Goal: Task Accomplishment & Management: Complete application form

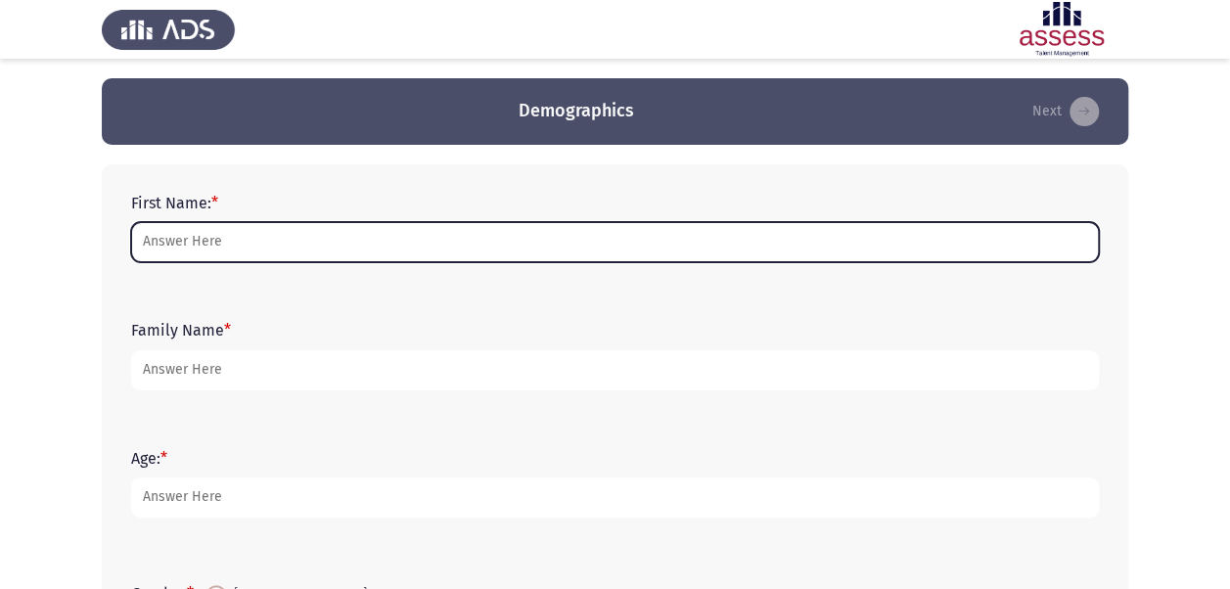
click at [342, 250] on input "First Name: *" at bounding box center [615, 242] width 968 height 40
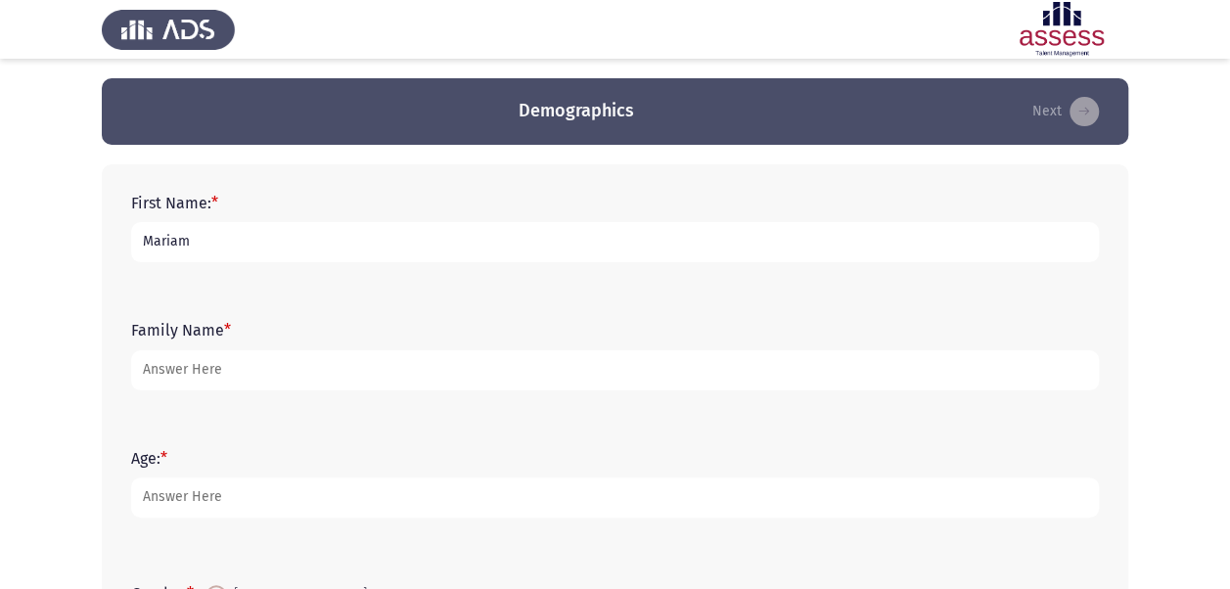
type input "Mariam"
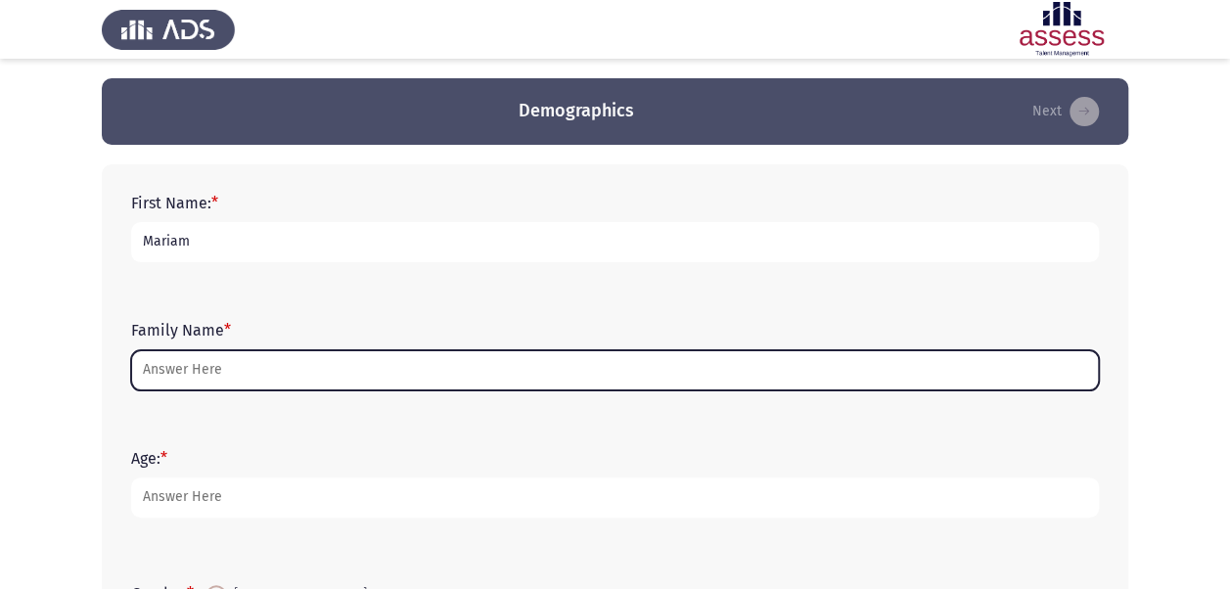
click at [202, 360] on input "Family Name *" at bounding box center [615, 370] width 968 height 40
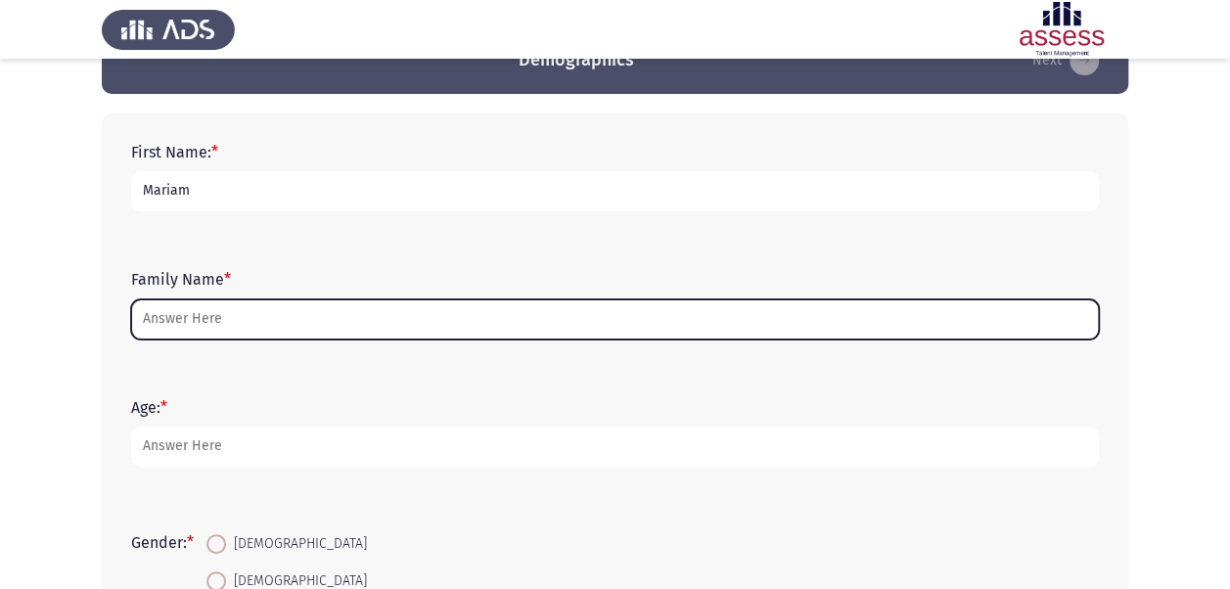
scroll to position [52, 0]
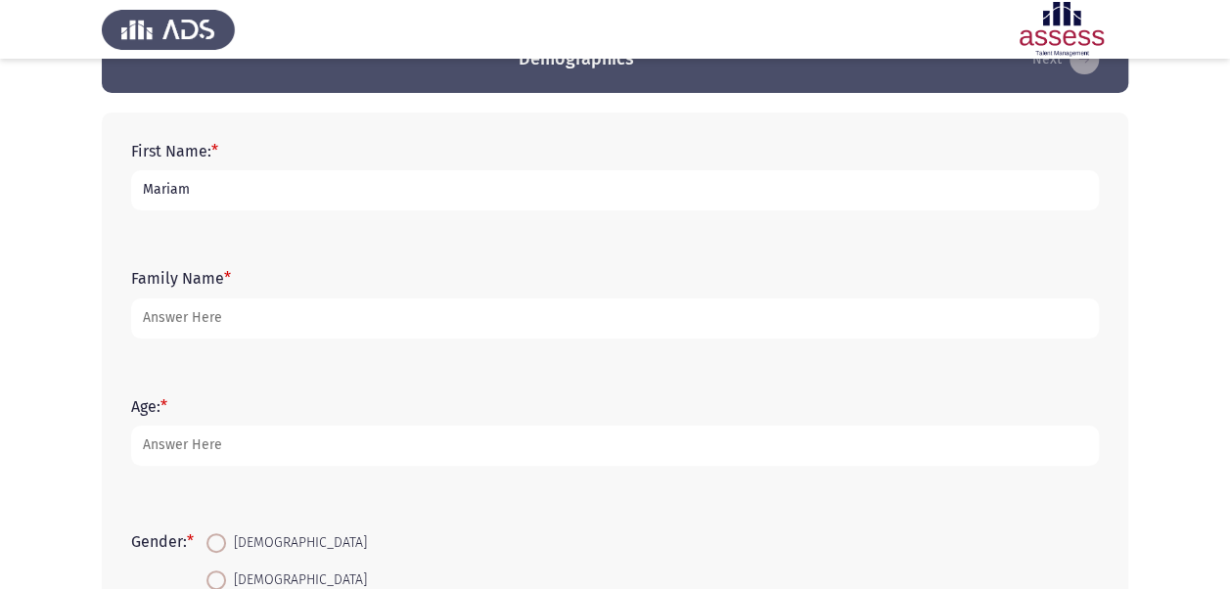
click at [202, 360] on div "Family Name *" at bounding box center [614, 303] width 987 height 127
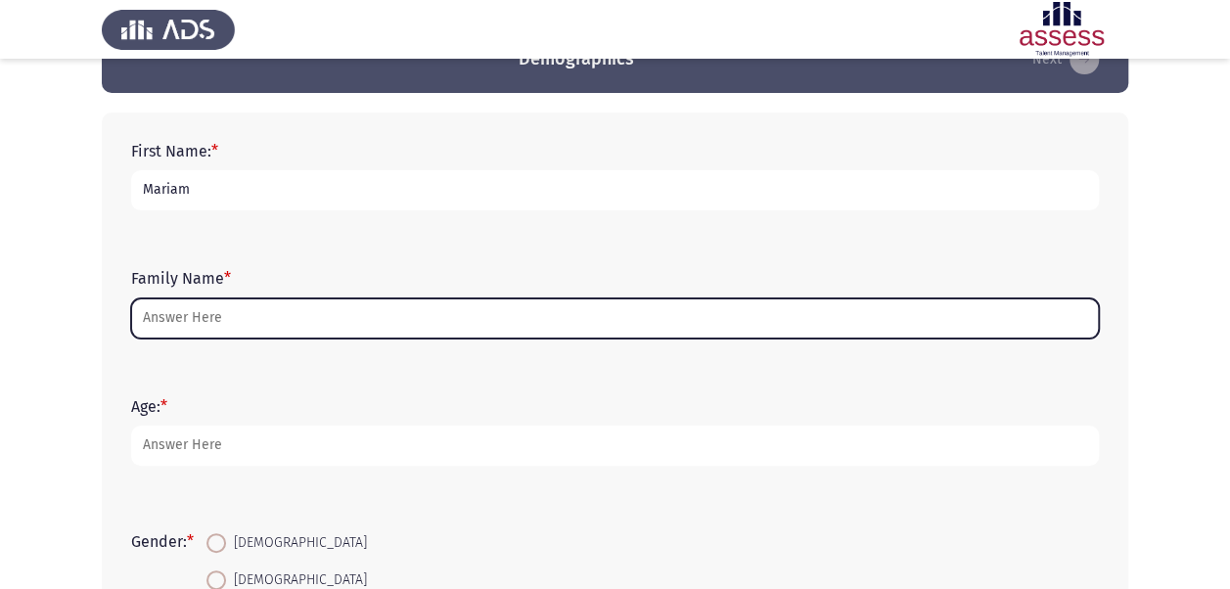
click at [192, 323] on input "Family Name *" at bounding box center [615, 318] width 968 height 40
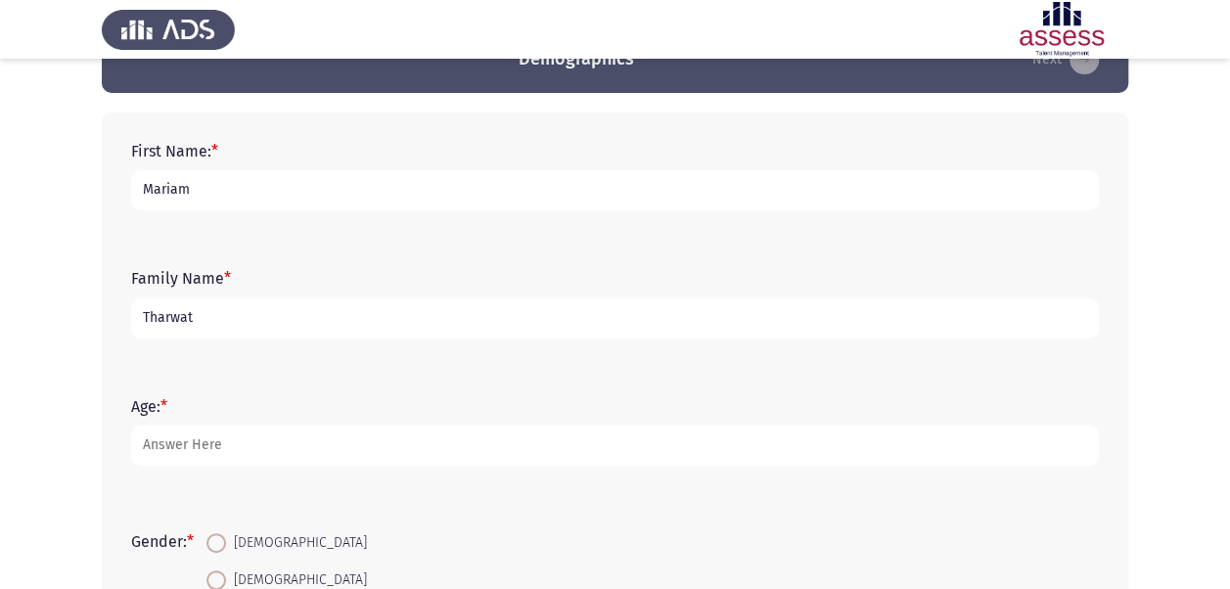
type input "Tharwat"
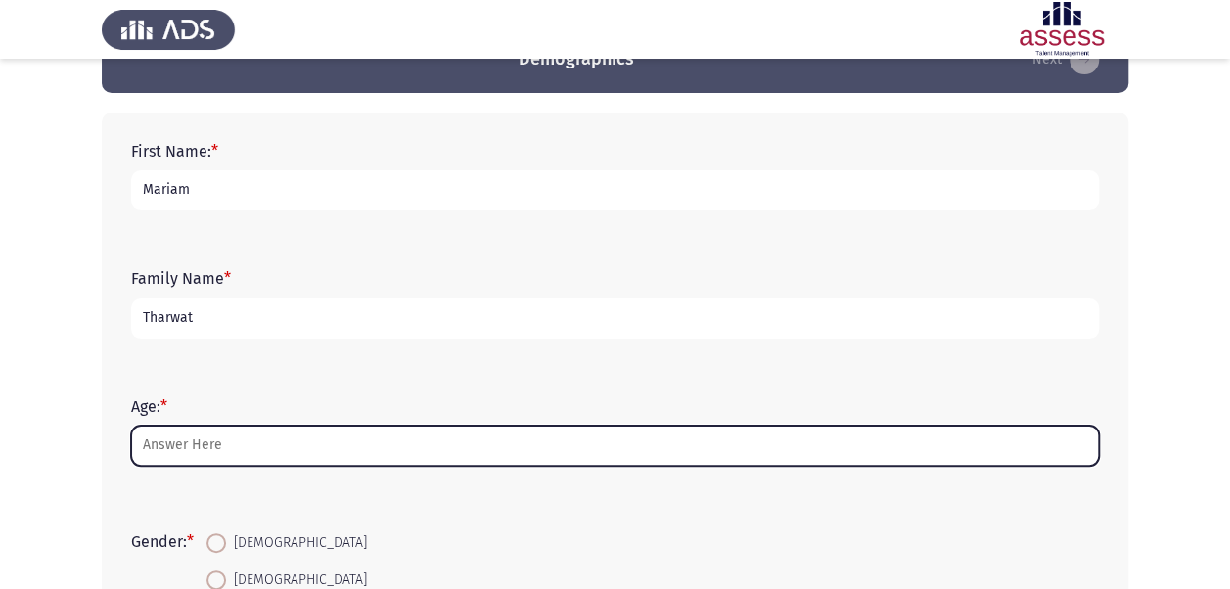
click at [329, 433] on input "Age: *" at bounding box center [615, 446] width 968 height 40
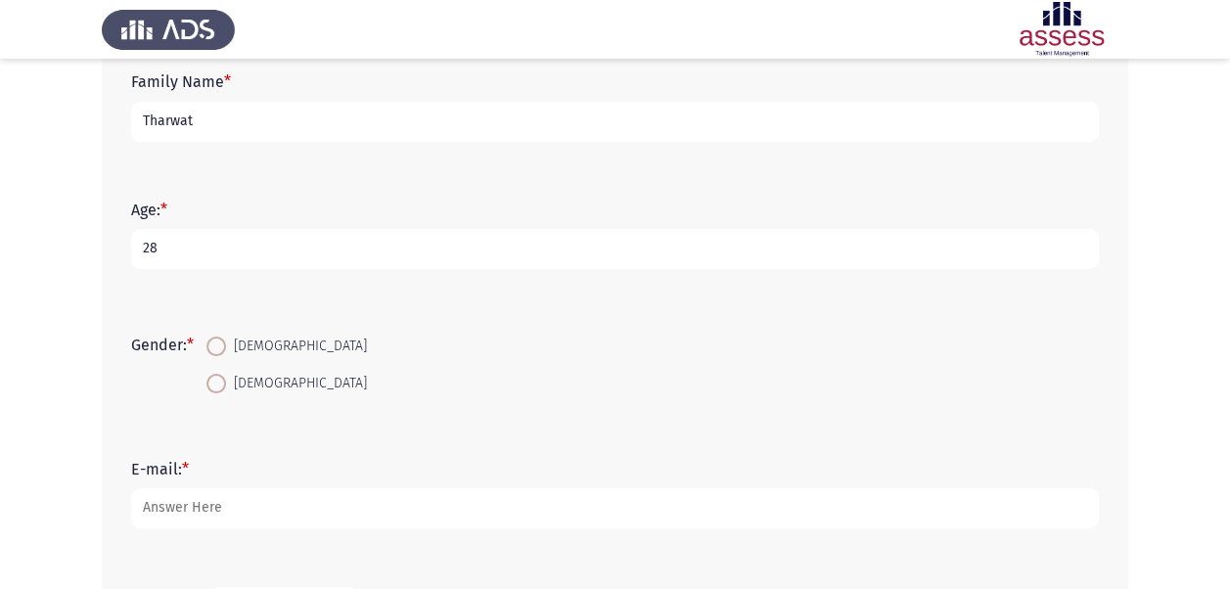
scroll to position [263, 0]
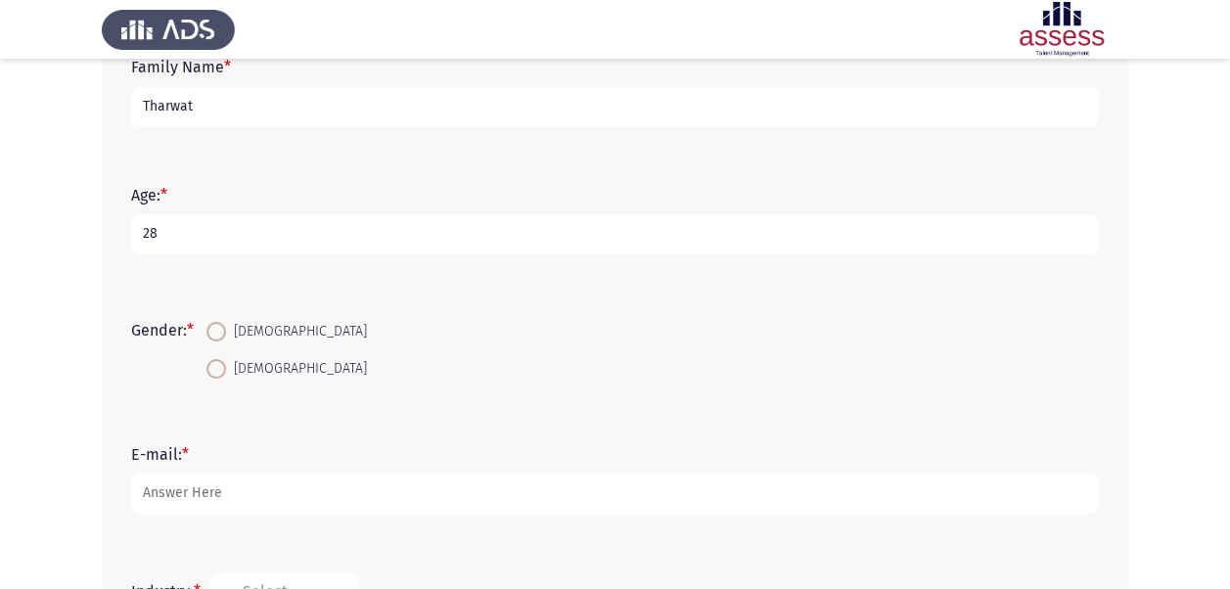
type input "28"
click at [224, 366] on span at bounding box center [216, 369] width 20 height 20
click at [224, 366] on input "[DEMOGRAPHIC_DATA]" at bounding box center [216, 369] width 20 height 20
radio input "true"
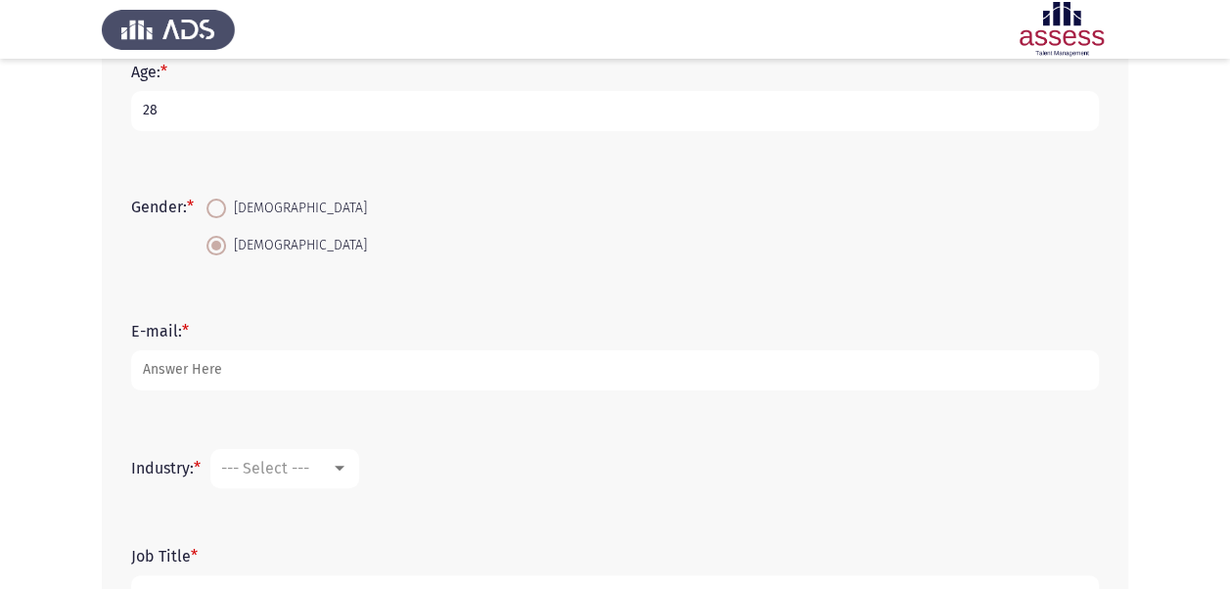
scroll to position [338, 0]
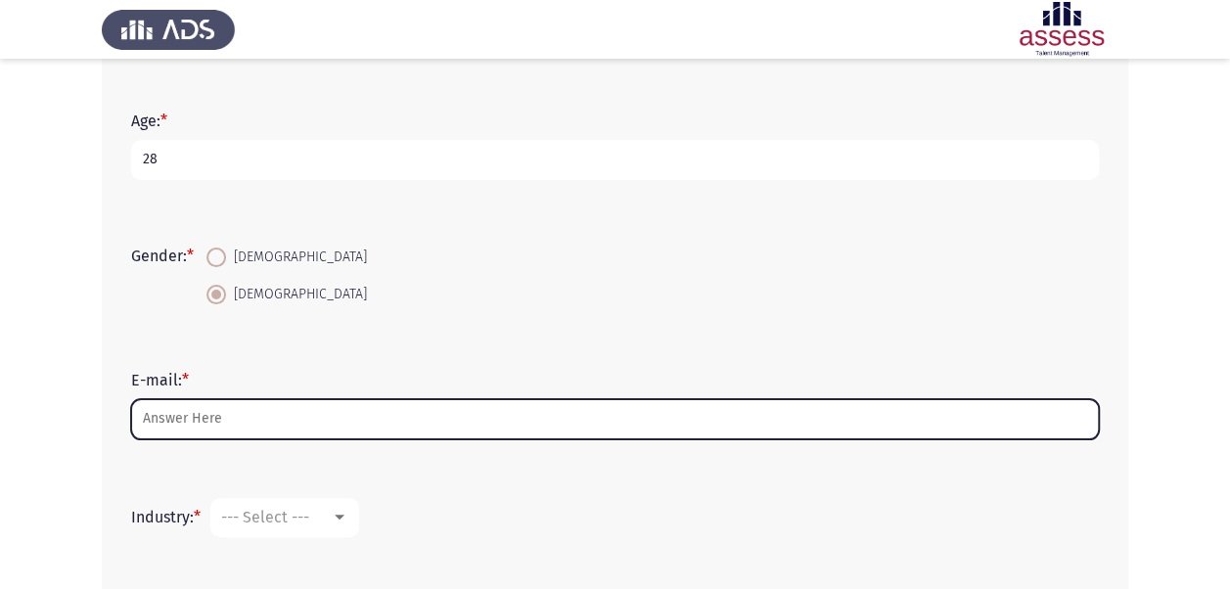
click at [257, 413] on input "E-mail: *" at bounding box center [615, 419] width 968 height 40
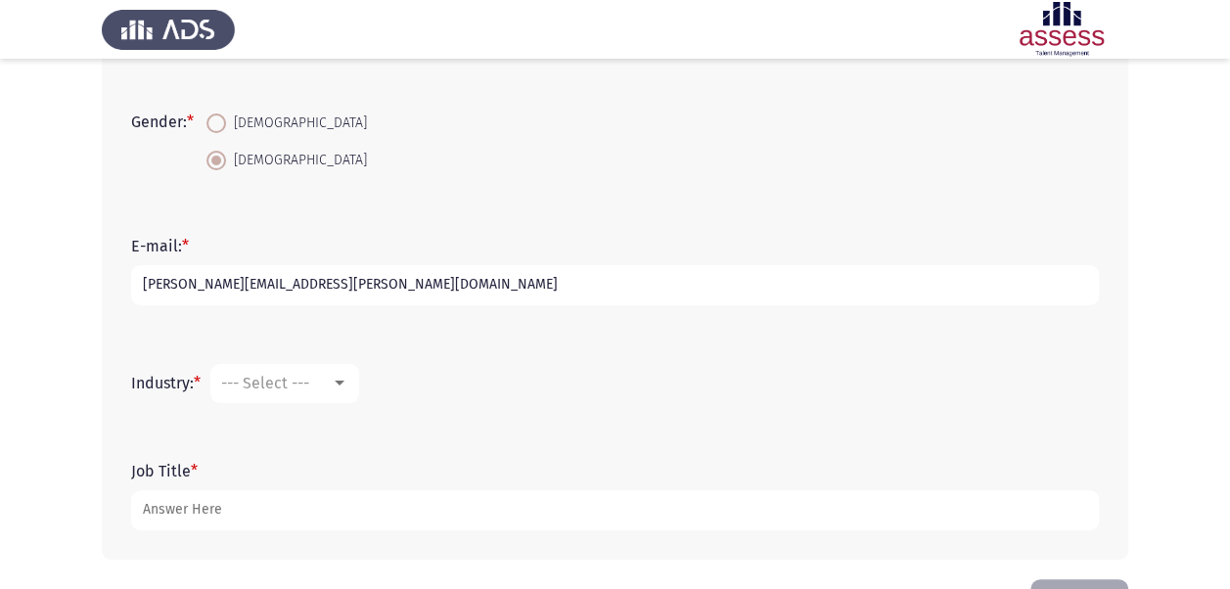
scroll to position [473, 0]
type input "[PERSON_NAME][EMAIL_ADDRESS][PERSON_NAME][DOMAIN_NAME]"
click at [336, 388] on div at bounding box center [340, 383] width 18 height 16
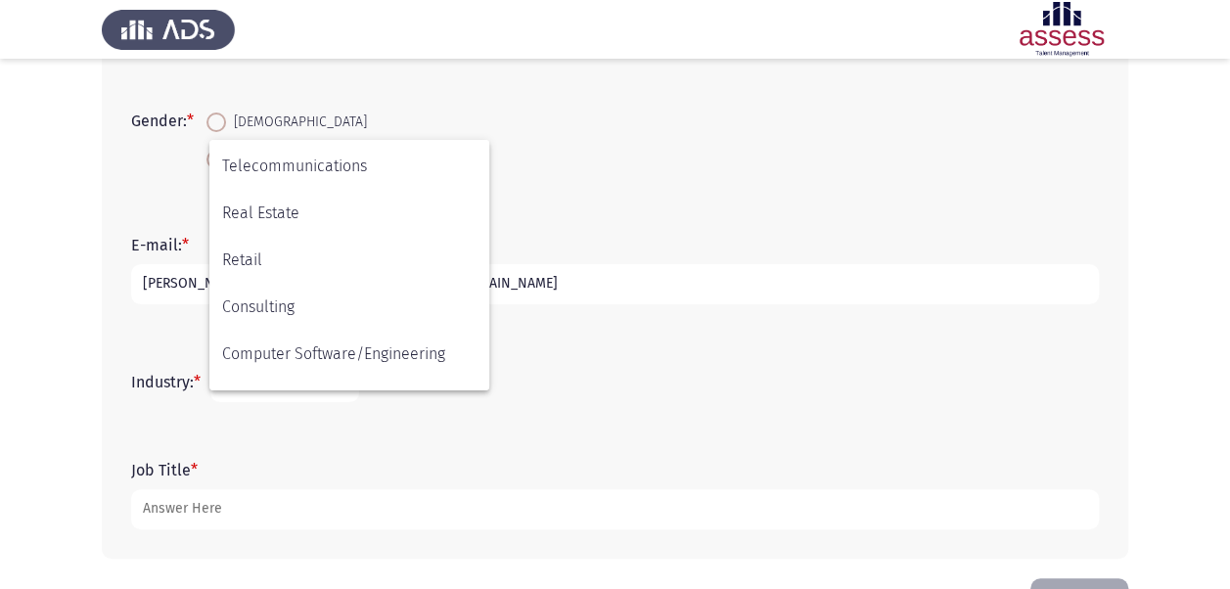
scroll to position [642, 0]
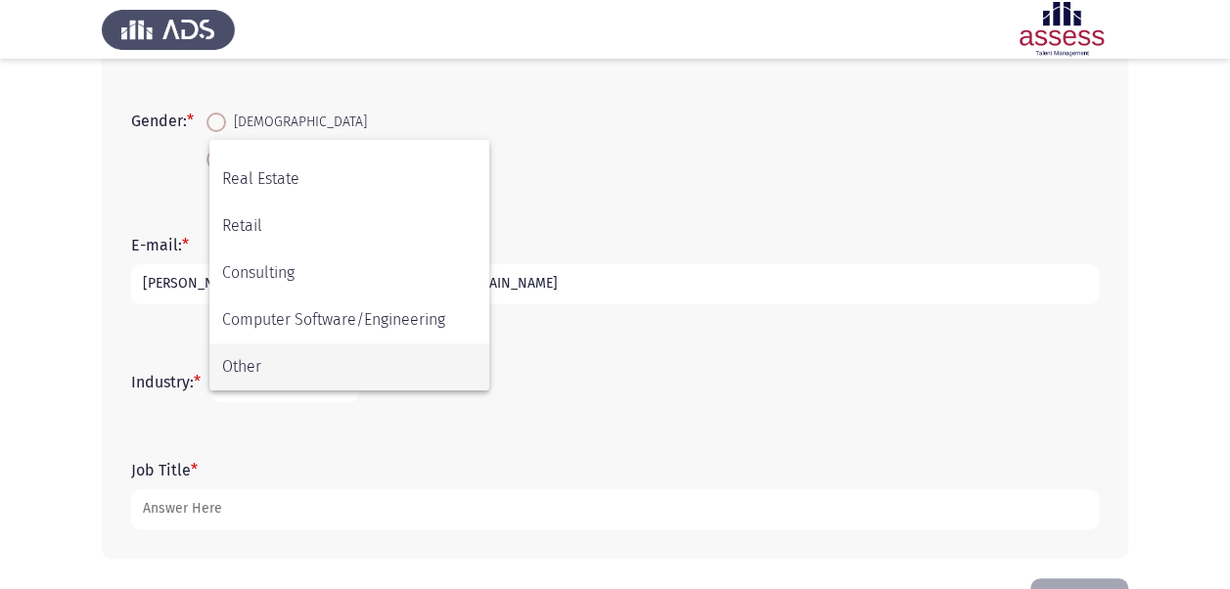
click at [345, 358] on span "Other" at bounding box center [349, 366] width 254 height 47
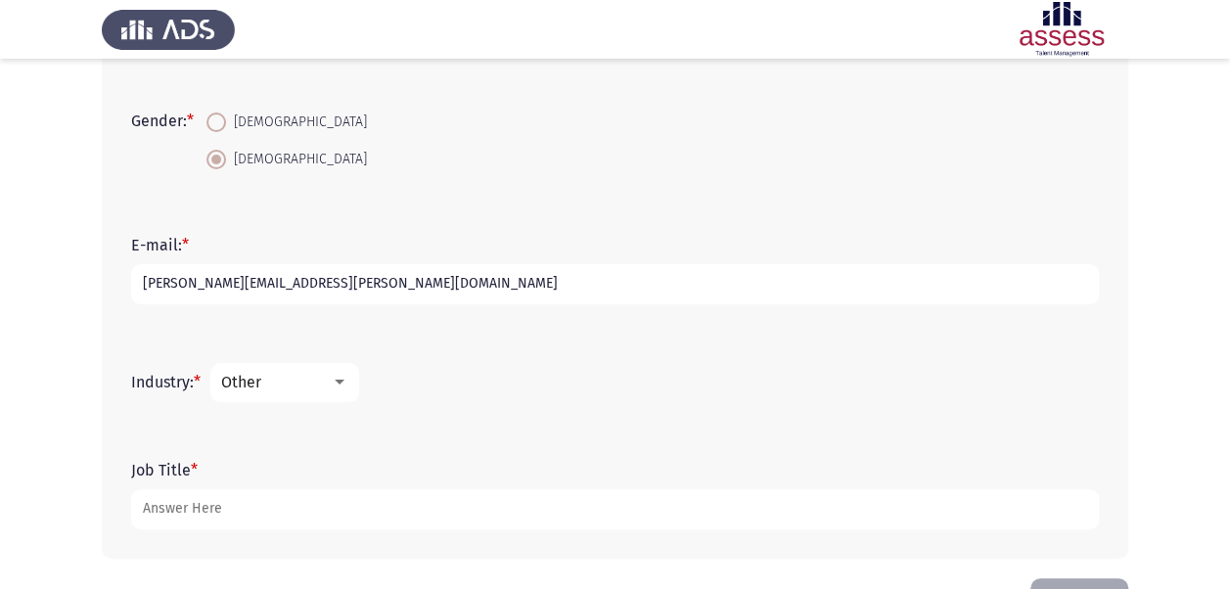
scroll to position [539, 0]
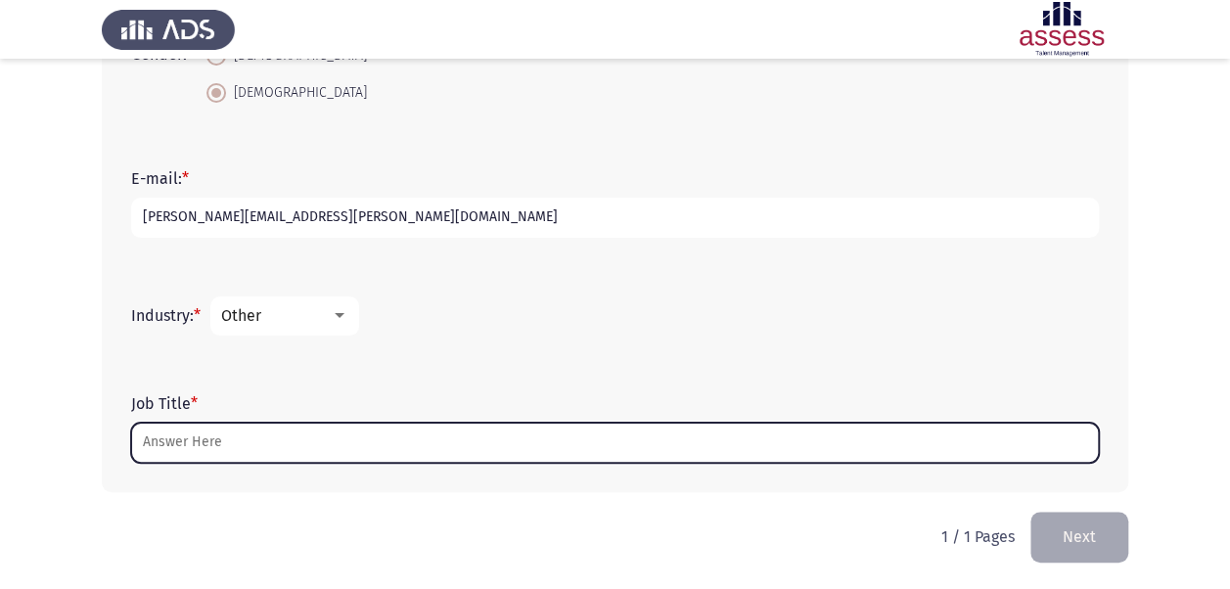
click at [259, 440] on input "Job Title *" at bounding box center [615, 443] width 968 height 40
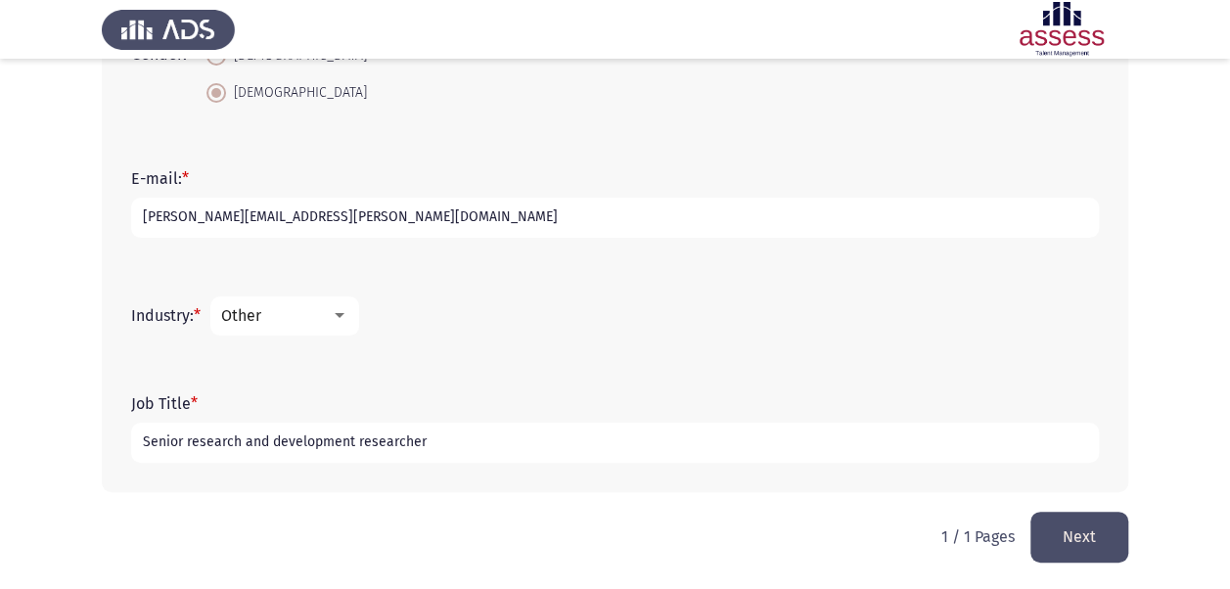
type input "Senior research and development researcher"
click at [1084, 536] on button "Next" at bounding box center [1079, 537] width 98 height 50
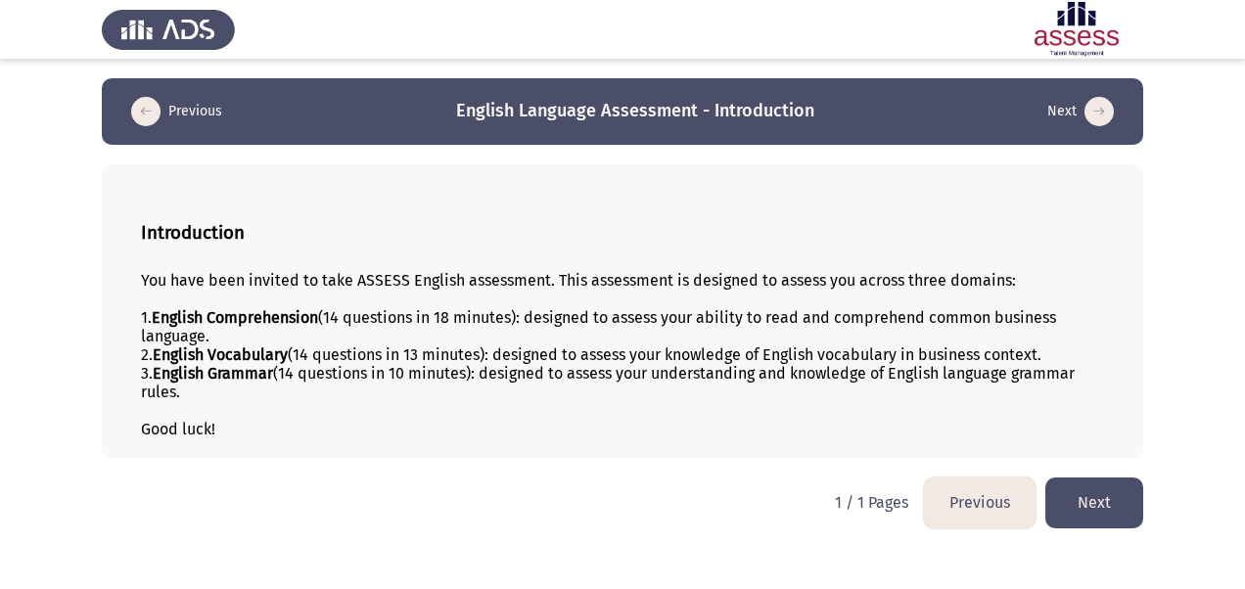
click at [930, 170] on div "Introduction You have been invited to take ASSESS English assessment. This asse…" at bounding box center [622, 311] width 1041 height 294
click at [1122, 498] on button "Next" at bounding box center [1094, 503] width 98 height 50
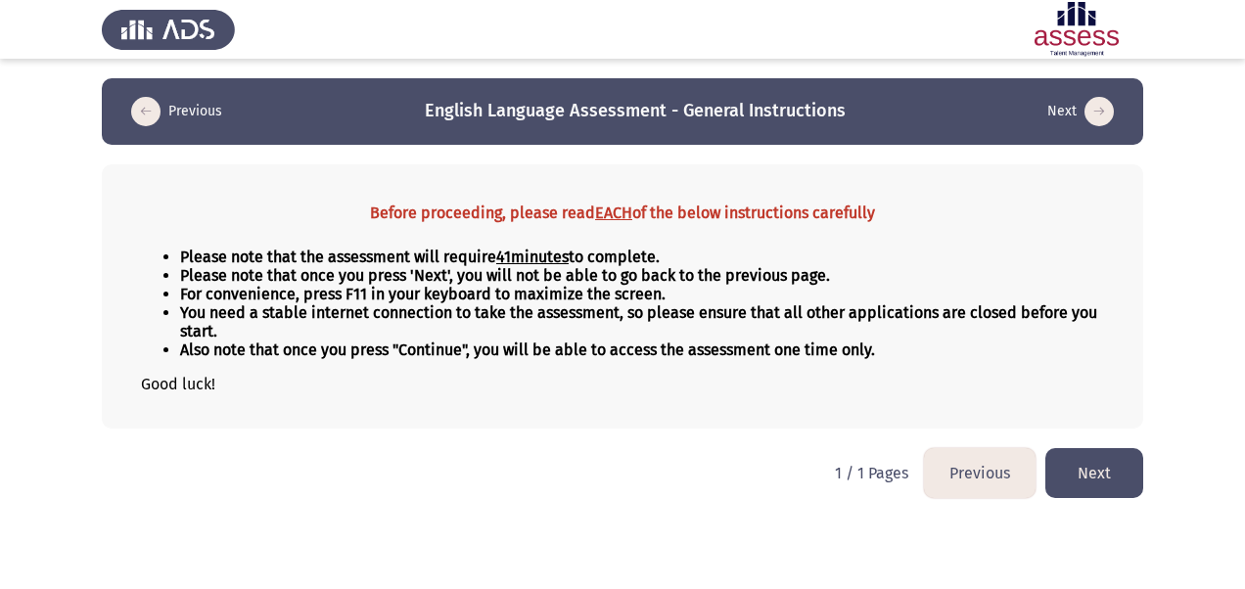
click at [1108, 474] on button "Next" at bounding box center [1094, 473] width 98 height 50
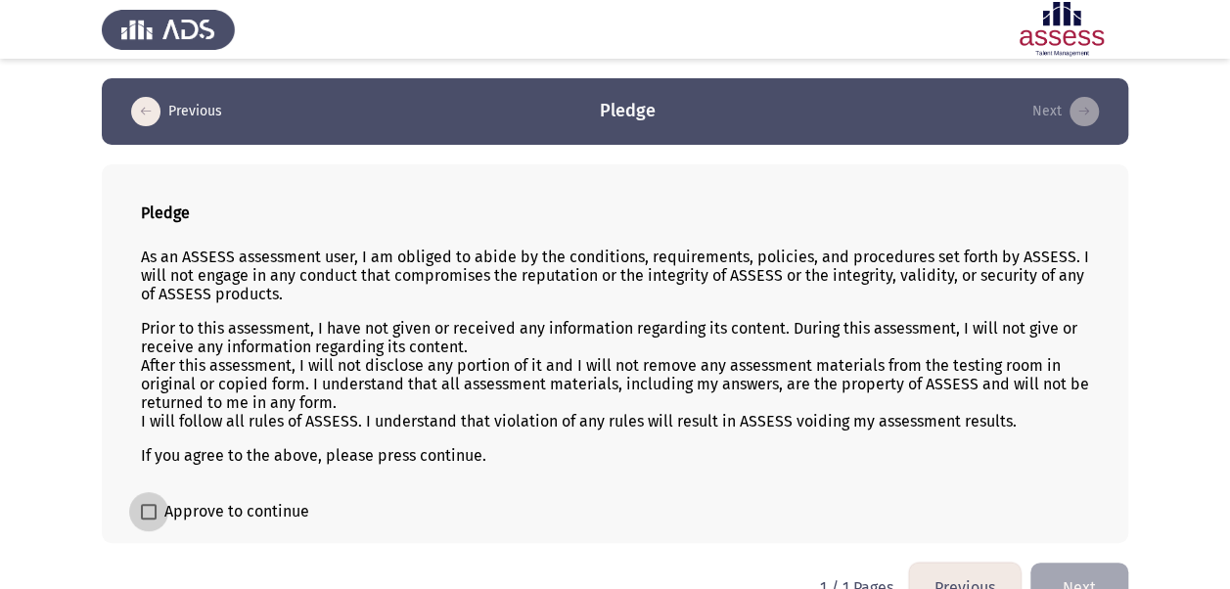
click at [188, 502] on span "Approve to continue" at bounding box center [236, 511] width 145 height 23
click at [149, 520] on input "Approve to continue" at bounding box center [148, 520] width 1 height 1
checkbox input "true"
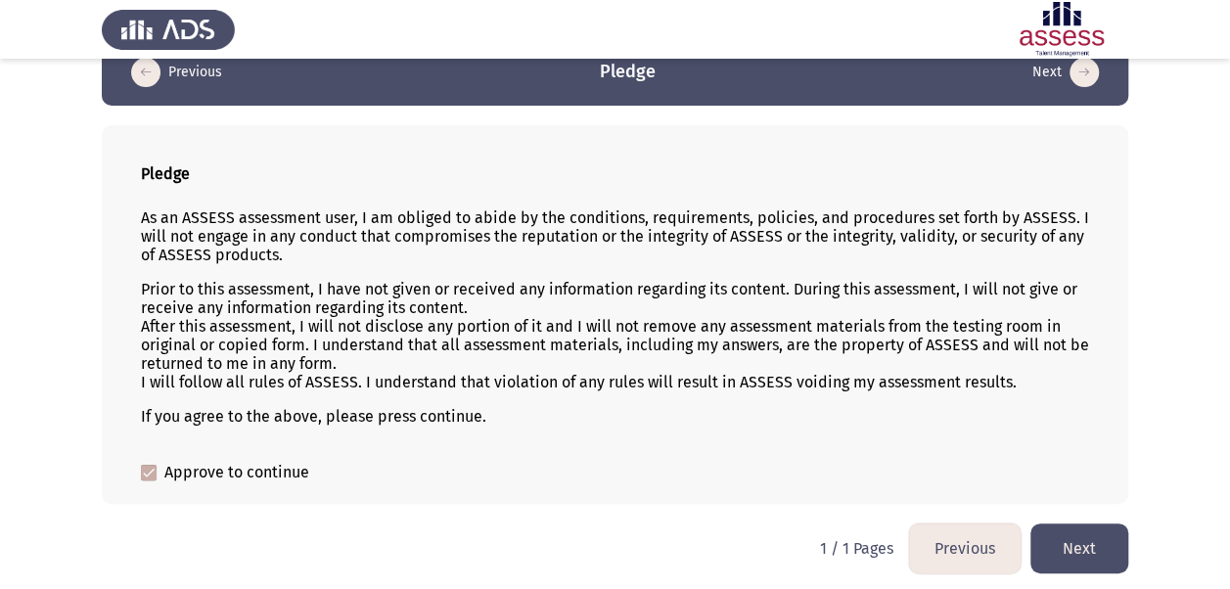
click at [1094, 557] on button "Next" at bounding box center [1079, 549] width 98 height 50
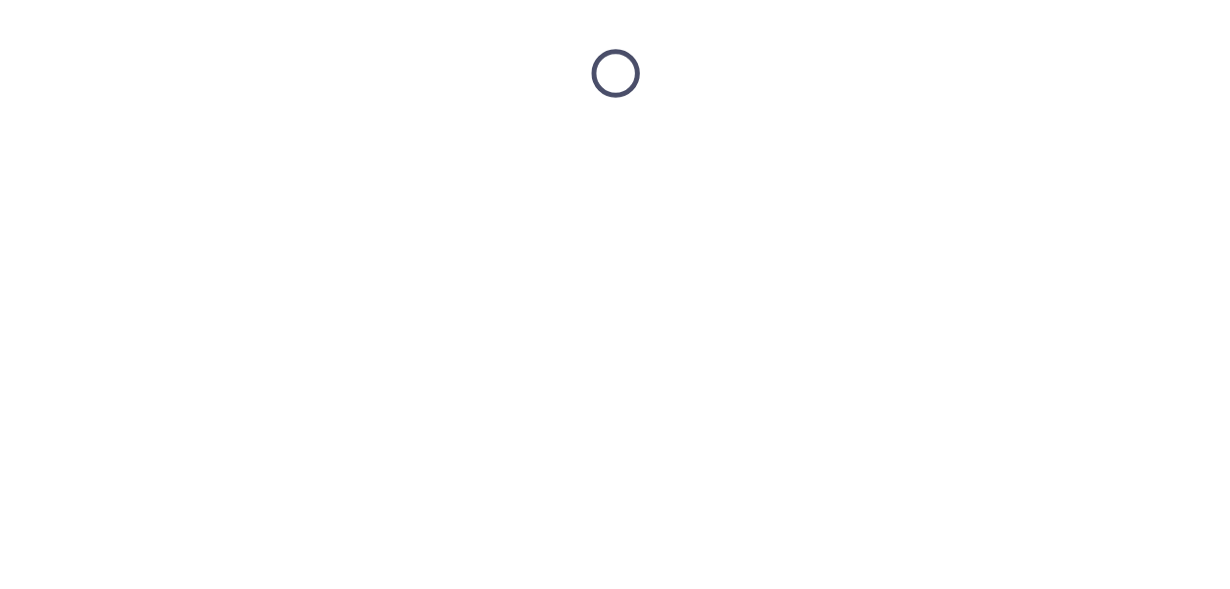
scroll to position [0, 0]
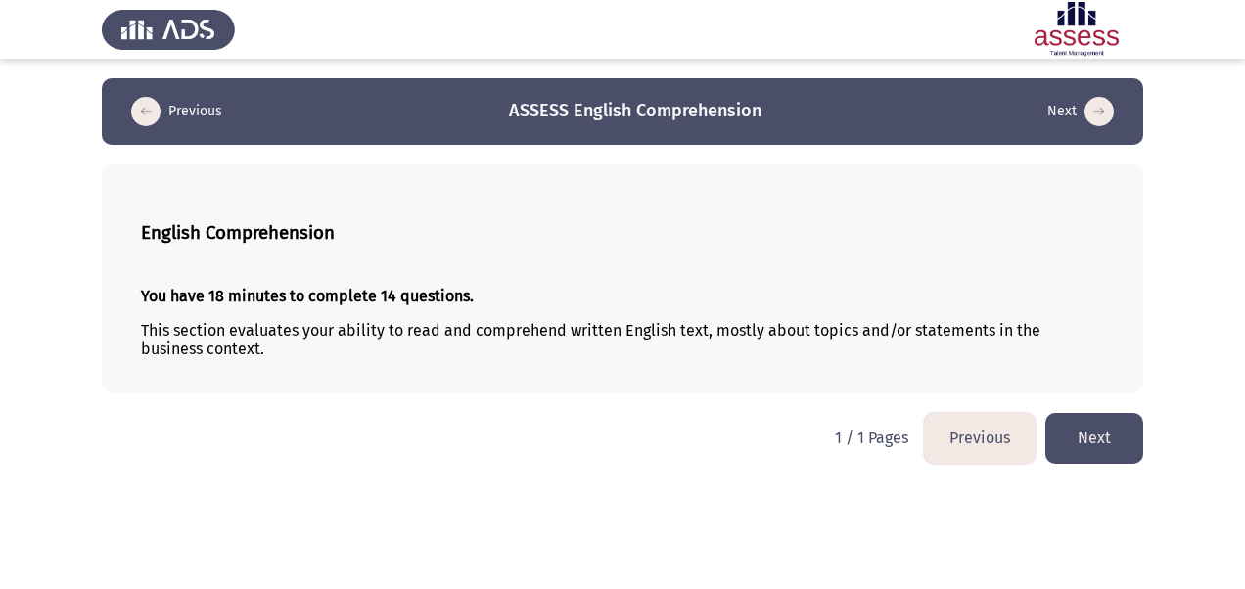
click at [1077, 458] on button "Next" at bounding box center [1094, 438] width 98 height 50
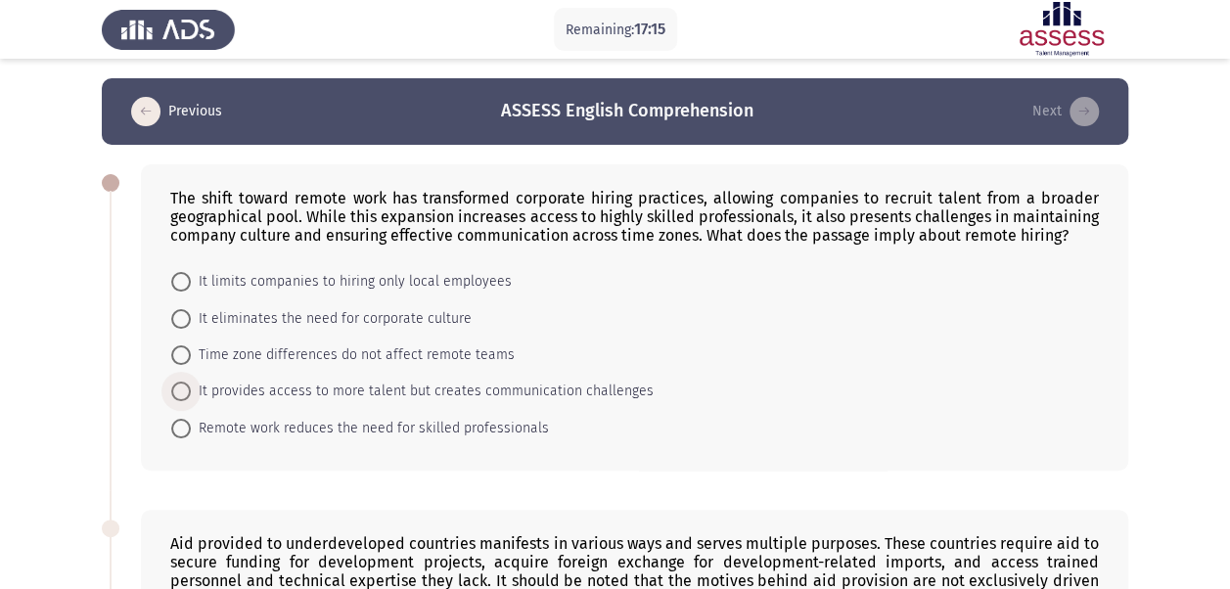
click at [239, 391] on span "It provides access to more talent but creates communication challenges" at bounding box center [422, 391] width 463 height 23
click at [191, 391] on input "It provides access to more talent but creates communication challenges" at bounding box center [181, 392] width 20 height 20
radio input "true"
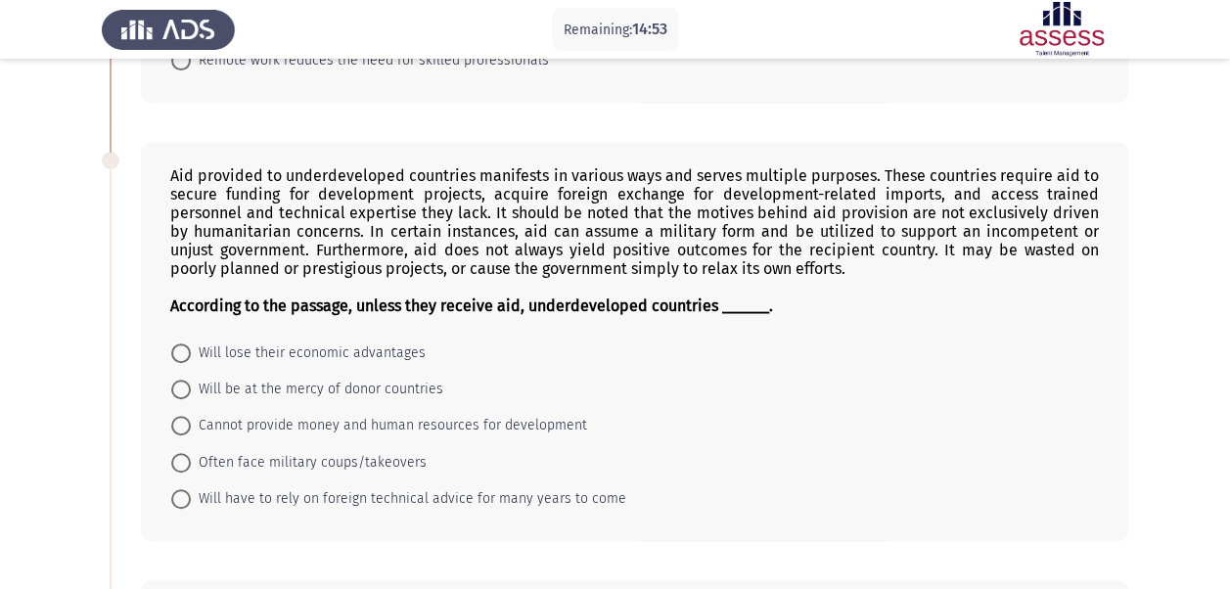
scroll to position [367, 0]
click at [497, 494] on span "Will have to rely on foreign technical advice for many years to come" at bounding box center [408, 497] width 435 height 23
click at [191, 494] on input "Will have to rely on foreign technical advice for many years to come" at bounding box center [181, 498] width 20 height 20
radio input "true"
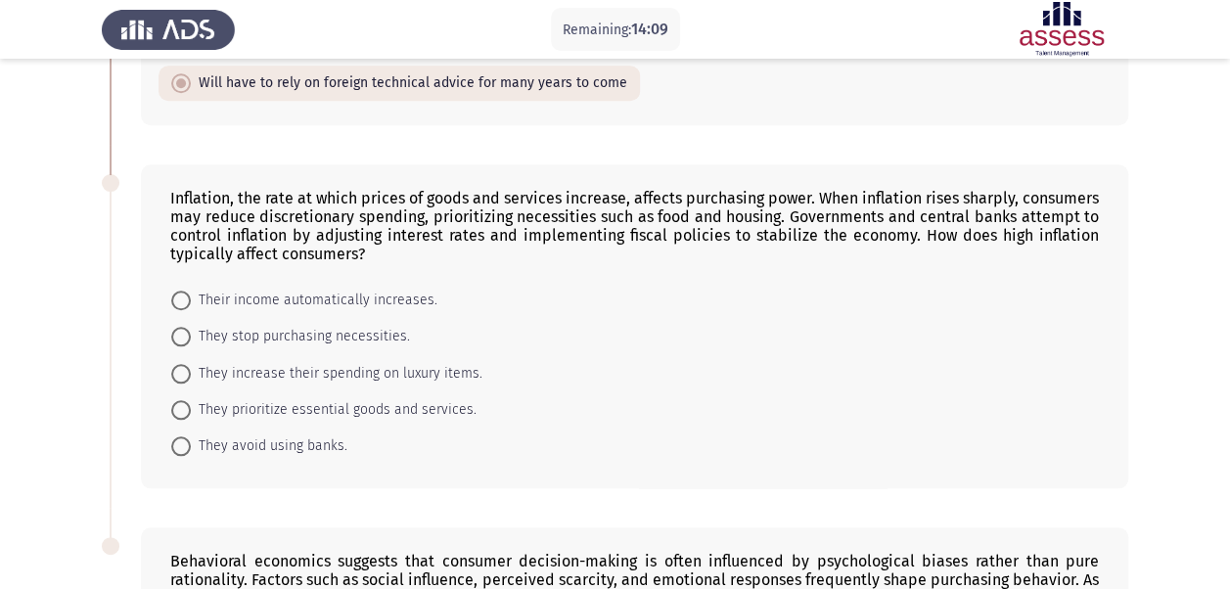
scroll to position [782, 0]
click at [397, 399] on span "They prioritize essential goods and services." at bounding box center [334, 408] width 286 height 23
click at [191, 399] on input "They prioritize essential goods and services." at bounding box center [181, 409] width 20 height 20
radio input "true"
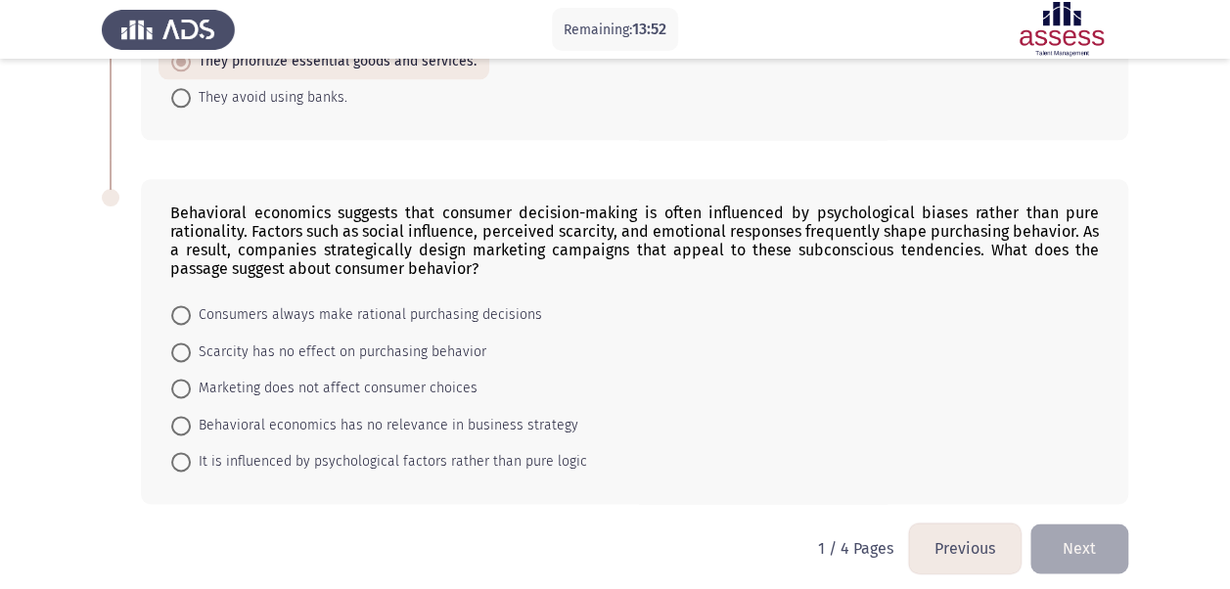
scroll to position [1128, 0]
click at [797, 437] on form "Consumers always make rational purchasing decisions Scarcity has no effect on p…" at bounding box center [634, 387] width 929 height 183
click at [321, 453] on span "It is influenced by psychological factors rather than pure logic" at bounding box center [389, 461] width 396 height 23
click at [191, 453] on input "It is influenced by psychological factors rather than pure logic" at bounding box center [181, 462] width 20 height 20
radio input "true"
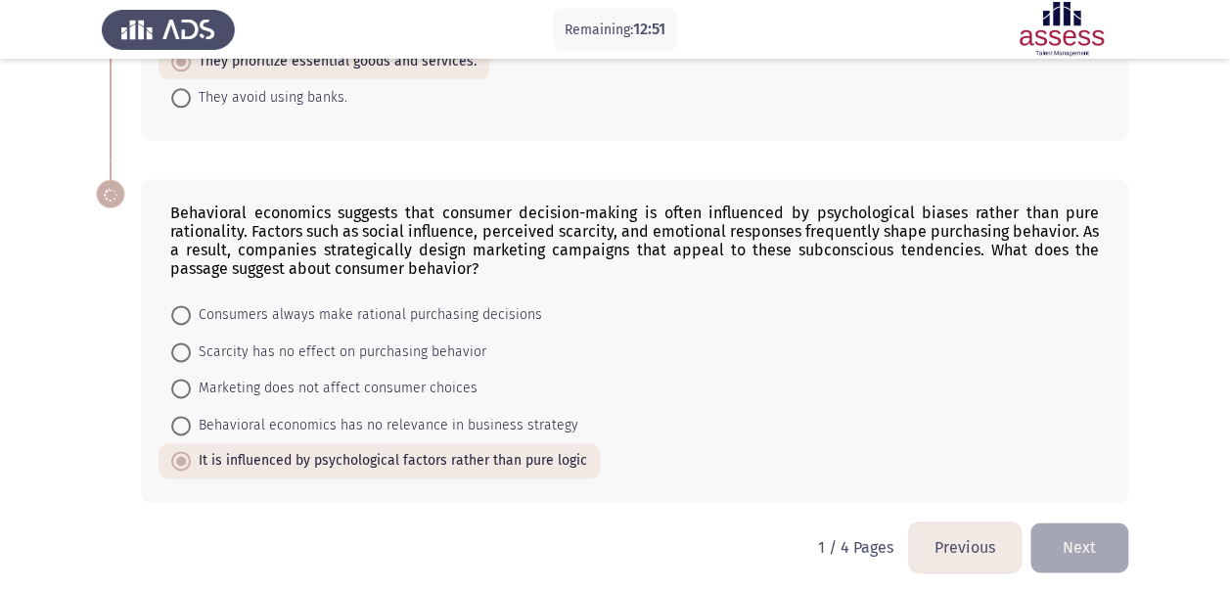
scroll to position [1127, 0]
click at [1104, 536] on button "Next" at bounding box center [1079, 549] width 98 height 50
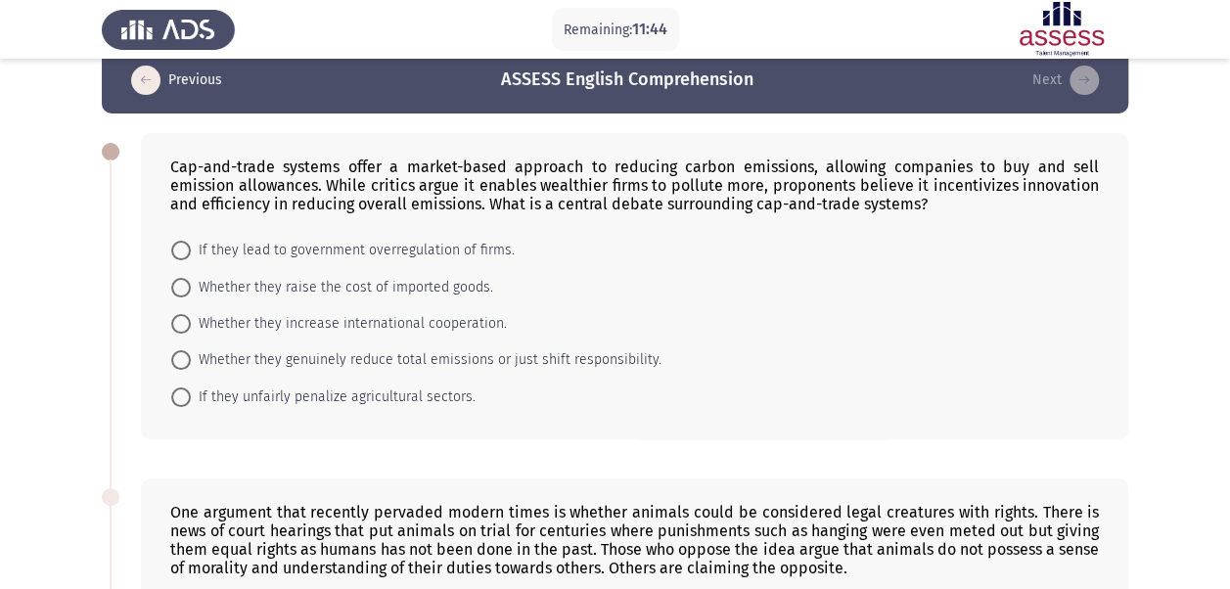
scroll to position [30, 0]
click at [376, 352] on span "Whether they genuinely reduce total emissions or just shift responsibility." at bounding box center [426, 360] width 471 height 23
click at [191, 352] on input "Whether they genuinely reduce total emissions or just shift responsibility." at bounding box center [181, 361] width 20 height 20
radio input "true"
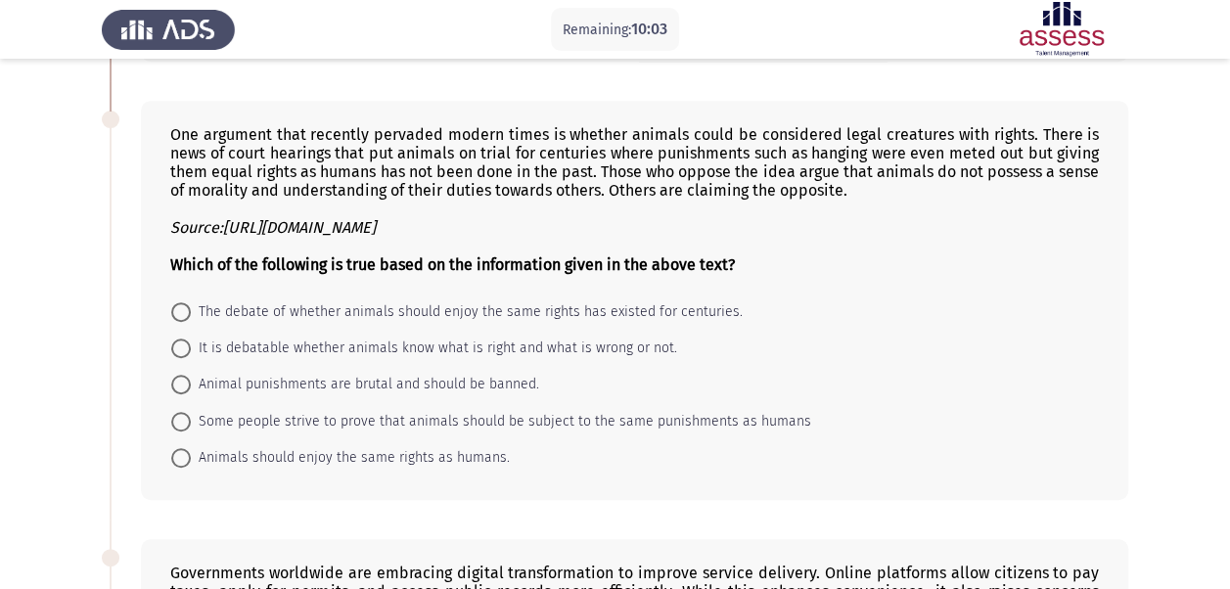
scroll to position [410, 0]
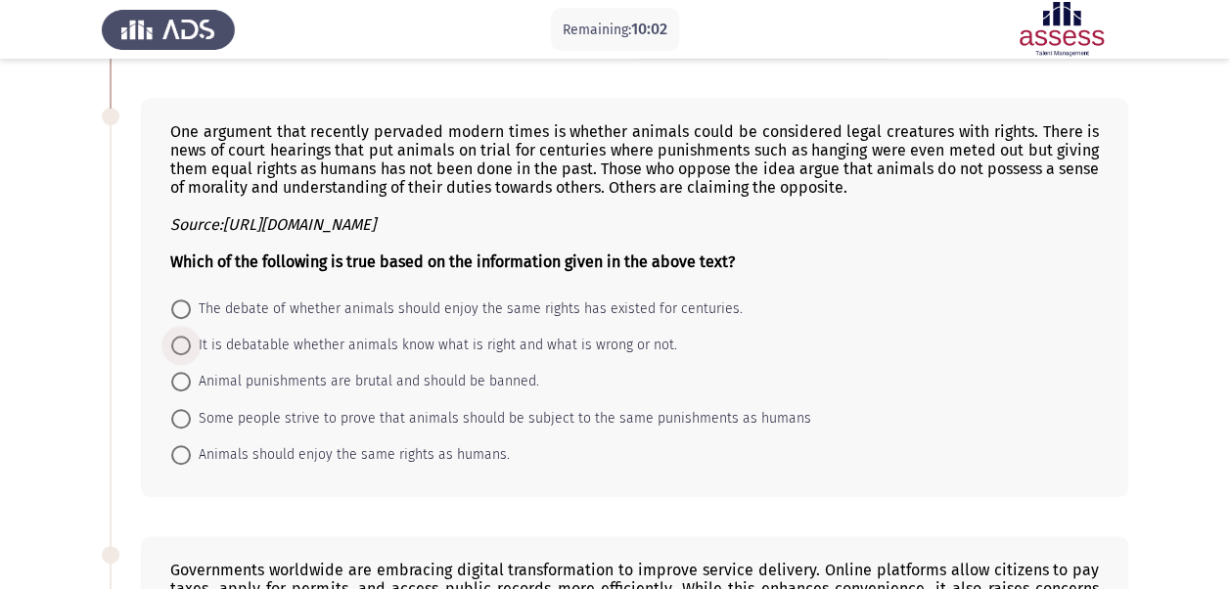
click at [582, 334] on span "It is debatable whether animals know what is right and what is wrong or not." at bounding box center [434, 345] width 486 height 23
click at [191, 336] on input "It is debatable whether animals know what is right and what is wrong or not." at bounding box center [181, 346] width 20 height 20
radio input "true"
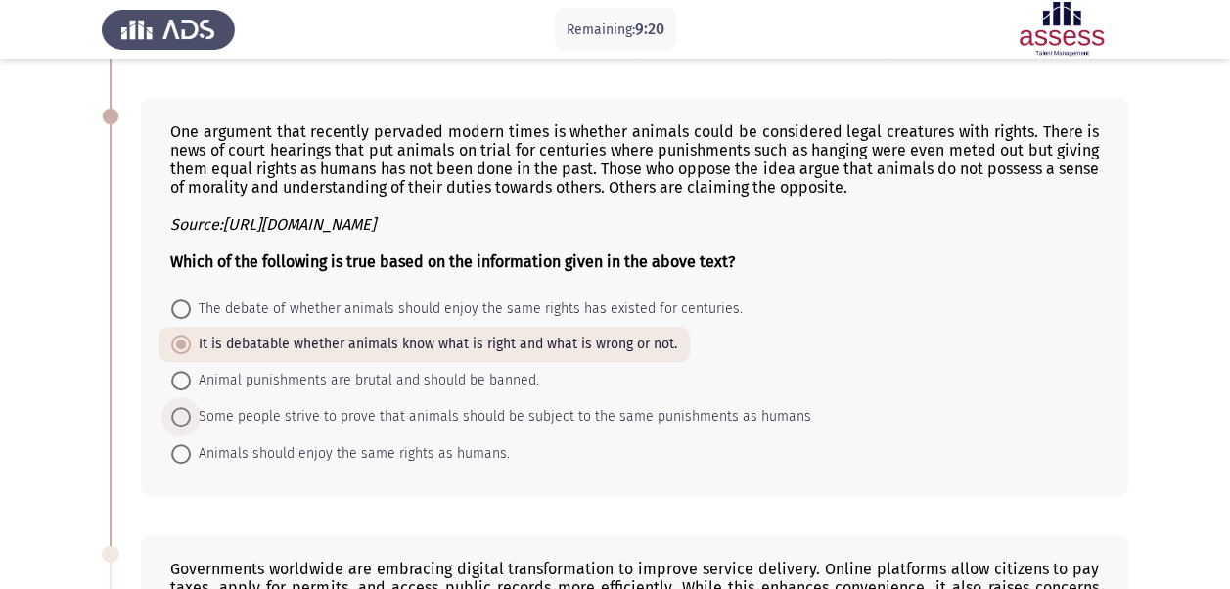
click at [550, 419] on span "Some people strive to prove that animals should be subject to the same punishme…" at bounding box center [501, 416] width 620 height 23
click at [191, 419] on input "Some people strive to prove that animals should be subject to the same punishme…" at bounding box center [181, 417] width 20 height 20
radio input "true"
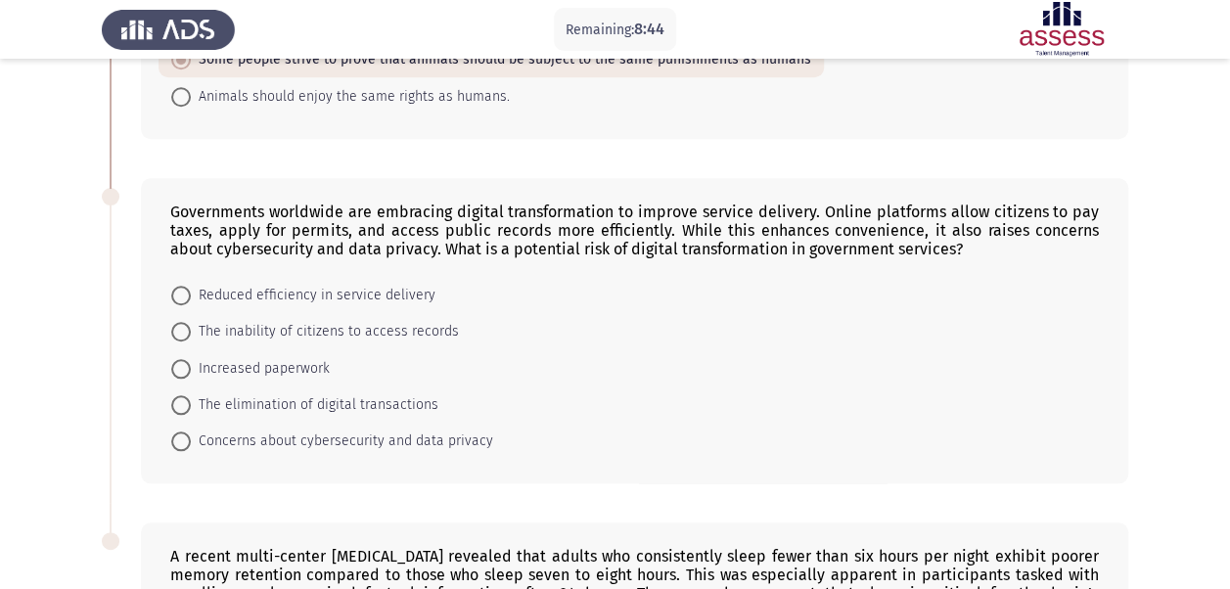
scroll to position [768, 0]
click at [404, 436] on span "Concerns about cybersecurity and data privacy" at bounding box center [342, 440] width 302 height 23
click at [191, 436] on input "Concerns about cybersecurity and data privacy" at bounding box center [181, 441] width 20 height 20
radio input "true"
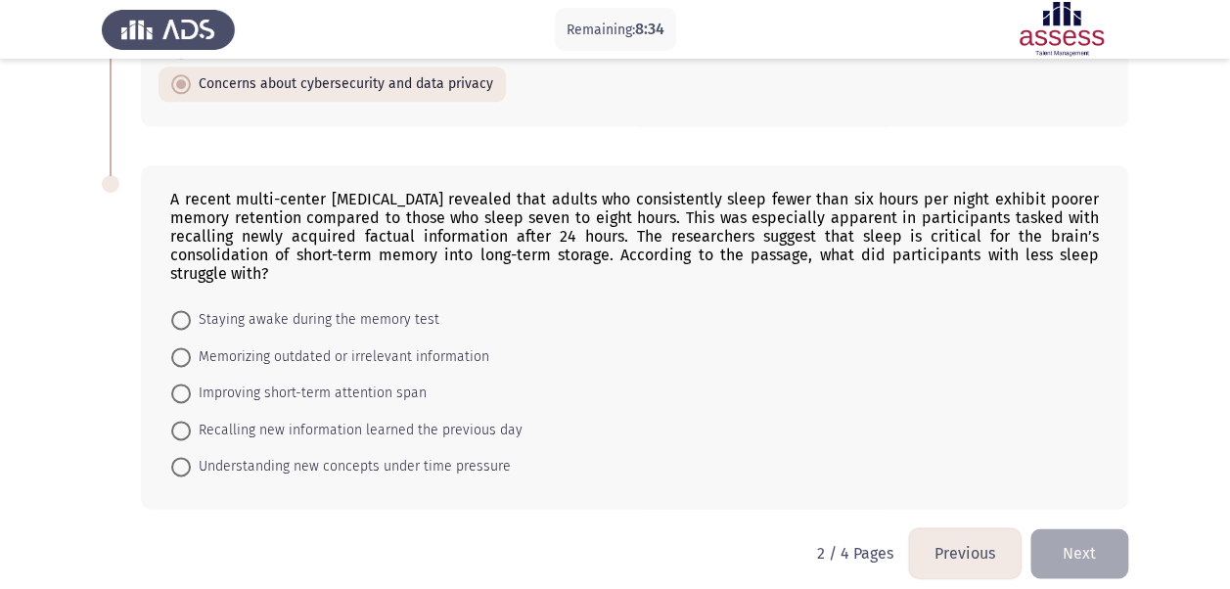
scroll to position [1122, 0]
click at [293, 385] on span "Improving short-term attention span" at bounding box center [309, 394] width 236 height 23
click at [191, 385] on input "Improving short-term attention span" at bounding box center [181, 395] width 20 height 20
radio input "true"
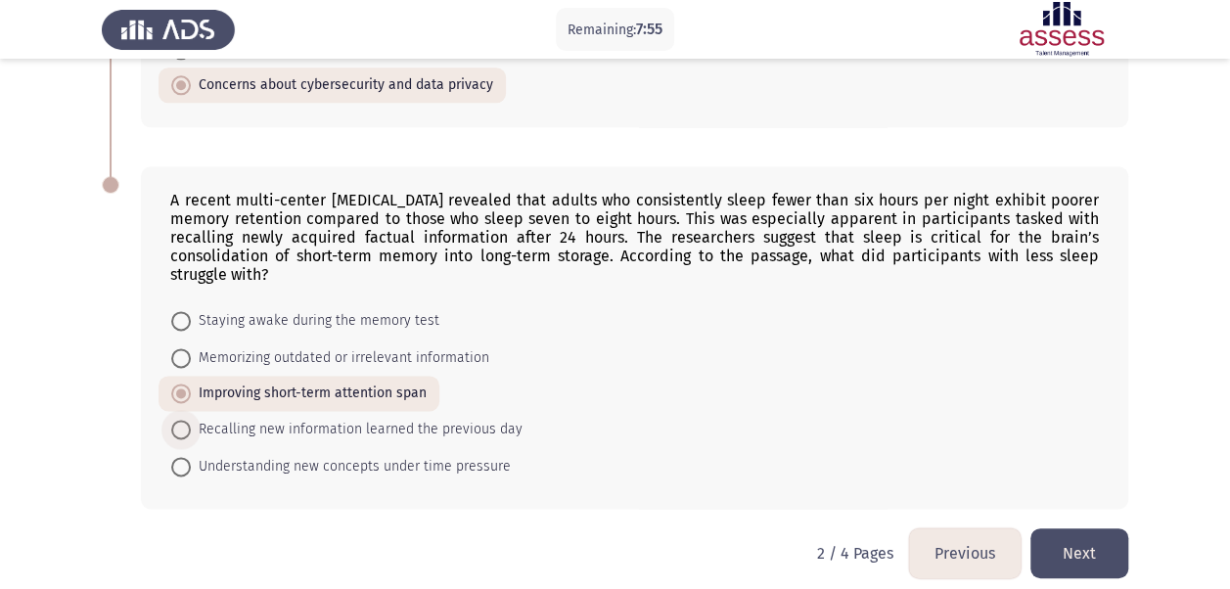
click at [438, 419] on span "Recalling new information learned the previous day" at bounding box center [357, 429] width 332 height 23
click at [191, 420] on input "Recalling new information learned the previous day" at bounding box center [181, 430] width 20 height 20
radio input "true"
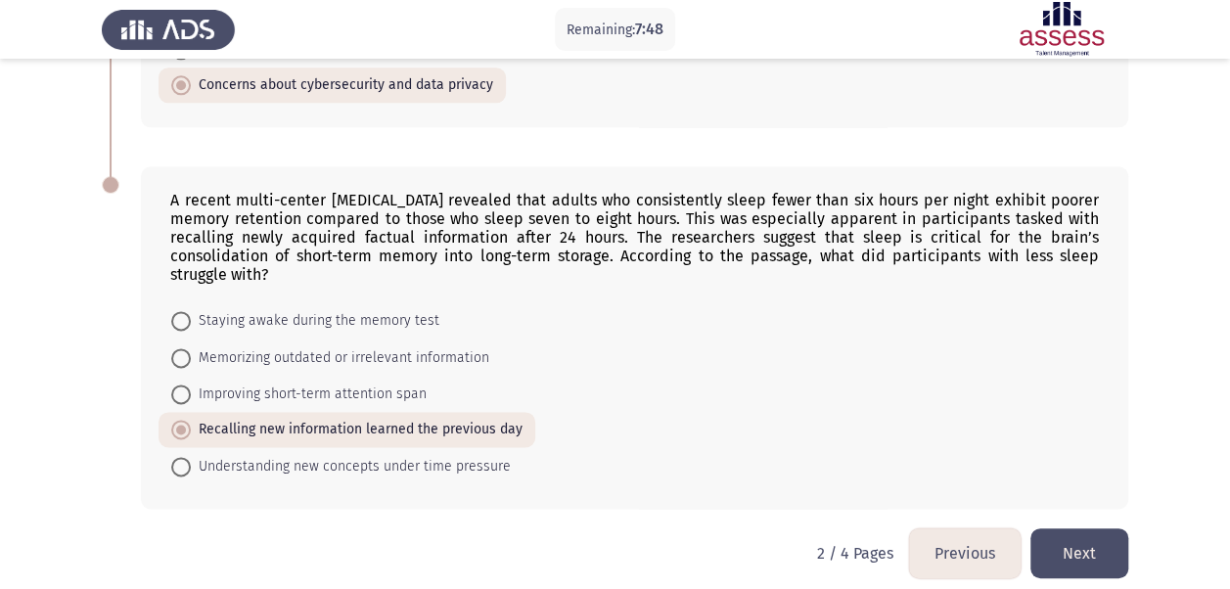
click at [1094, 542] on button "Next" at bounding box center [1079, 553] width 98 height 50
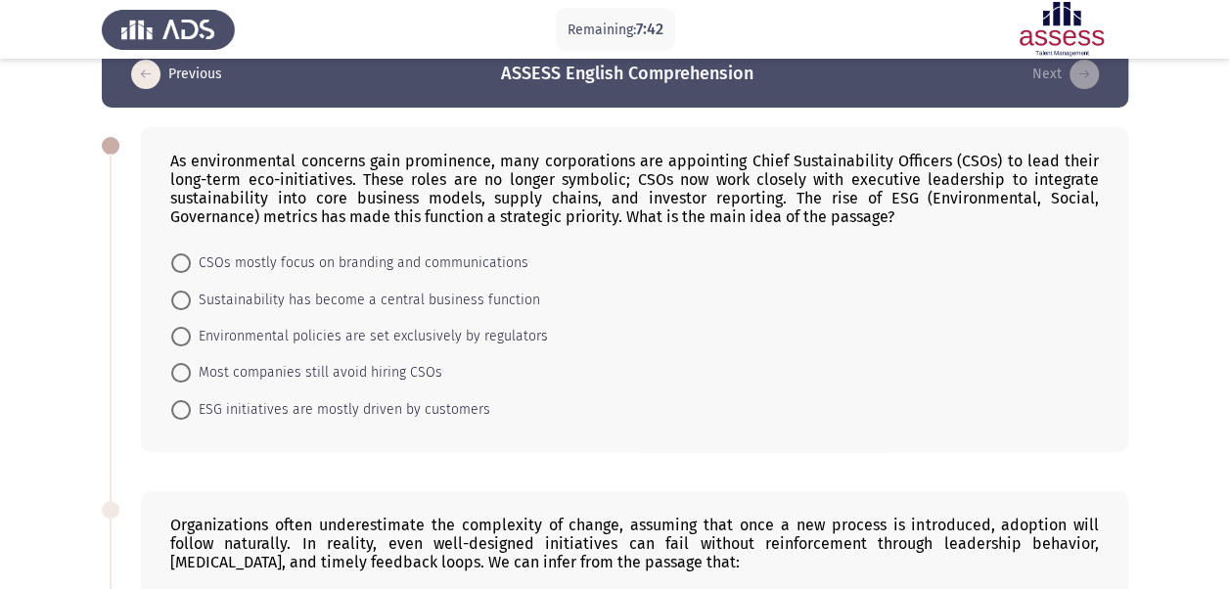
scroll to position [0, 0]
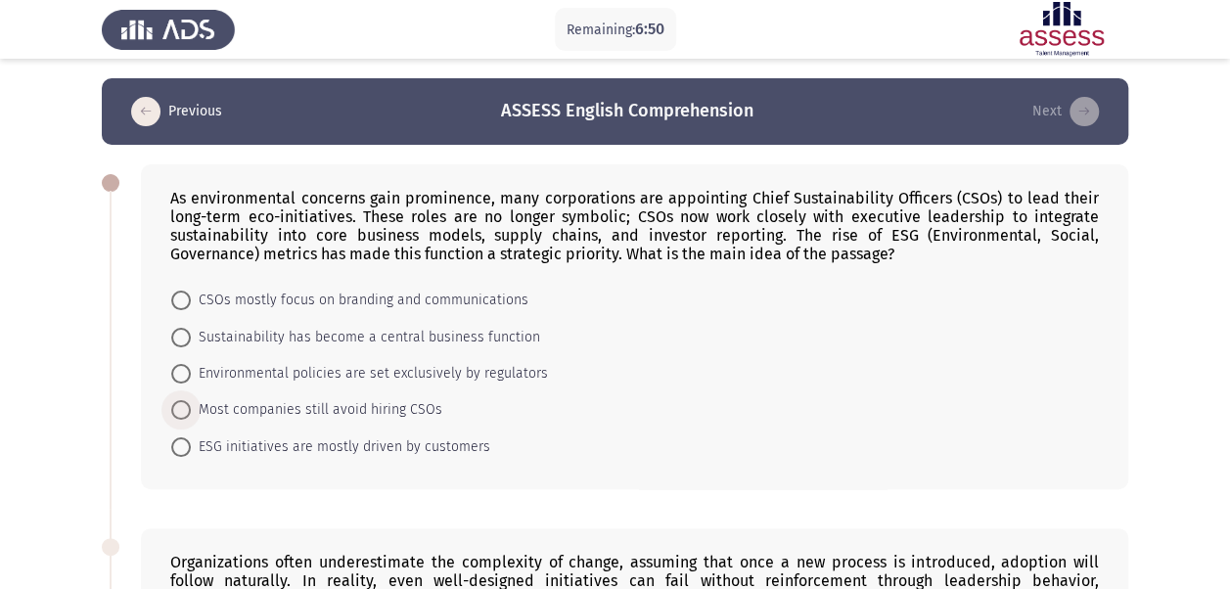
click at [344, 407] on span "Most companies still avoid hiring CSOs" at bounding box center [316, 409] width 251 height 23
click at [191, 407] on input "Most companies still avoid hiring CSOs" at bounding box center [181, 410] width 20 height 20
radio input "true"
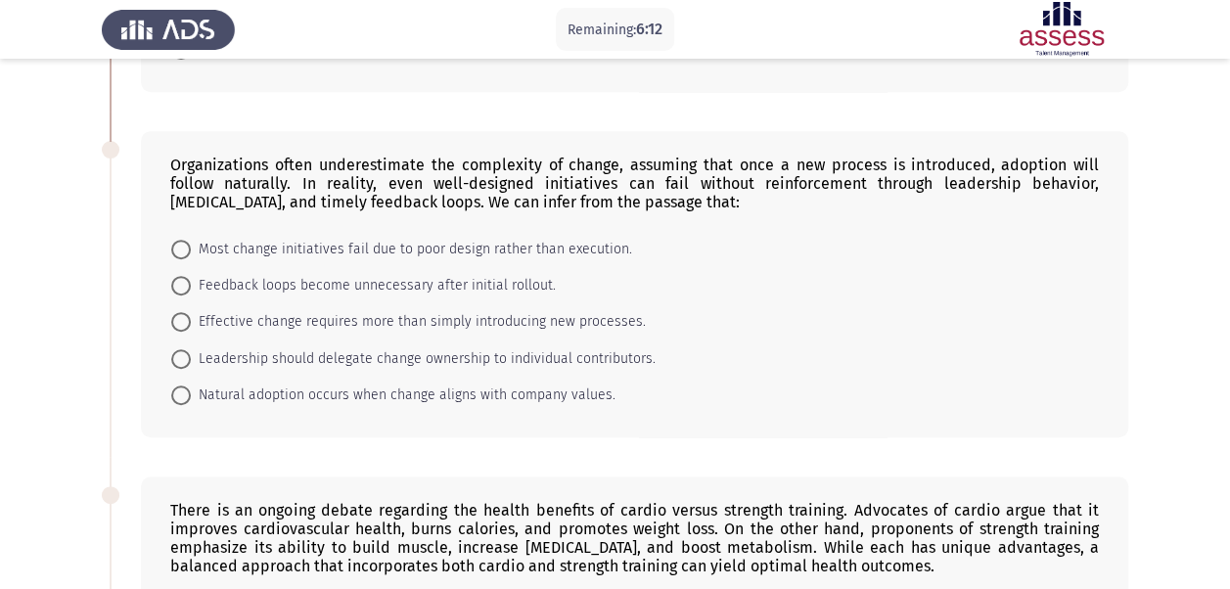
scroll to position [396, 0]
click at [597, 318] on span "Effective change requires more than simply introducing new processes." at bounding box center [418, 320] width 455 height 23
click at [191, 318] on input "Effective change requires more than simply introducing new processes." at bounding box center [181, 321] width 20 height 20
radio input "true"
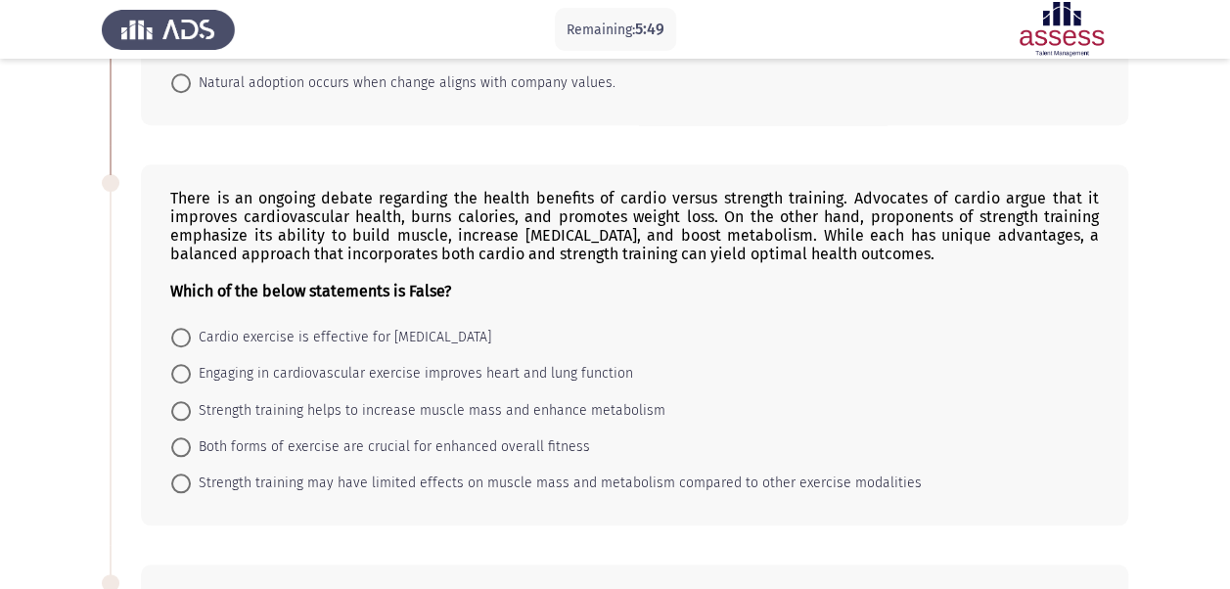
scroll to position [707, 0]
click at [374, 329] on span "Cardio exercise is effective for [MEDICAL_DATA]" at bounding box center [341, 336] width 300 height 23
click at [191, 329] on input "Cardio exercise is effective for [MEDICAL_DATA]" at bounding box center [181, 337] width 20 height 20
radio input "true"
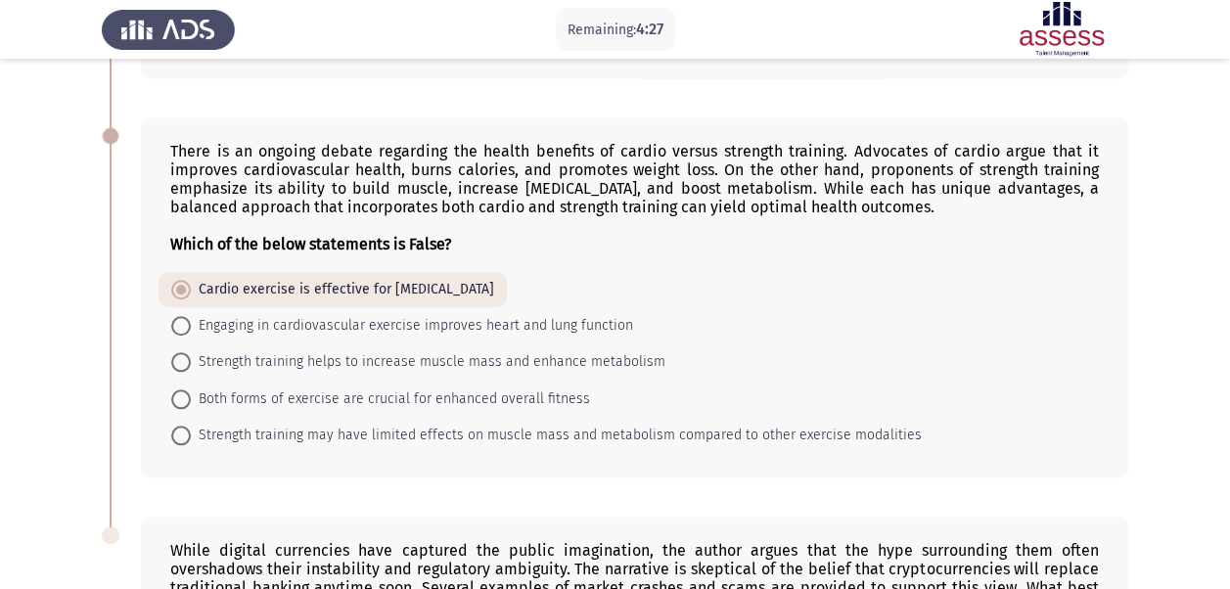
scroll to position [754, 0]
click at [478, 428] on span "Strength training may have limited effects on muscle mass and metabolism compar…" at bounding box center [556, 434] width 731 height 23
click at [191, 428] on input "Strength training may have limited effects on muscle mass and metabolism compar…" at bounding box center [181, 435] width 20 height 20
radio input "true"
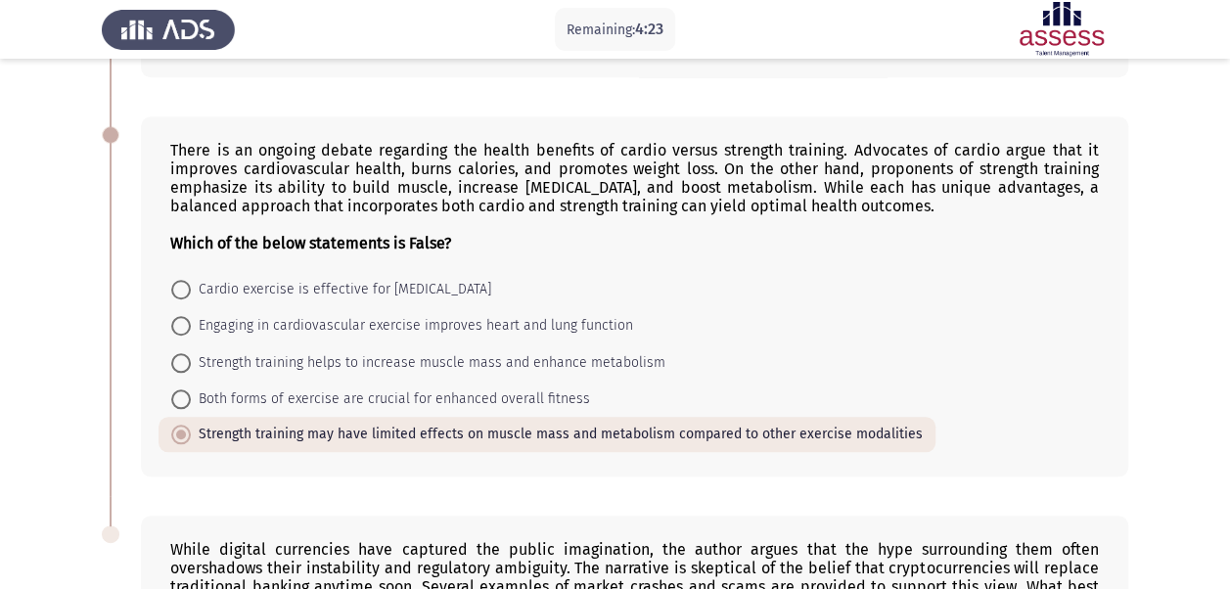
scroll to position [1092, 0]
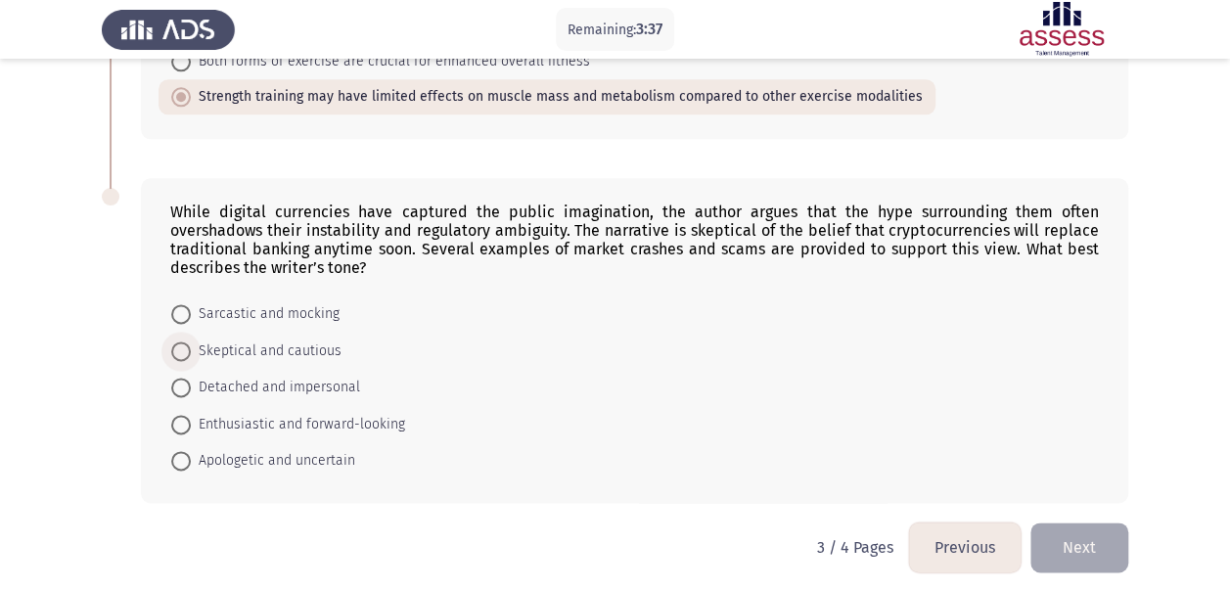
click at [286, 342] on span "Skeptical and cautious" at bounding box center [266, 351] width 151 height 23
click at [191, 342] on input "Skeptical and cautious" at bounding box center [181, 352] width 20 height 20
radio input "true"
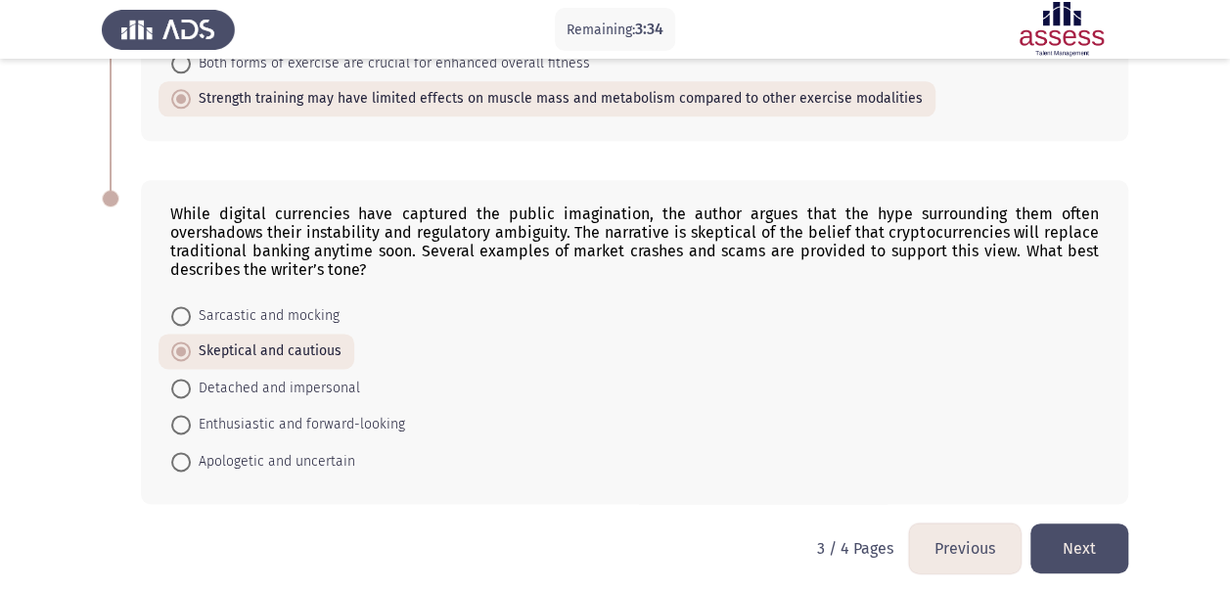
click at [1079, 540] on button "Next" at bounding box center [1079, 549] width 98 height 50
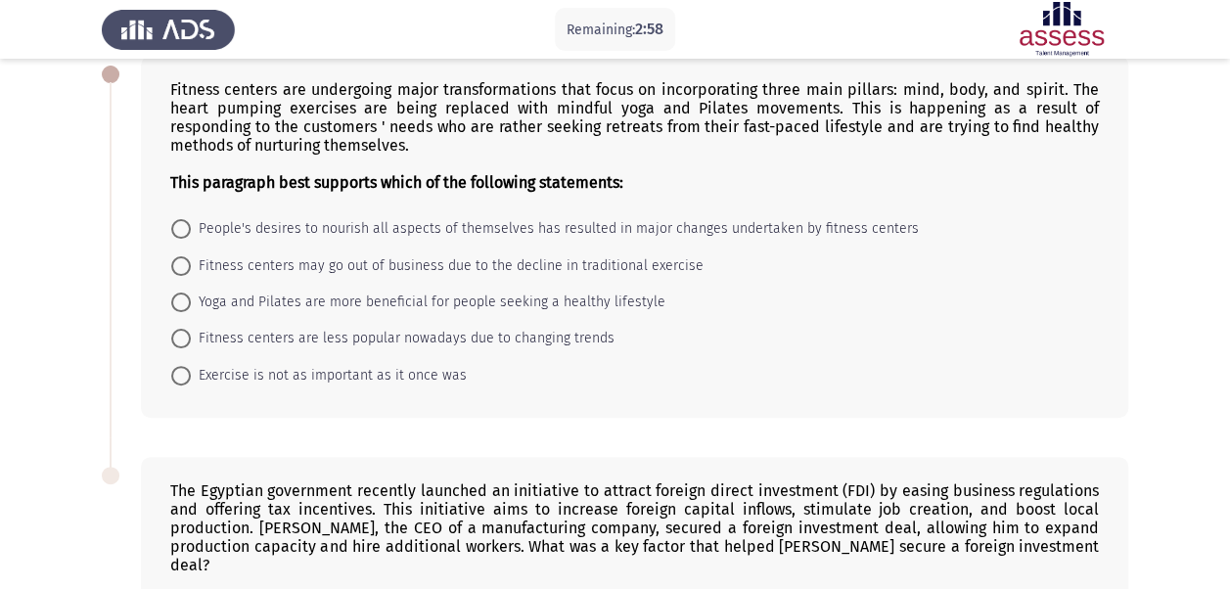
scroll to position [108, 0]
click at [675, 262] on span "Fitness centers may go out of business due to the decline in traditional exerci…" at bounding box center [447, 266] width 513 height 23
click at [191, 262] on input "Fitness centers may go out of business due to the decline in traditional exerci…" at bounding box center [181, 267] width 20 height 20
radio input "true"
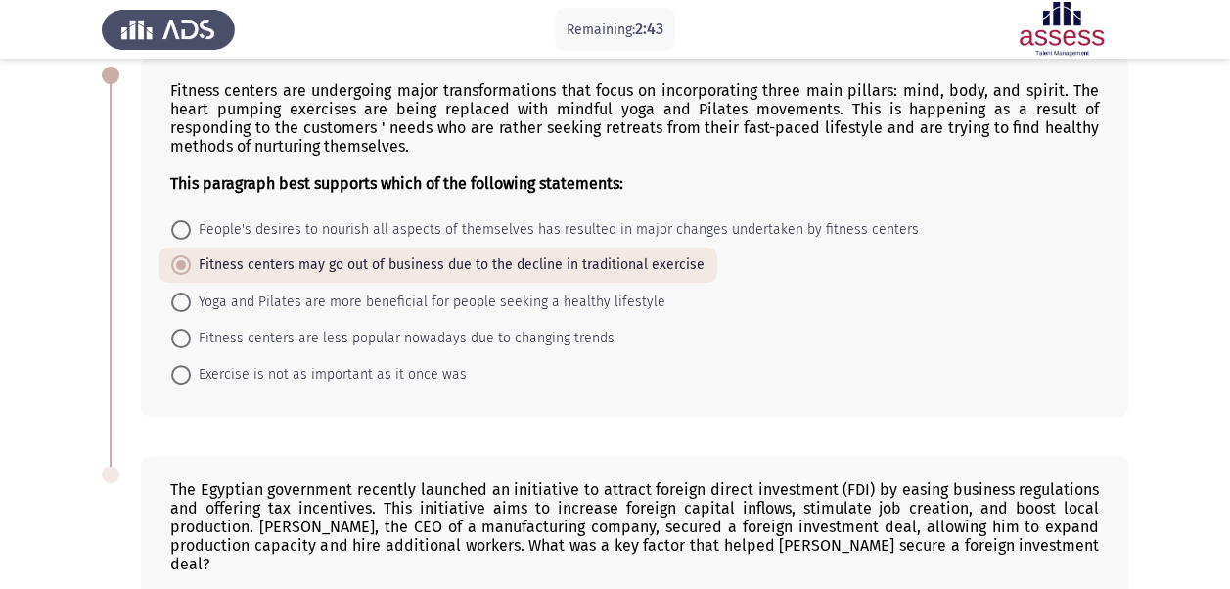
scroll to position [390, 0]
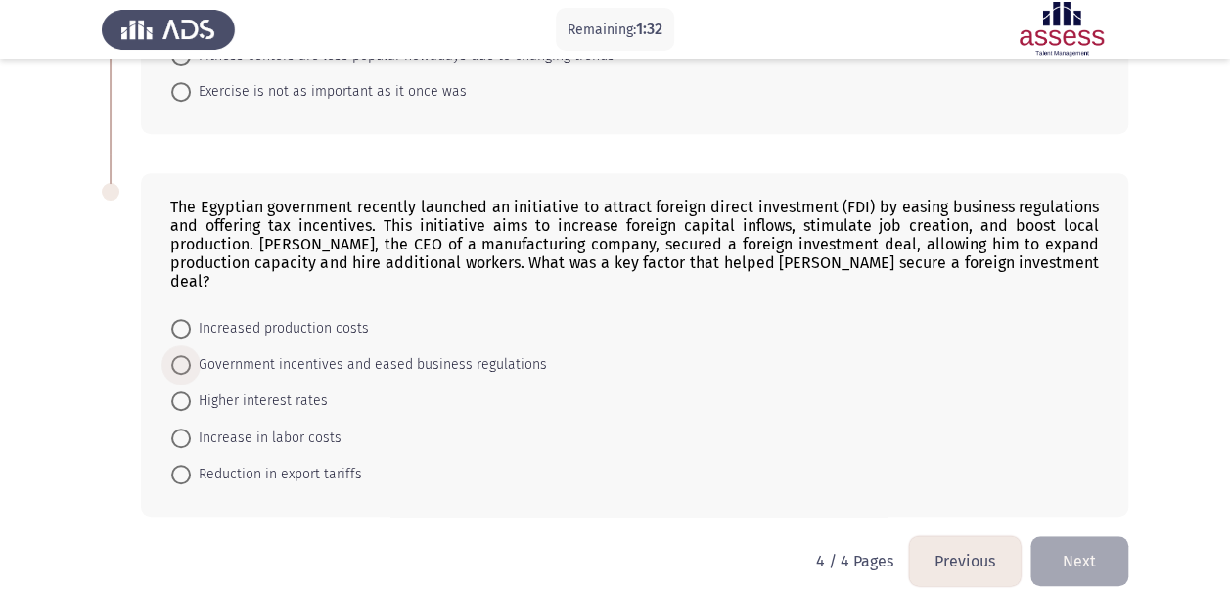
click at [344, 353] on span "Government incentives and eased business regulations" at bounding box center [369, 364] width 356 height 23
click at [191, 355] on input "Government incentives and eased business regulations" at bounding box center [181, 365] width 20 height 20
radio input "true"
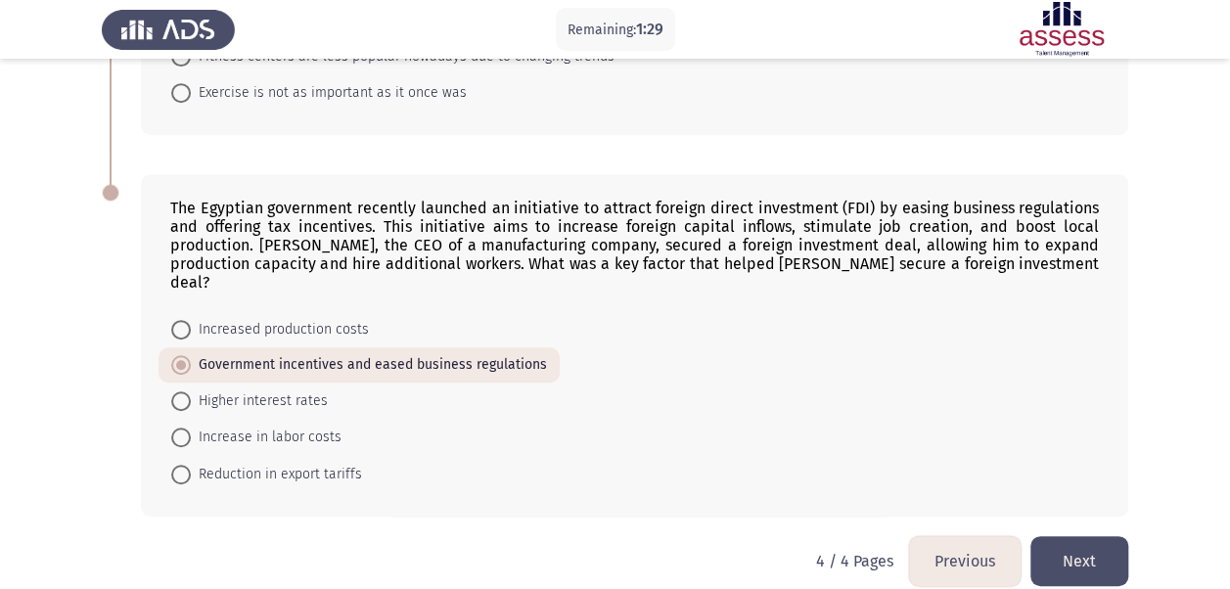
click at [1086, 542] on button "Next" at bounding box center [1079, 561] width 98 height 50
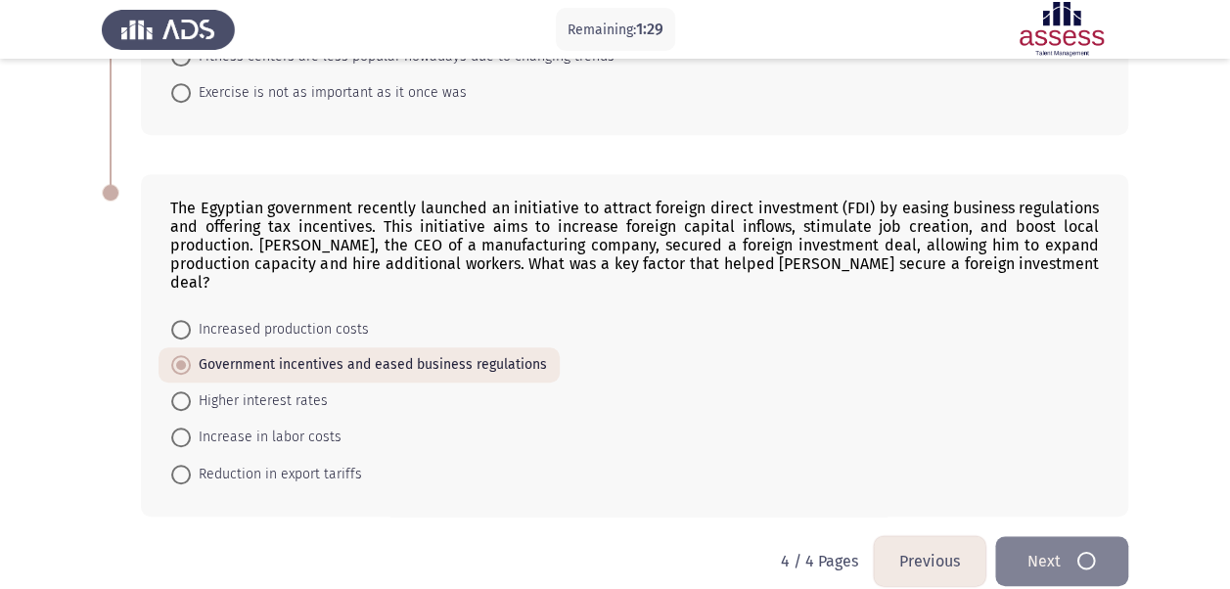
scroll to position [0, 0]
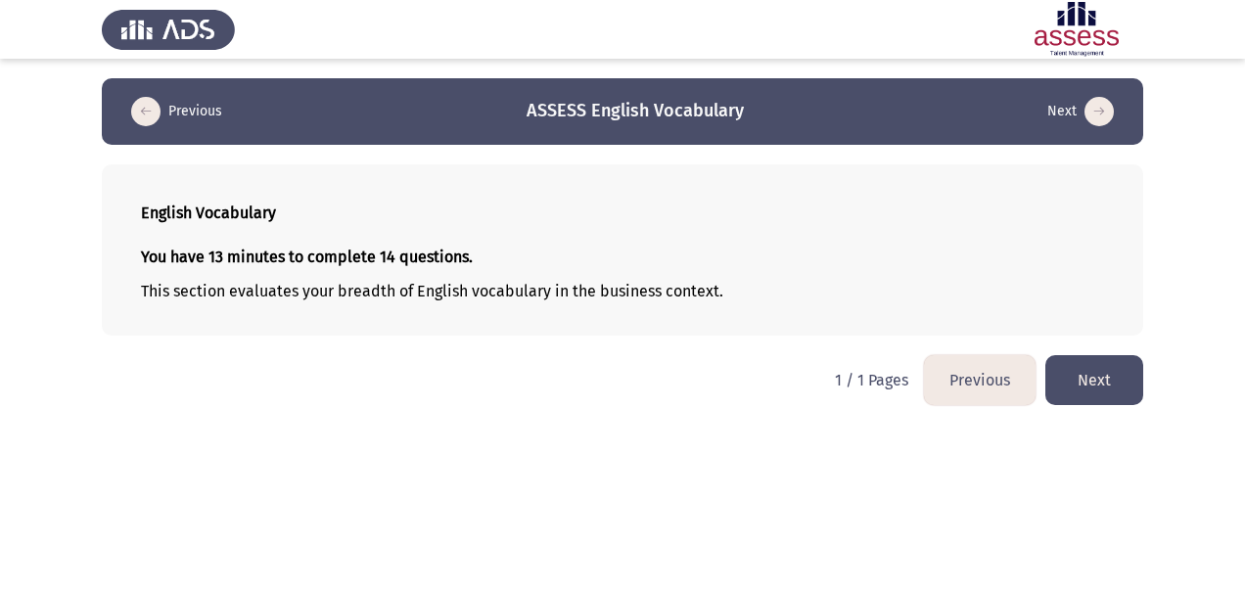
click at [1073, 364] on button "Next" at bounding box center [1094, 380] width 98 height 50
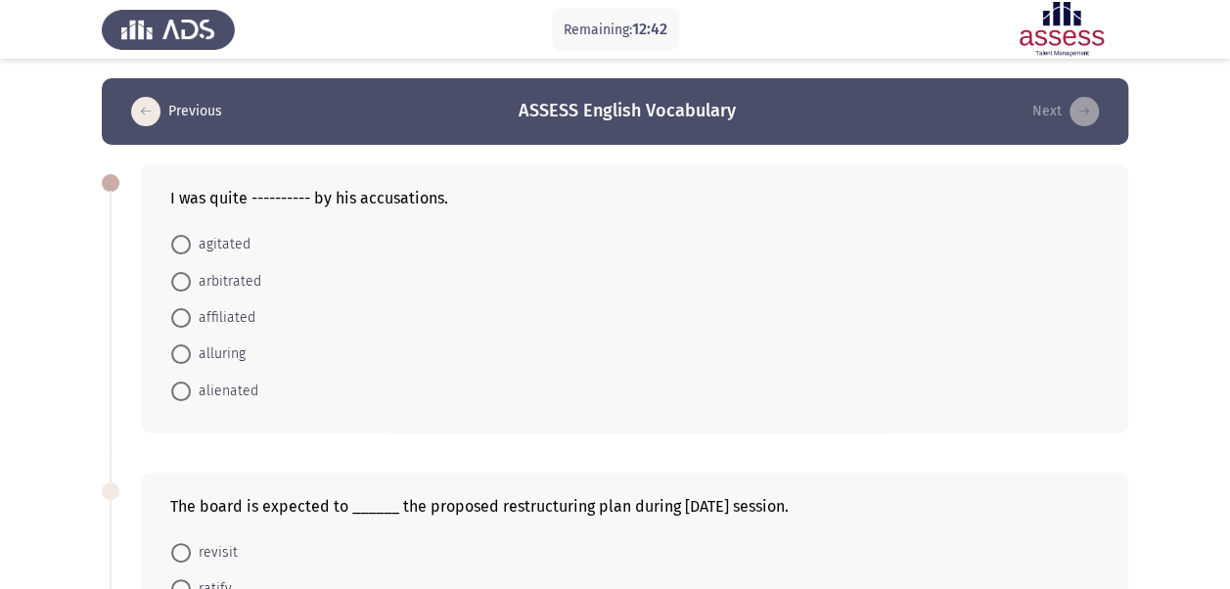
click at [255, 309] on mat-radio-button "affiliated" at bounding box center [214, 317] width 110 height 36
click at [243, 313] on span "affiliated" at bounding box center [223, 317] width 65 height 23
click at [191, 313] on input "affiliated" at bounding box center [181, 318] width 20 height 20
radio input "true"
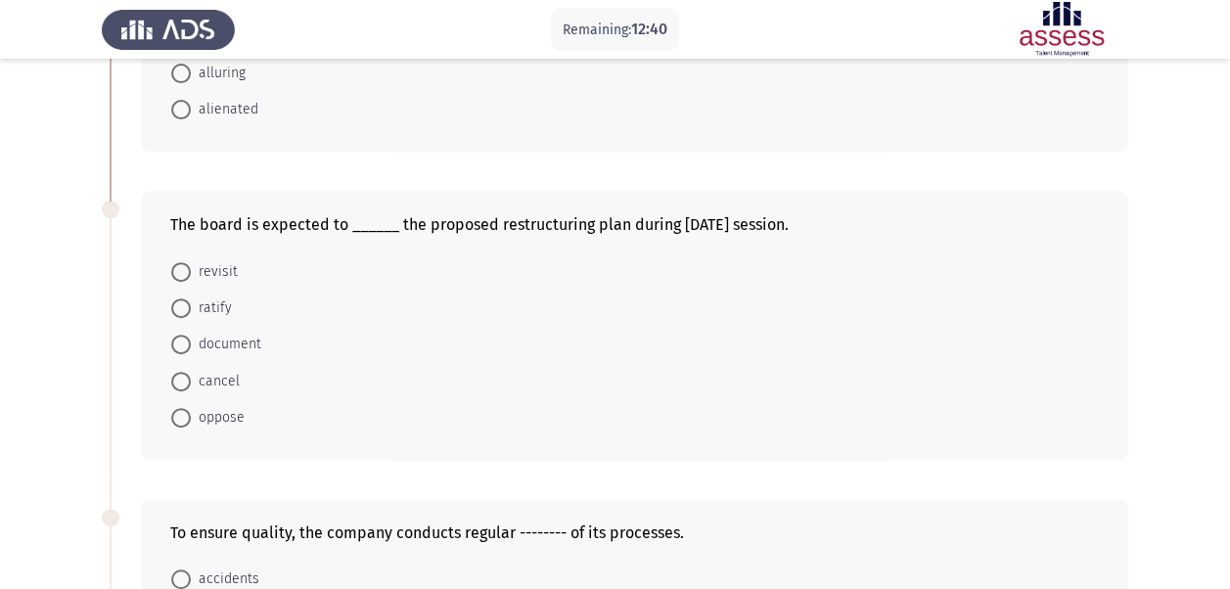
scroll to position [279, 0]
click at [236, 425] on span "oppose" at bounding box center [218, 418] width 54 height 23
click at [191, 425] on input "oppose" at bounding box center [181, 419] width 20 height 20
radio input "true"
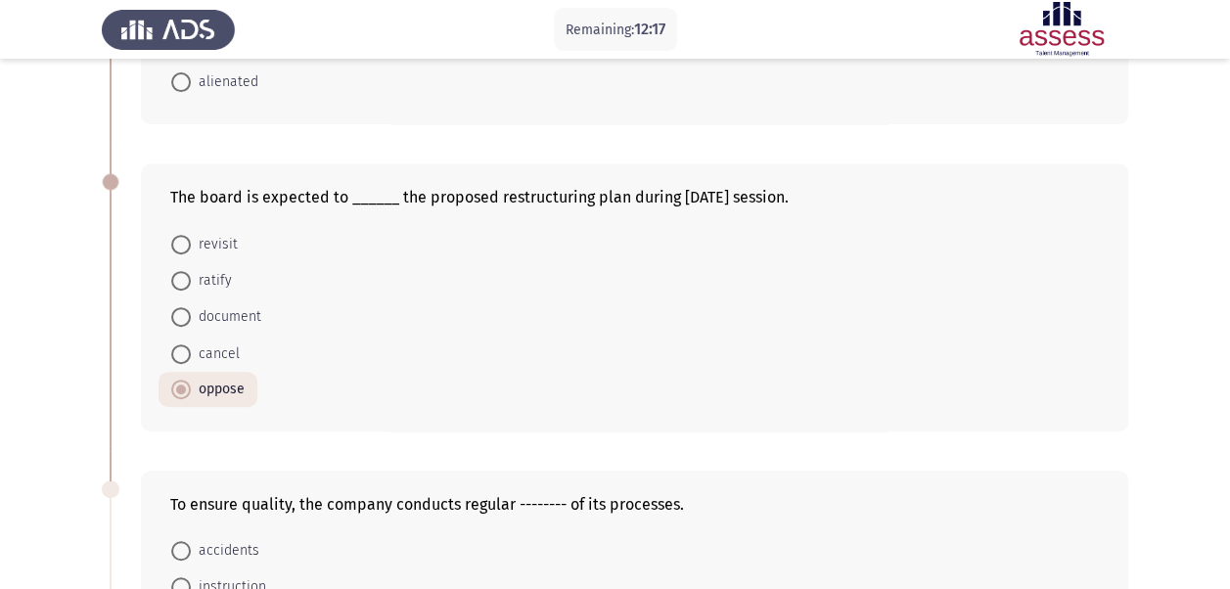
scroll to position [300, 0]
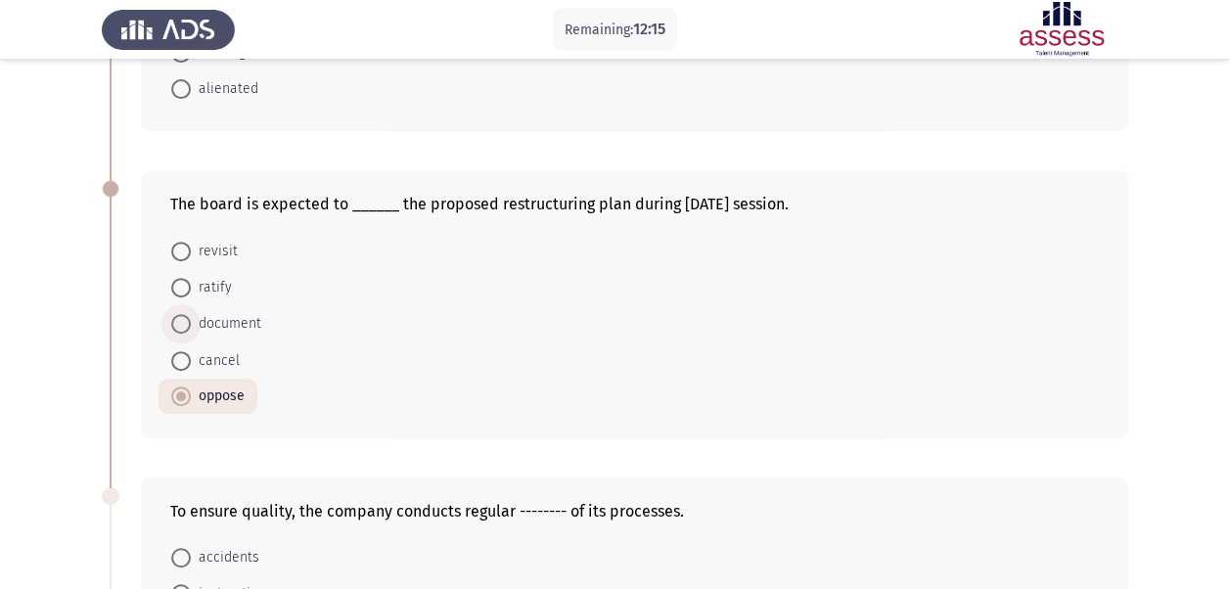
click at [242, 321] on span "document" at bounding box center [226, 323] width 70 height 23
click at [191, 321] on input "document" at bounding box center [181, 324] width 20 height 20
radio input "true"
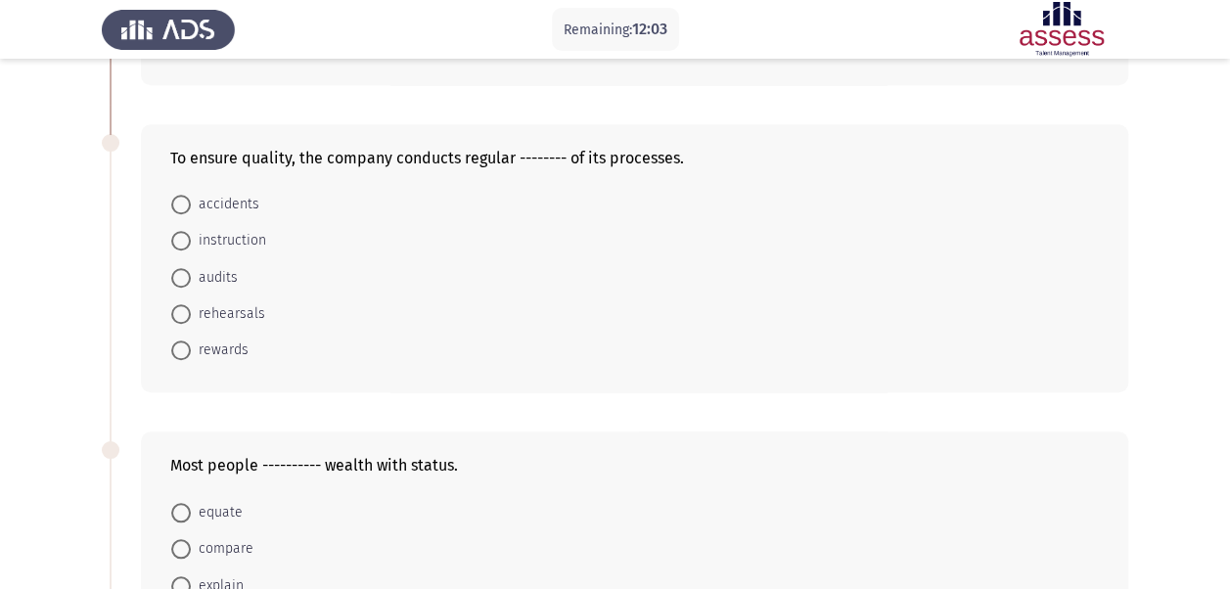
scroll to position [653, 0]
click at [195, 271] on span "audits" at bounding box center [214, 278] width 47 height 23
click at [191, 271] on input "audits" at bounding box center [181, 279] width 20 height 20
radio input "true"
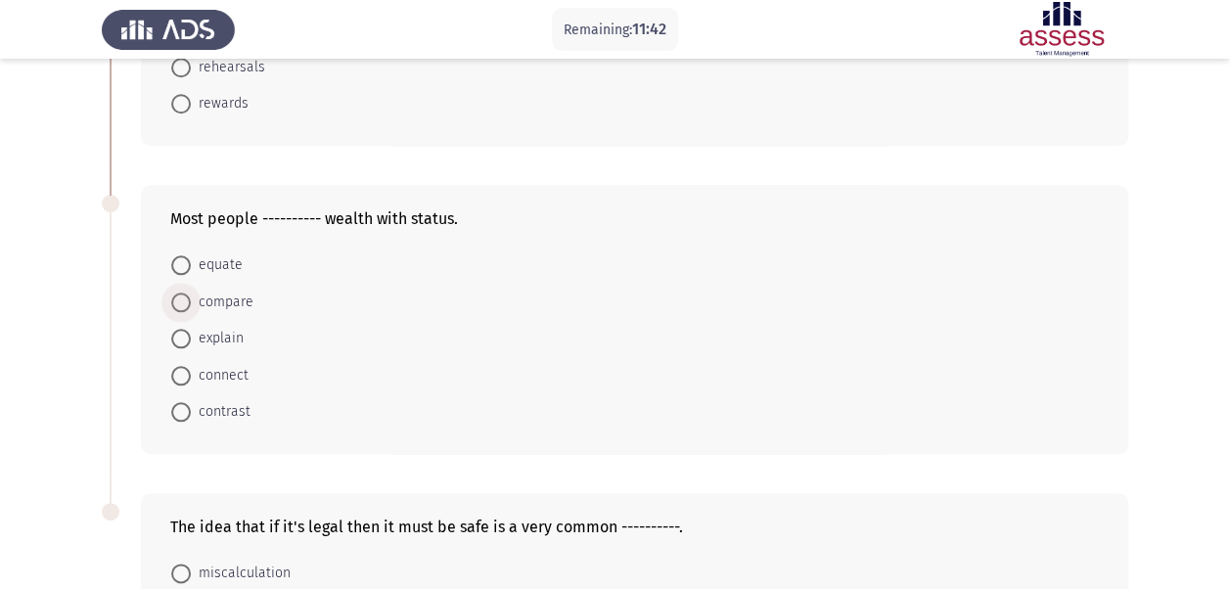
click at [211, 302] on span "compare" at bounding box center [222, 302] width 63 height 23
click at [191, 302] on input "compare" at bounding box center [181, 303] width 20 height 20
radio input "true"
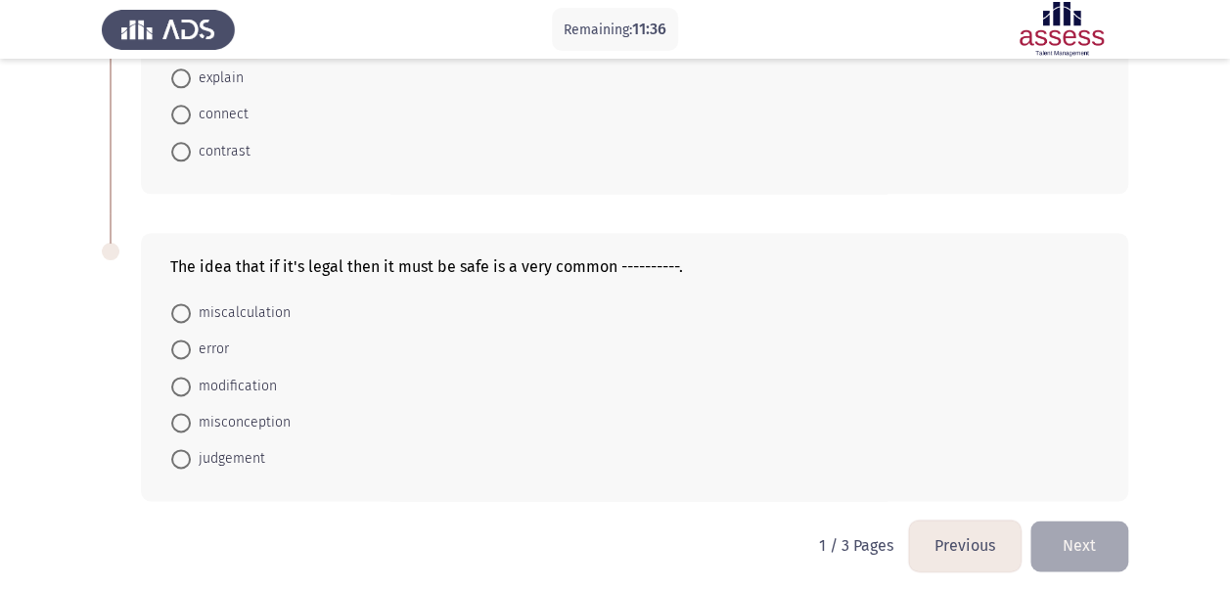
scroll to position [1159, 0]
click at [271, 411] on span "misconception" at bounding box center [241, 422] width 100 height 23
click at [191, 413] on input "misconception" at bounding box center [181, 423] width 20 height 20
radio input "true"
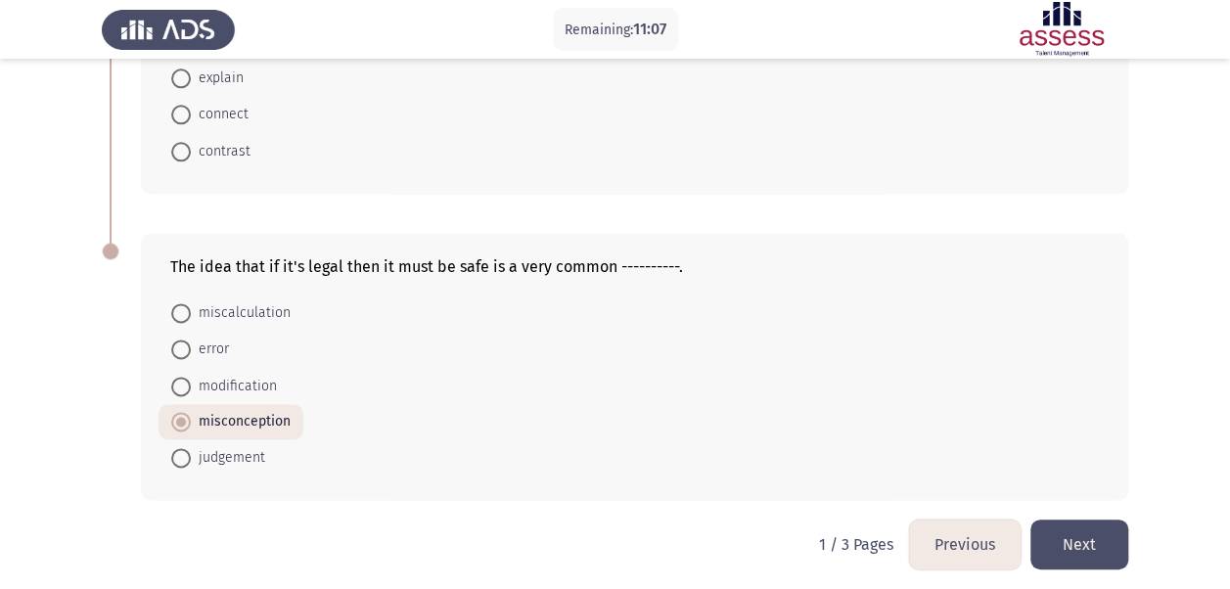
click at [1083, 534] on button "Next" at bounding box center [1079, 545] width 98 height 50
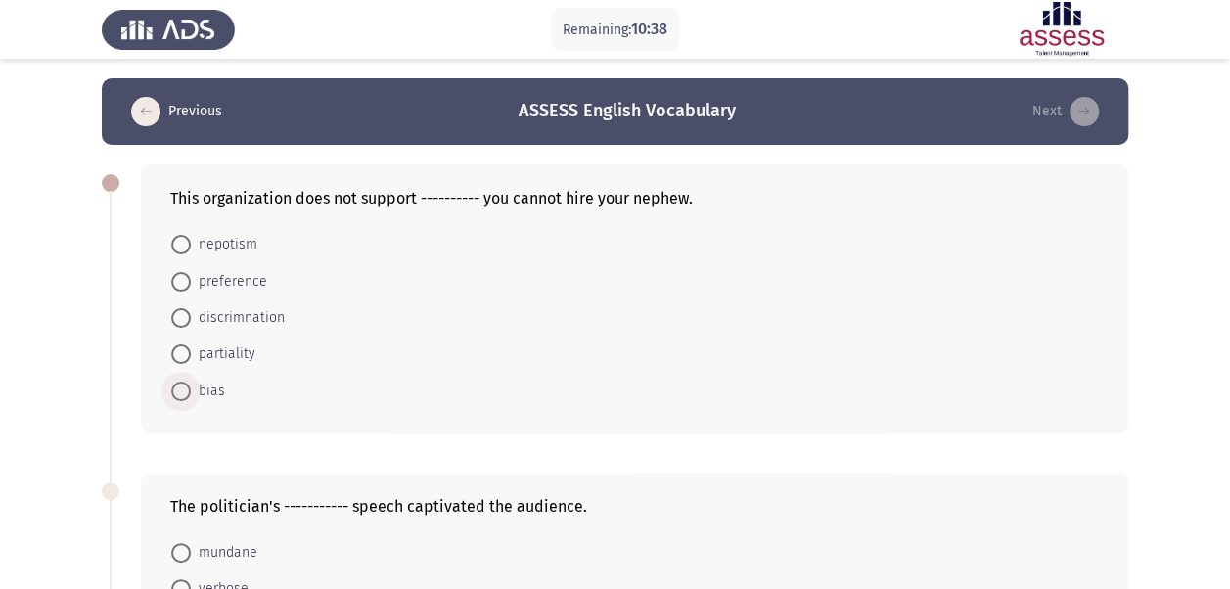
click at [196, 388] on span "bias" at bounding box center [208, 391] width 34 height 23
click at [191, 388] on input "bias" at bounding box center [181, 392] width 20 height 20
radio input "true"
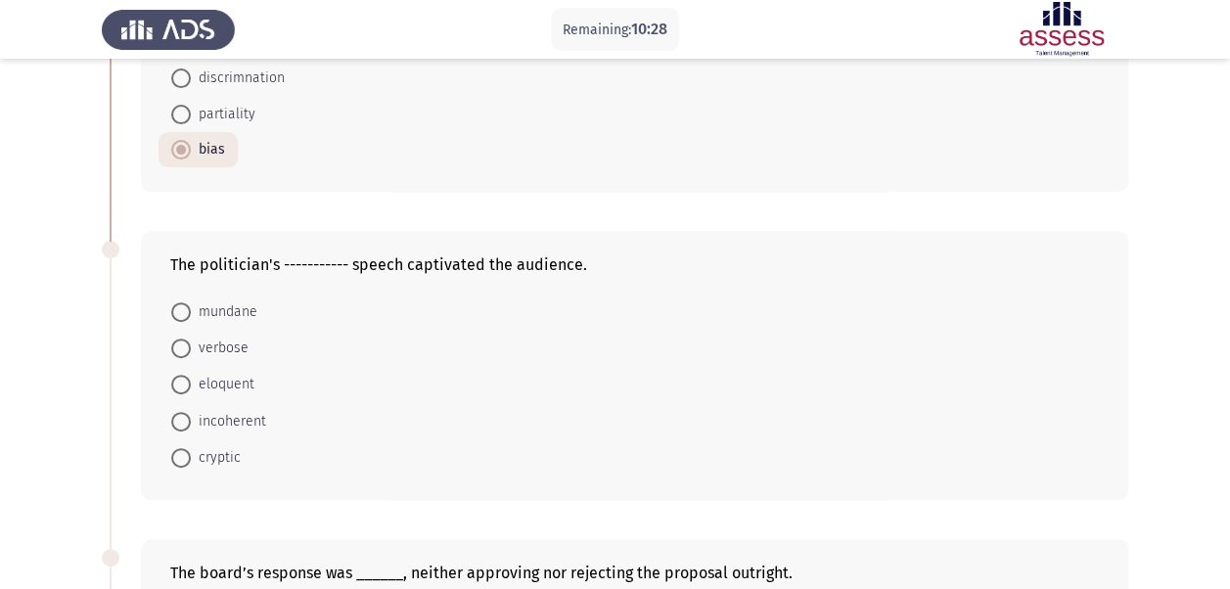
scroll to position [241, 0]
click at [236, 411] on span "incoherent" at bounding box center [228, 420] width 75 height 23
click at [191, 411] on input "incoherent" at bounding box center [181, 421] width 20 height 20
radio input "true"
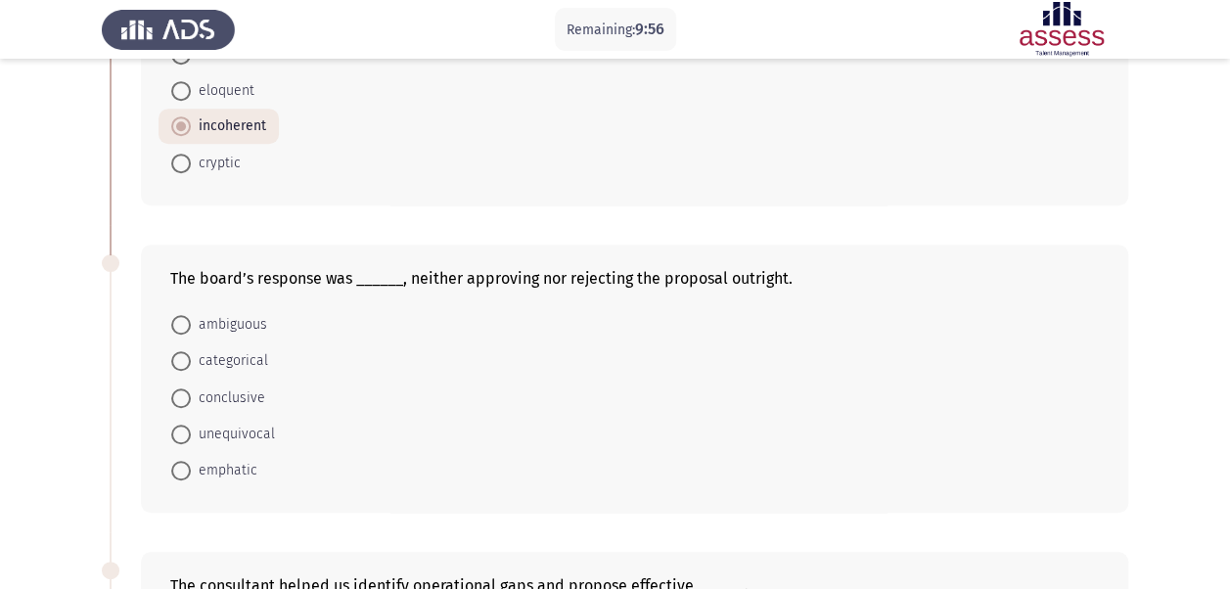
scroll to position [532, 0]
click at [220, 321] on span "ambiguous" at bounding box center [229, 325] width 76 height 23
click at [191, 321] on input "ambiguous" at bounding box center [181, 326] width 20 height 20
radio input "true"
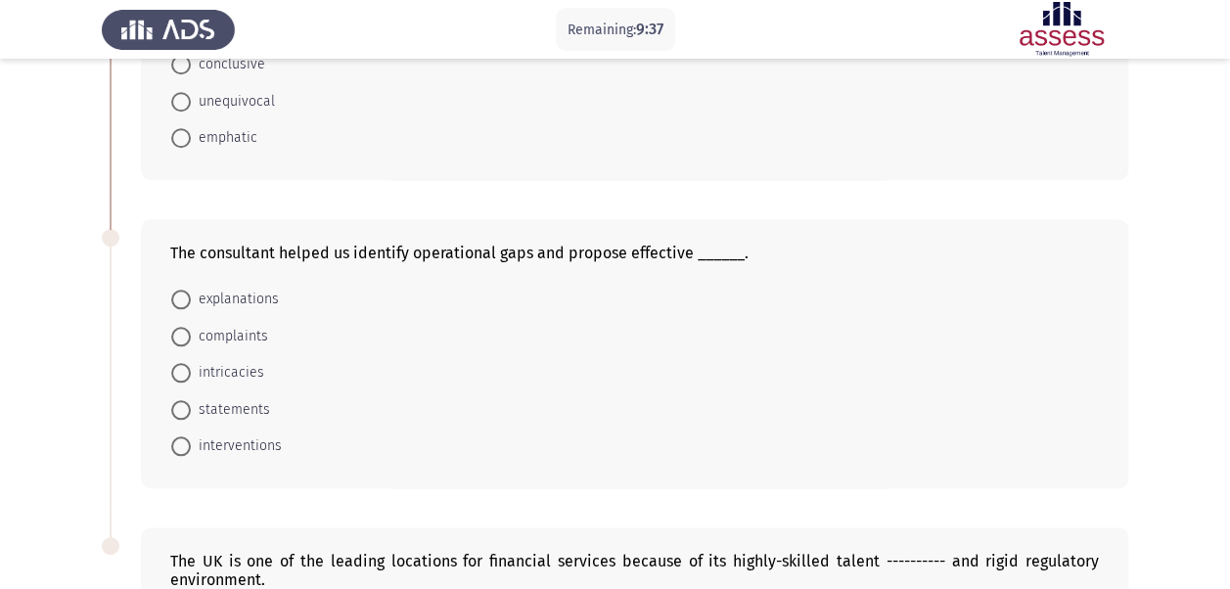
scroll to position [866, 0]
click at [233, 296] on span "explanations" at bounding box center [235, 298] width 88 height 23
click at [191, 296] on input "explanations" at bounding box center [181, 299] width 20 height 20
radio input "true"
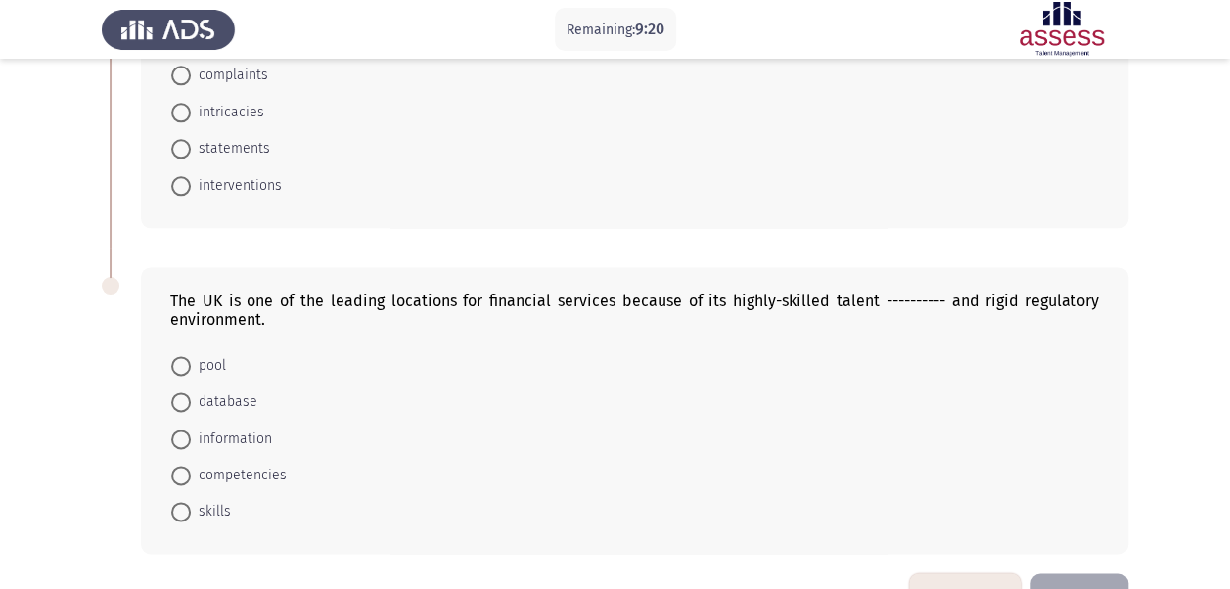
scroll to position [1177, 0]
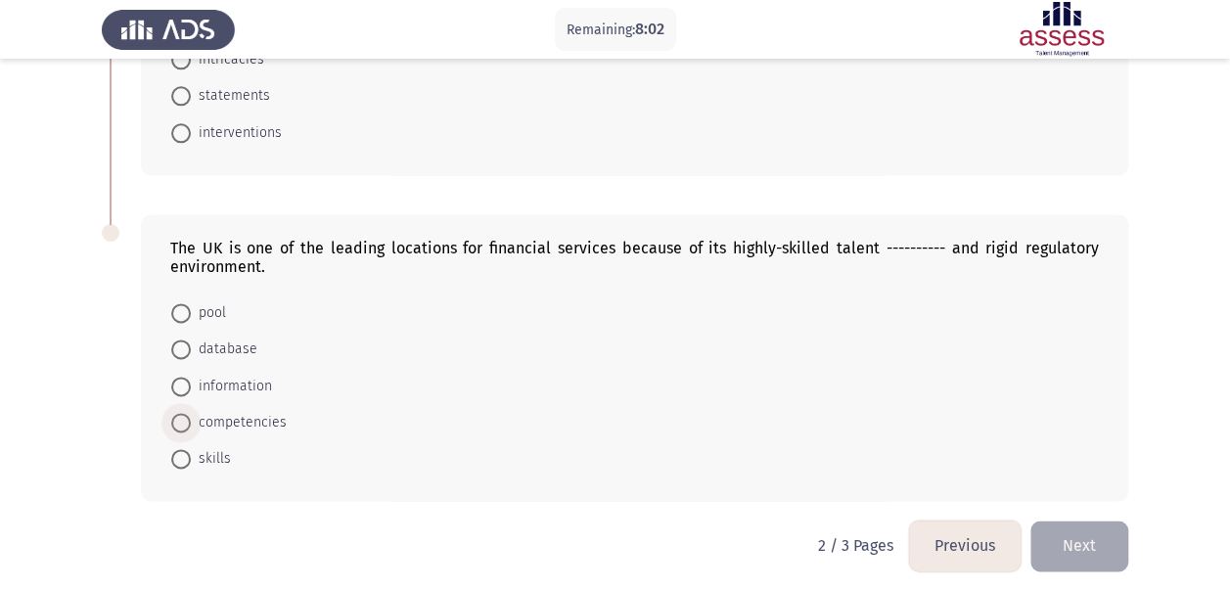
click at [260, 415] on span "competencies" at bounding box center [239, 422] width 96 height 23
click at [191, 415] on input "competencies" at bounding box center [181, 423] width 20 height 20
radio input "true"
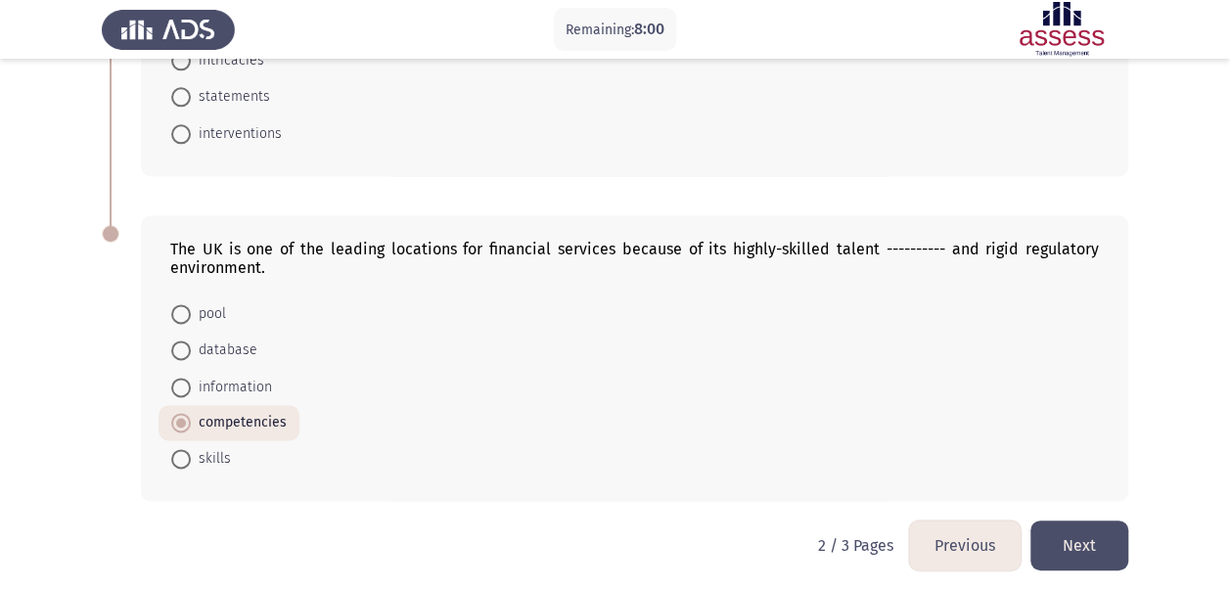
click at [1074, 530] on button "Next" at bounding box center [1079, 546] width 98 height 50
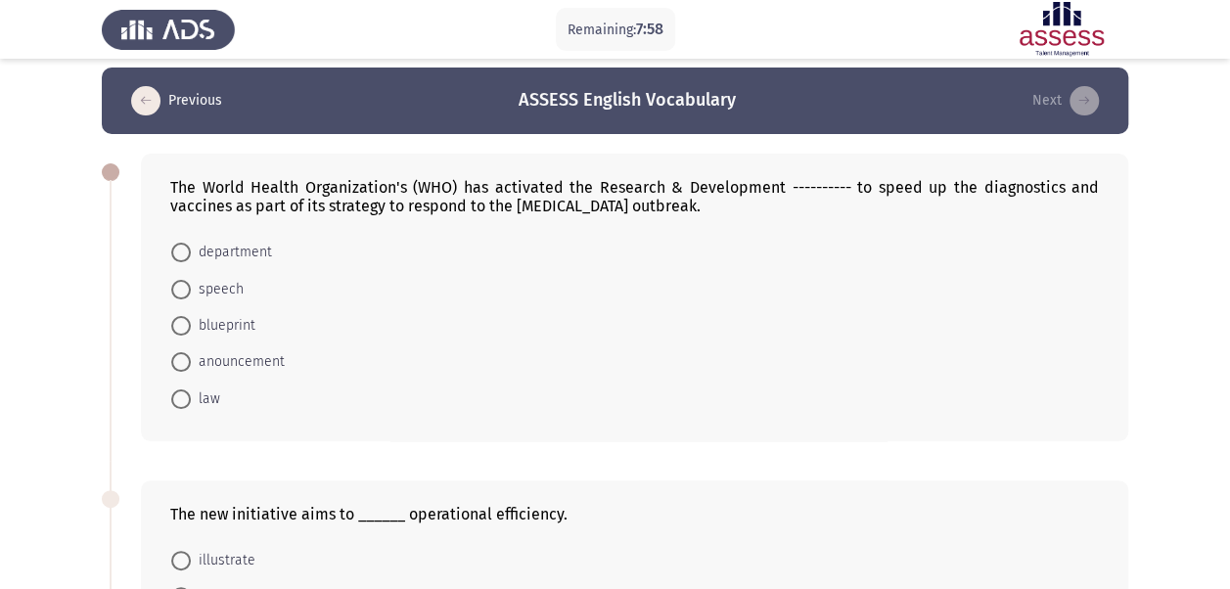
scroll to position [10, 0]
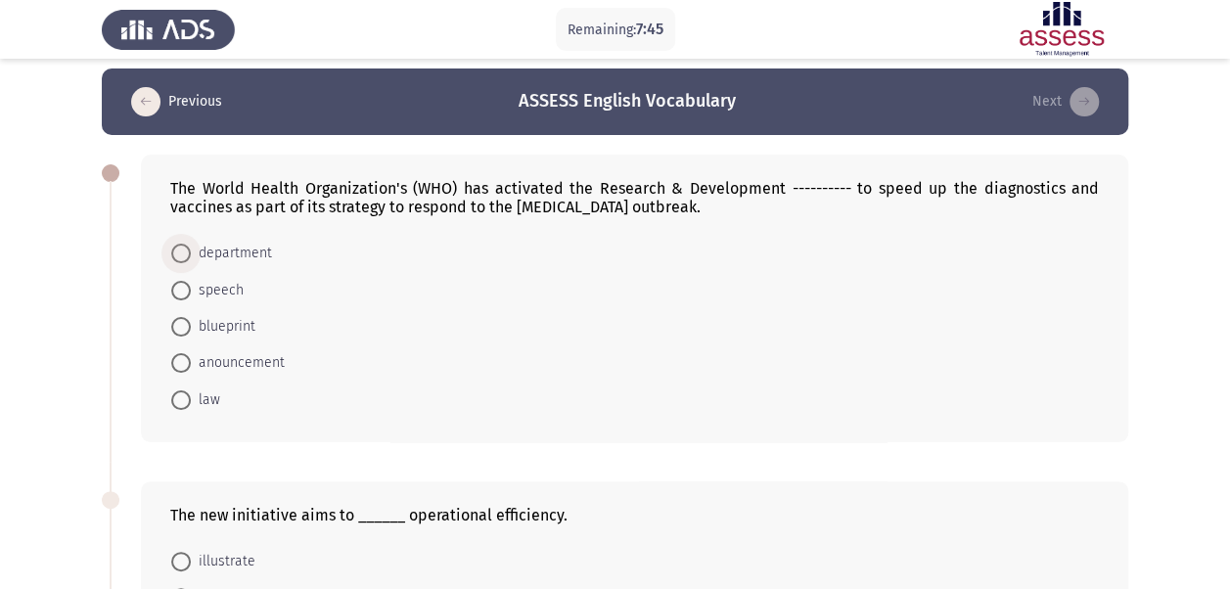
click at [229, 250] on span "department" at bounding box center [231, 253] width 81 height 23
click at [191, 250] on input "department" at bounding box center [181, 254] width 20 height 20
radio input "true"
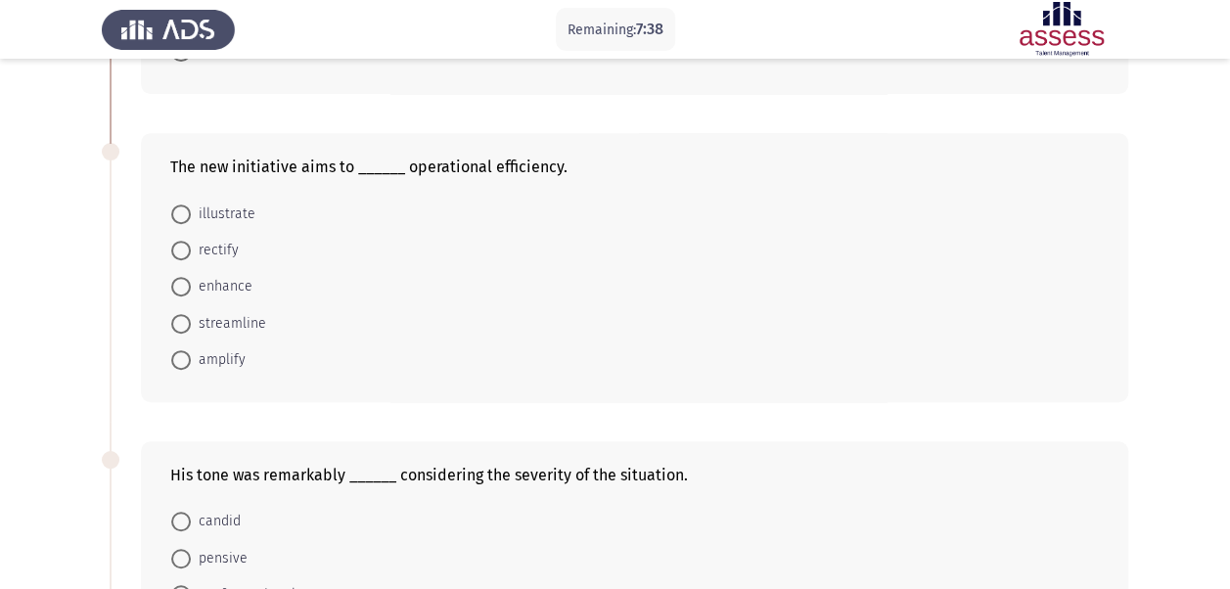
scroll to position [354, 0]
click at [233, 277] on span "enhance" at bounding box center [222, 288] width 62 height 23
click at [191, 279] on input "enhance" at bounding box center [181, 289] width 20 height 20
radio input "true"
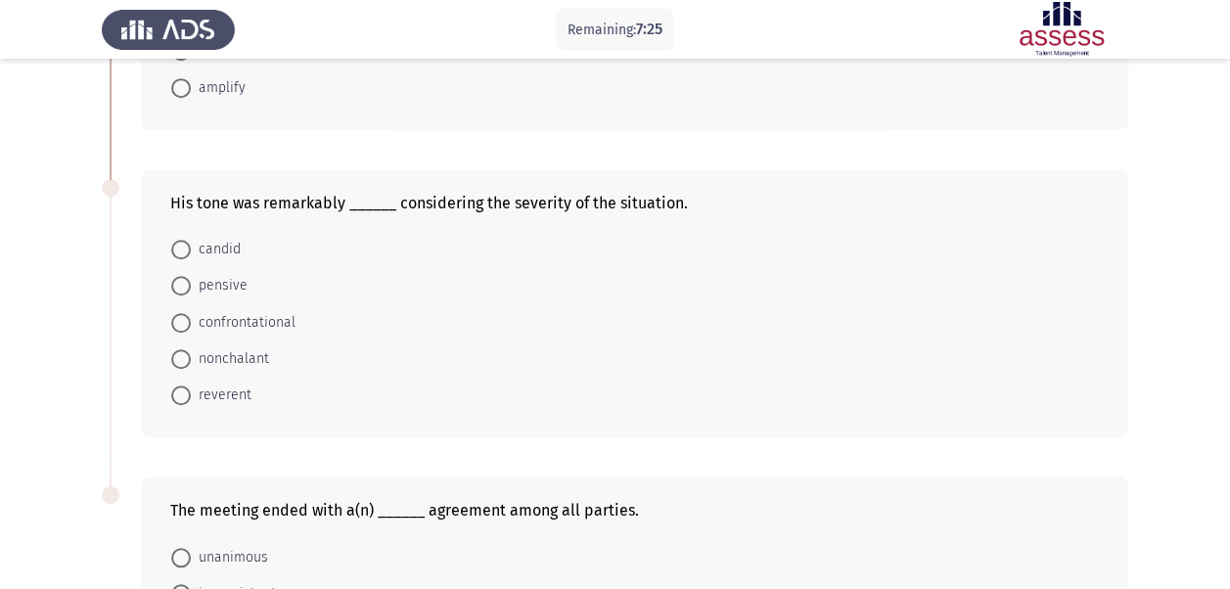
scroll to position [628, 0]
click at [285, 317] on span "confrontational" at bounding box center [243, 321] width 105 height 23
click at [191, 317] on input "confrontational" at bounding box center [181, 322] width 20 height 20
radio input "true"
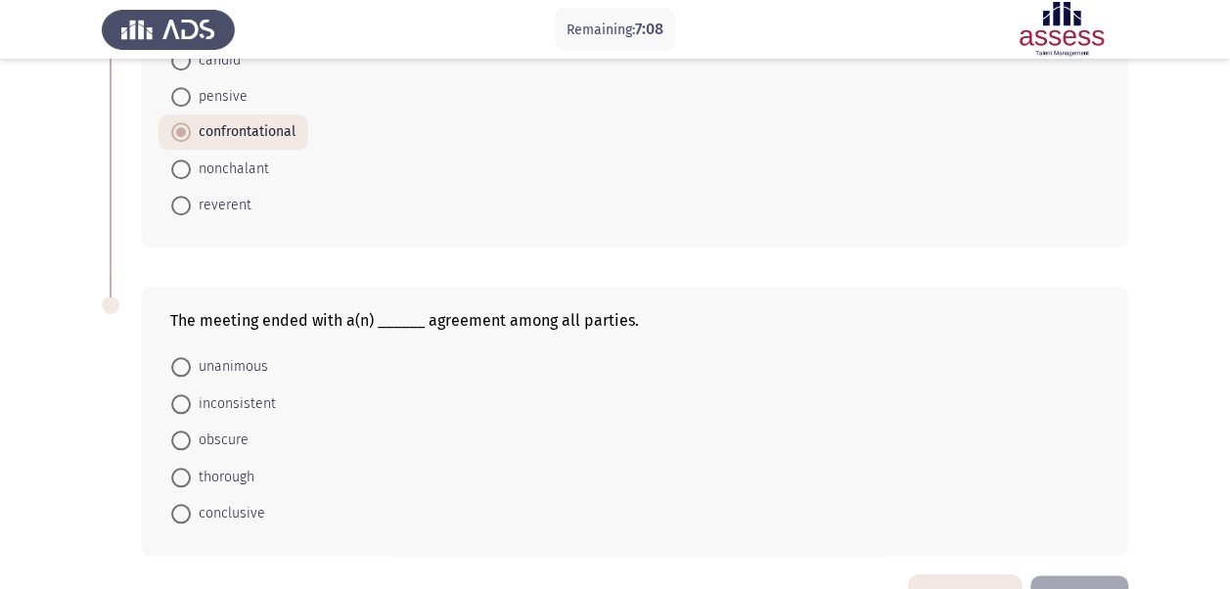
scroll to position [836, 0]
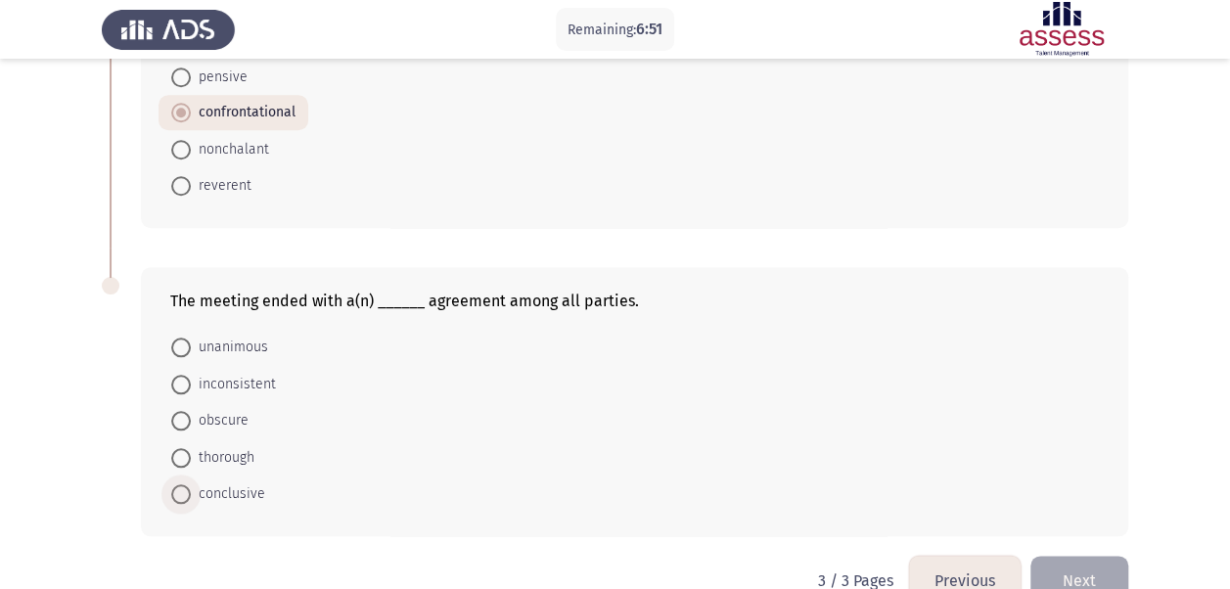
click at [188, 491] on span at bounding box center [181, 494] width 20 height 20
click at [188, 491] on input "conclusive" at bounding box center [181, 494] width 20 height 20
radio input "true"
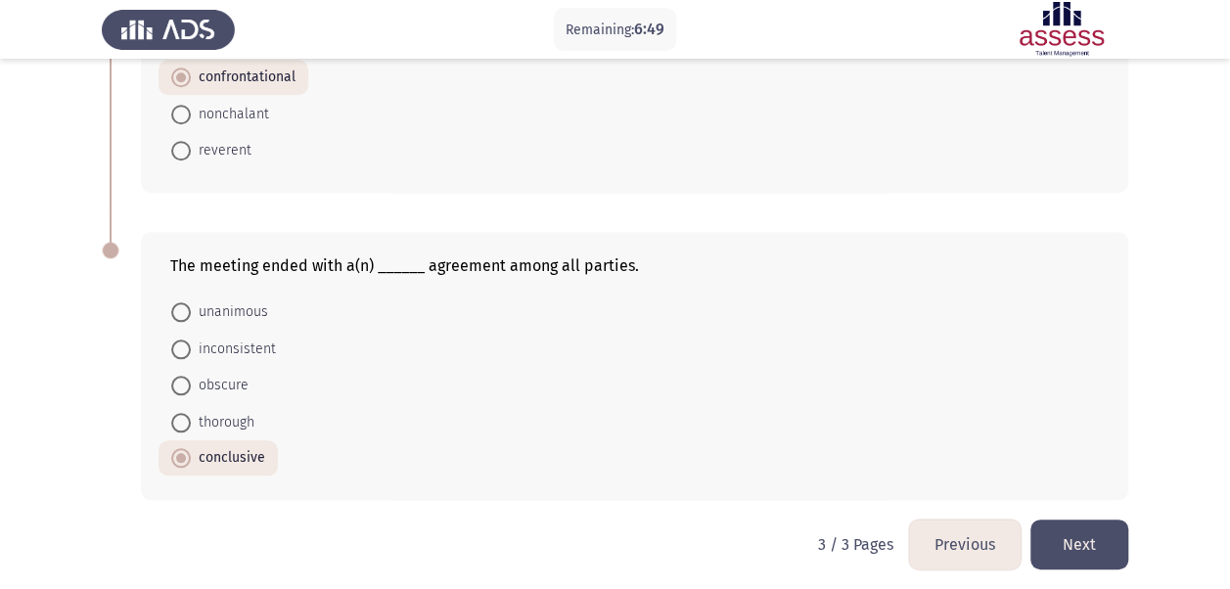
click at [1069, 541] on button "Next" at bounding box center [1079, 545] width 98 height 50
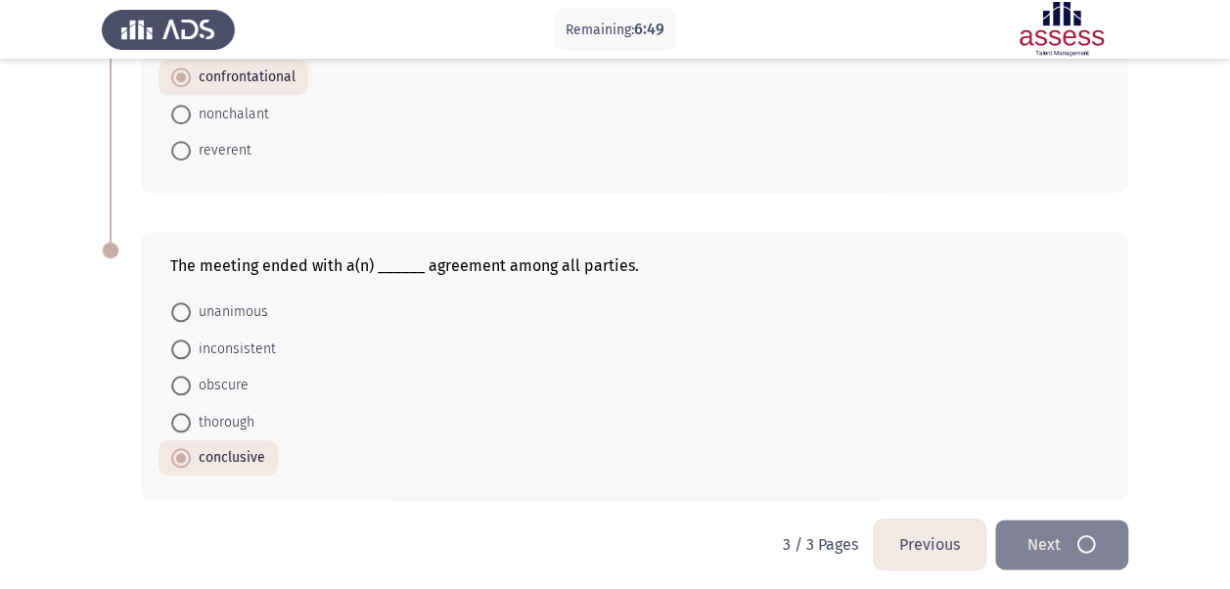
scroll to position [0, 0]
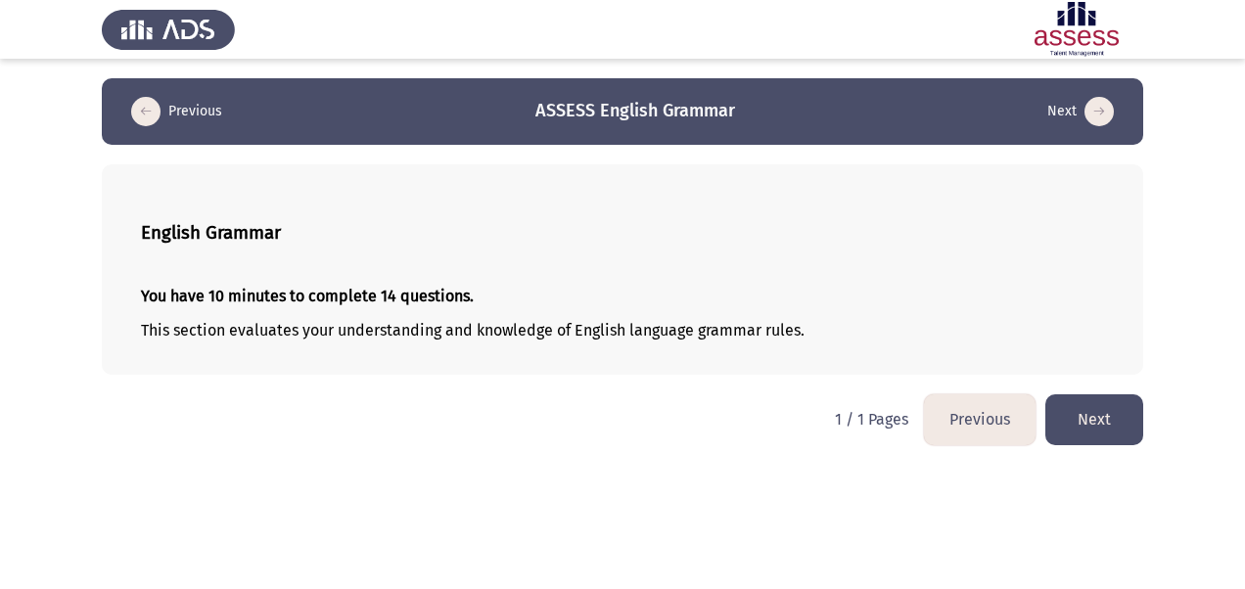
click at [1108, 409] on button "Next" at bounding box center [1094, 419] width 98 height 50
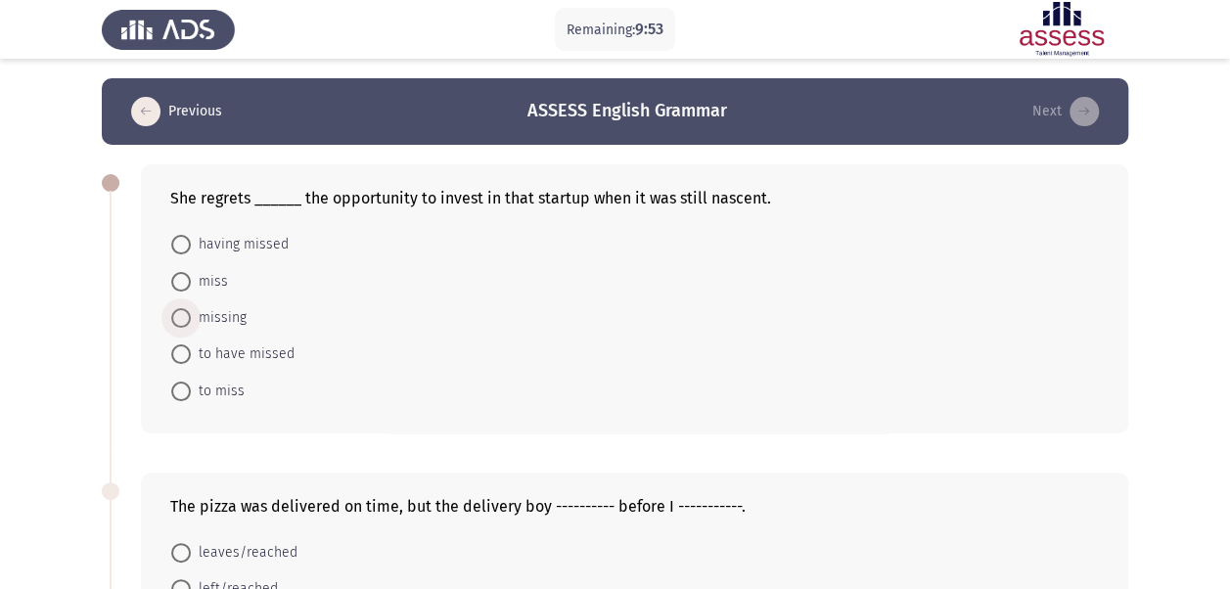
click at [194, 311] on span "missing" at bounding box center [219, 317] width 56 height 23
click at [191, 311] on input "missing" at bounding box center [181, 318] width 20 height 20
radio input "true"
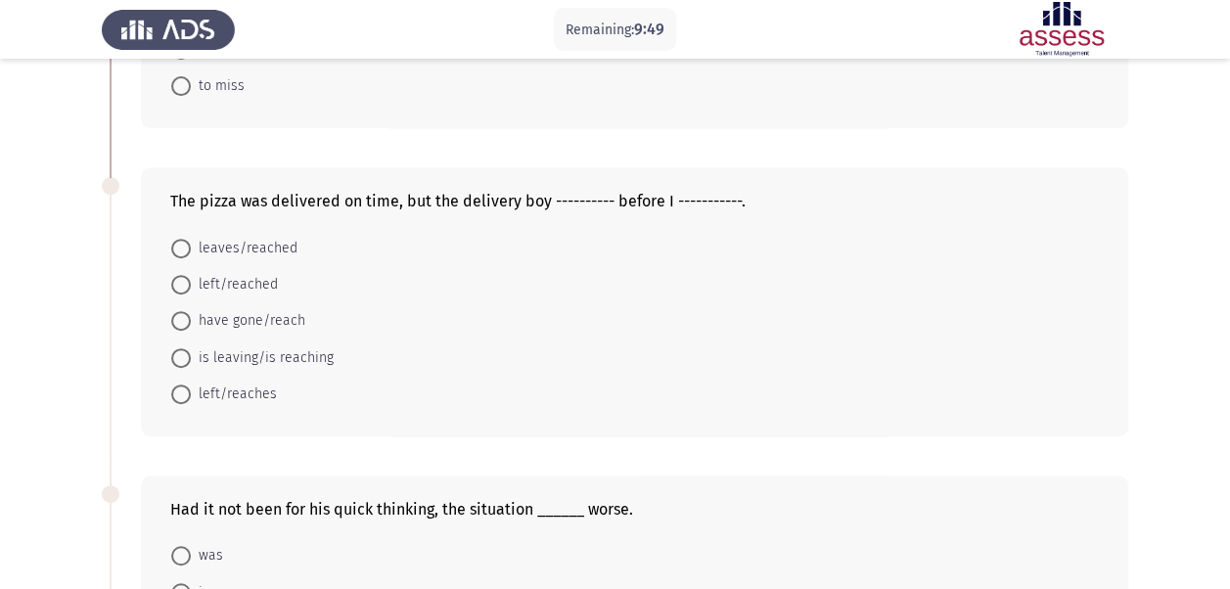
scroll to position [304, 0]
click at [262, 286] on span "left/reached" at bounding box center [234, 283] width 87 height 23
click at [191, 286] on input "left/reached" at bounding box center [181, 284] width 20 height 20
radio input "true"
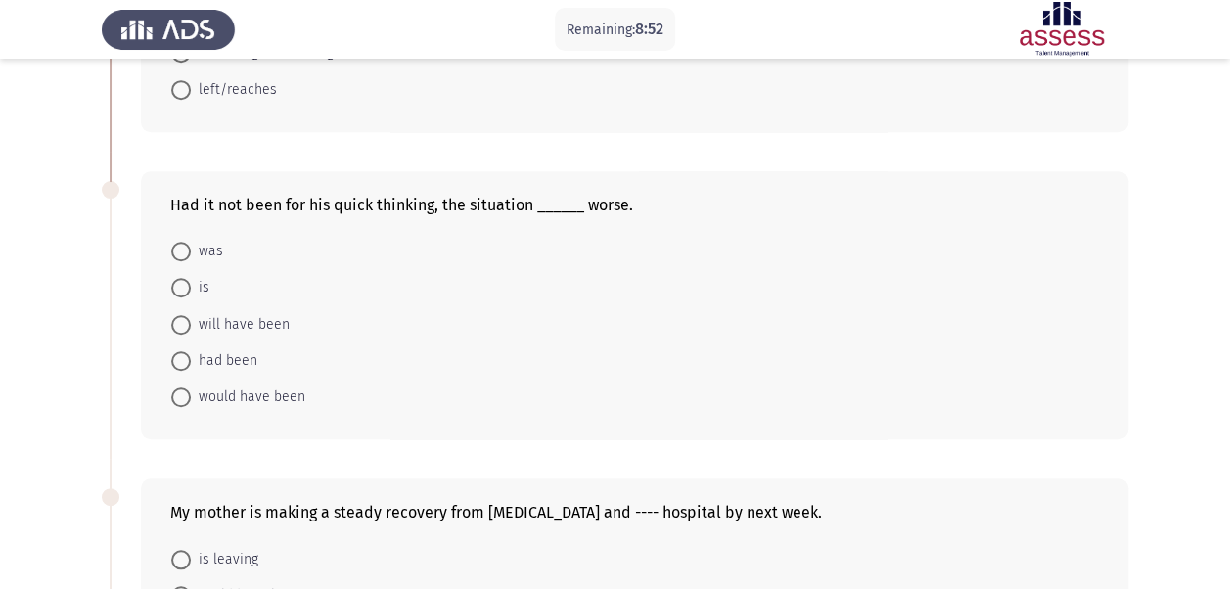
scroll to position [608, 0]
click at [184, 387] on span at bounding box center [181, 397] width 20 height 20
click at [184, 387] on input "would have been" at bounding box center [181, 397] width 20 height 20
radio input "true"
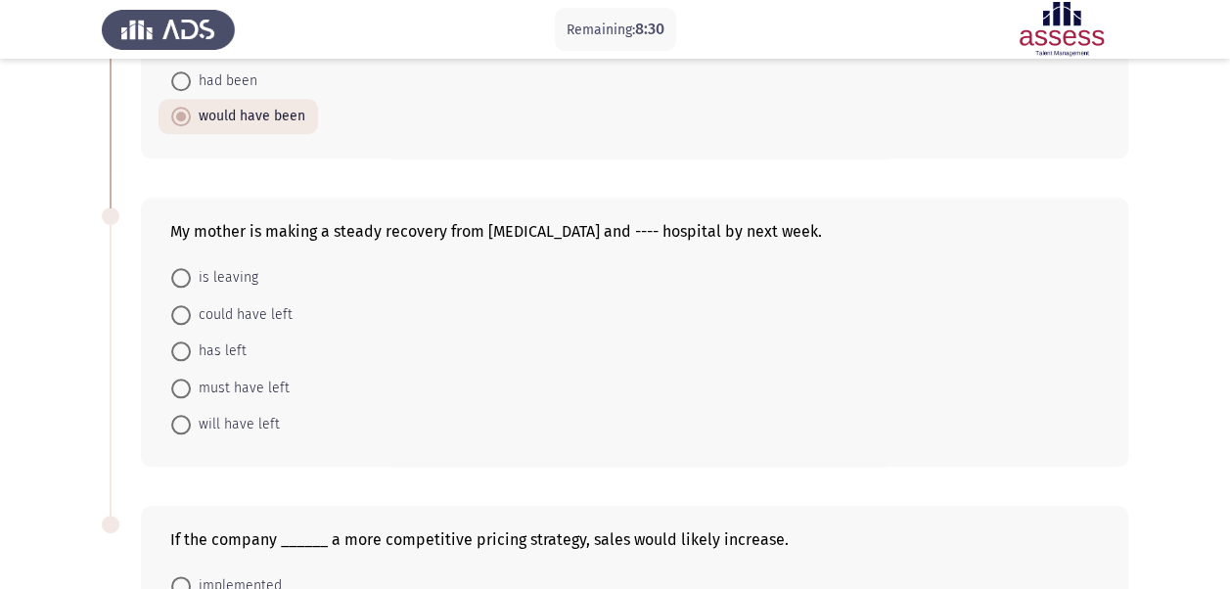
scroll to position [888, 0]
click at [221, 265] on span "is leaving" at bounding box center [225, 276] width 68 height 23
click at [191, 267] on input "is leaving" at bounding box center [181, 277] width 20 height 20
radio input "true"
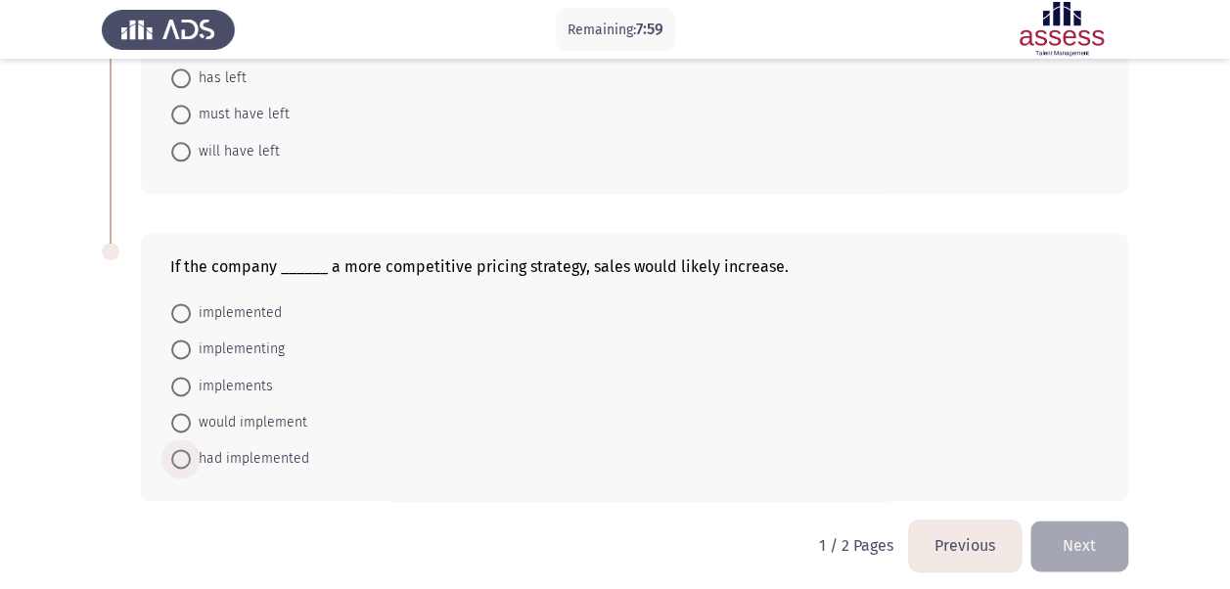
click at [238, 449] on span "had implemented" at bounding box center [250, 458] width 118 height 23
click at [191, 449] on input "had implemented" at bounding box center [181, 459] width 20 height 20
radio input "true"
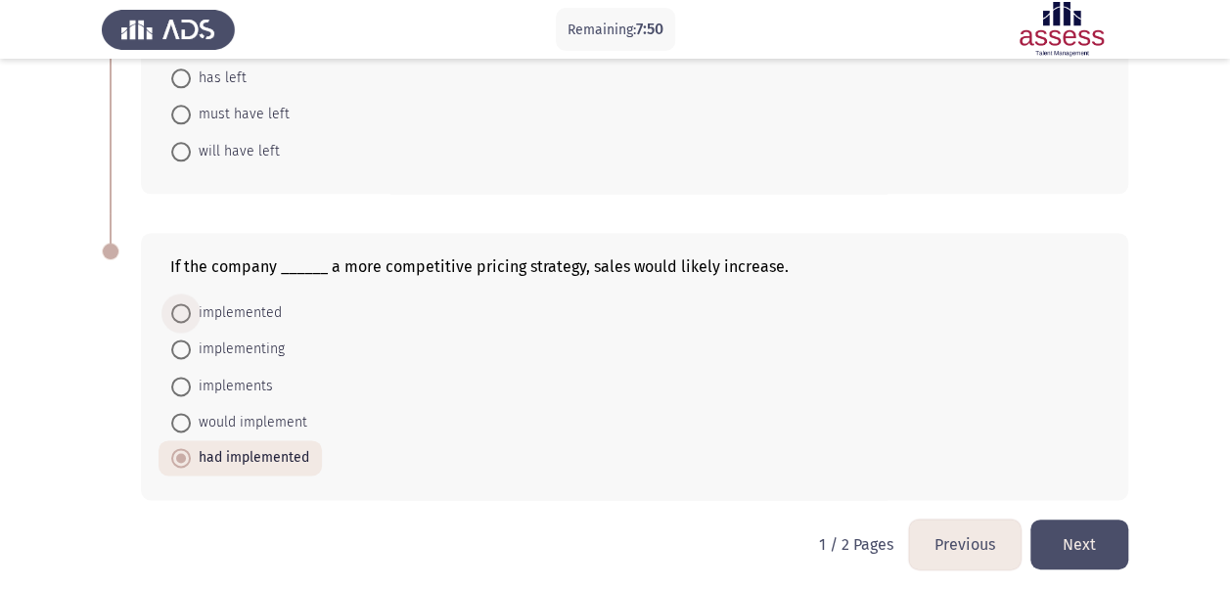
click at [219, 301] on span "implemented" at bounding box center [236, 312] width 91 height 23
click at [191, 303] on input "implemented" at bounding box center [181, 313] width 20 height 20
radio input "true"
click at [270, 450] on span "had implemented" at bounding box center [250, 457] width 118 height 23
click at [191, 450] on input "had implemented" at bounding box center [181, 458] width 20 height 20
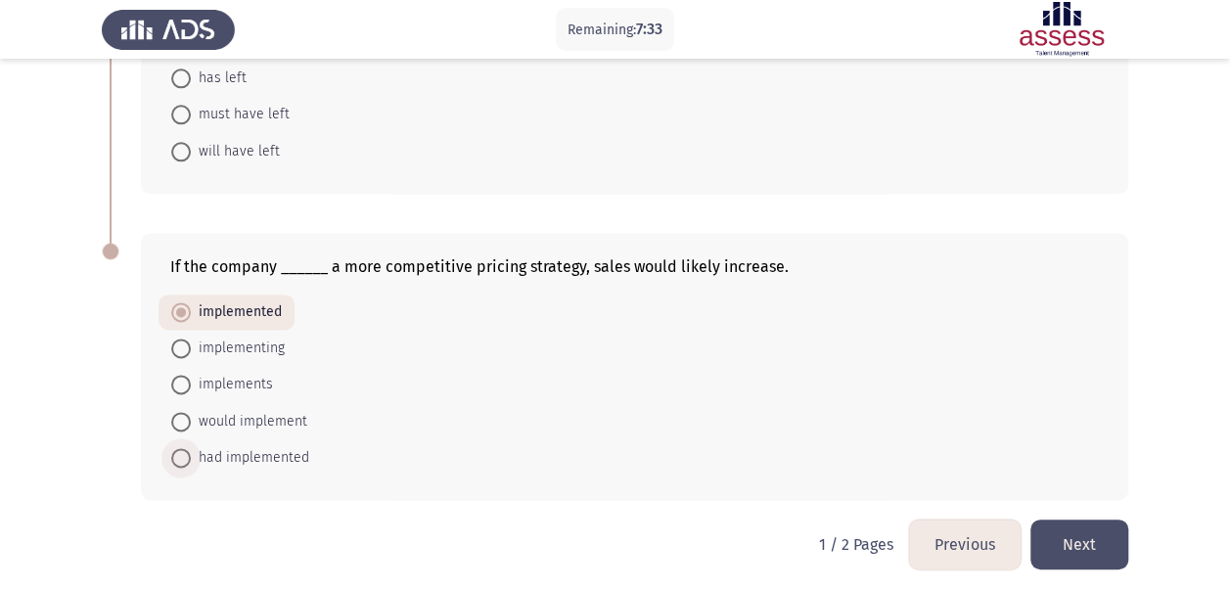
radio input "true"
click at [1089, 541] on button "Next" at bounding box center [1079, 545] width 98 height 50
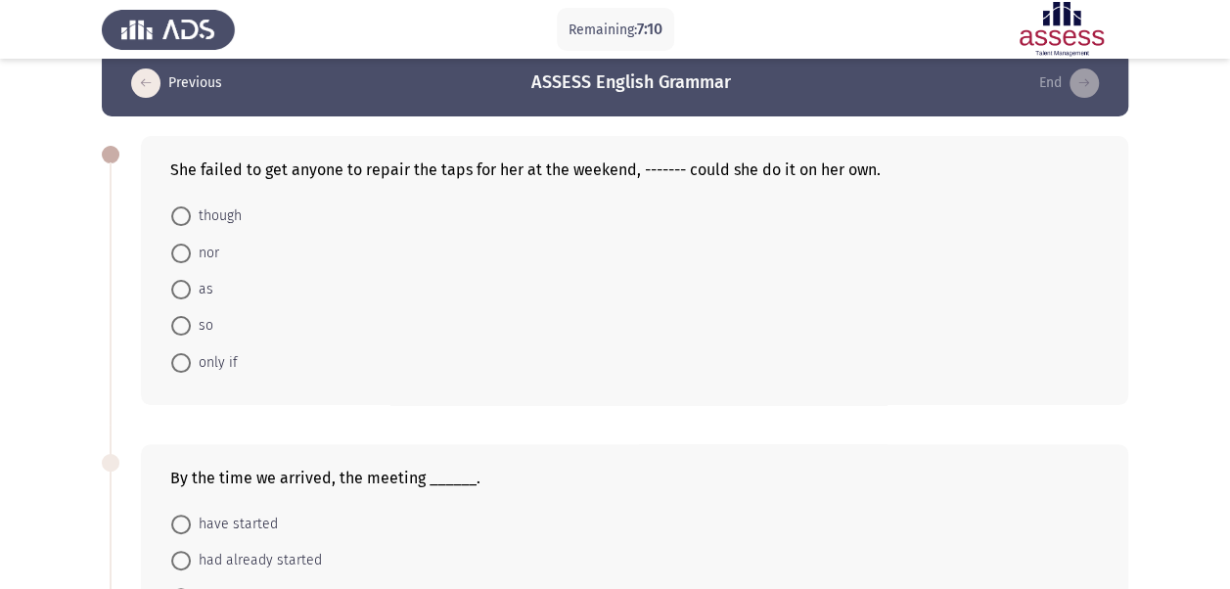
scroll to position [29, 0]
click at [198, 313] on span "so" at bounding box center [202, 324] width 23 height 23
click at [191, 315] on input "so" at bounding box center [181, 325] width 20 height 20
radio input "true"
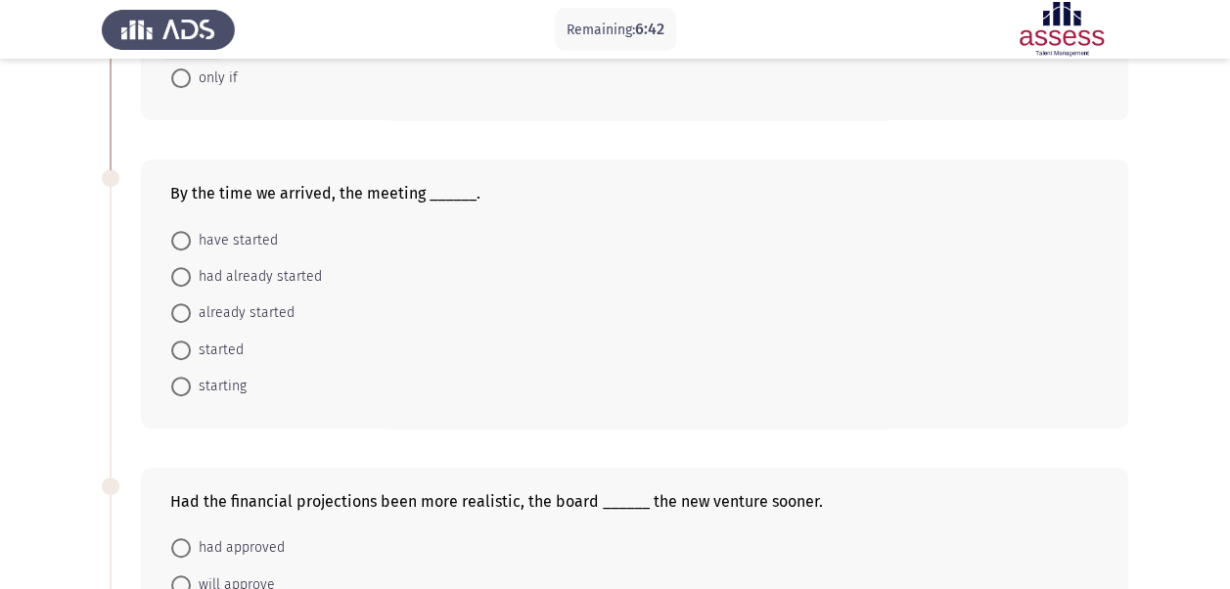
scroll to position [310, 0]
click at [307, 278] on span "had already started" at bounding box center [256, 277] width 131 height 23
click at [191, 278] on input "had already started" at bounding box center [181, 278] width 20 height 20
radio input "true"
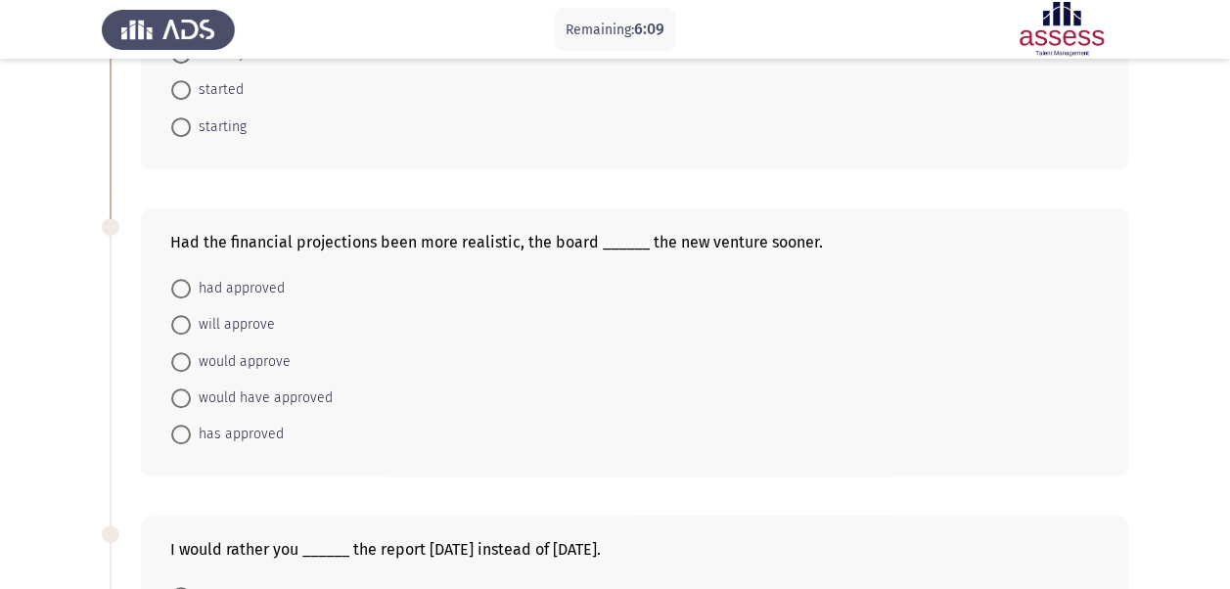
scroll to position [570, 0]
click at [265, 360] on span "would approve" at bounding box center [241, 360] width 100 height 23
click at [191, 360] on input "would approve" at bounding box center [181, 361] width 20 height 20
radio input "true"
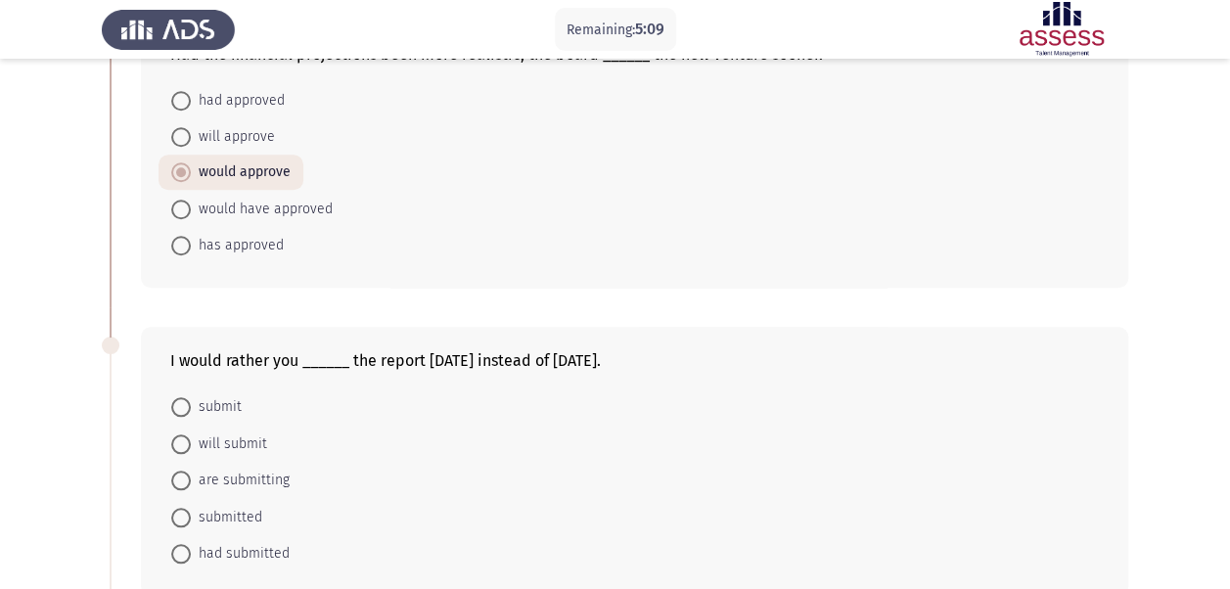
scroll to position [756, 0]
click at [217, 405] on span "submit" at bounding box center [216, 407] width 51 height 23
click at [191, 405] on input "submit" at bounding box center [181, 408] width 20 height 20
radio input "true"
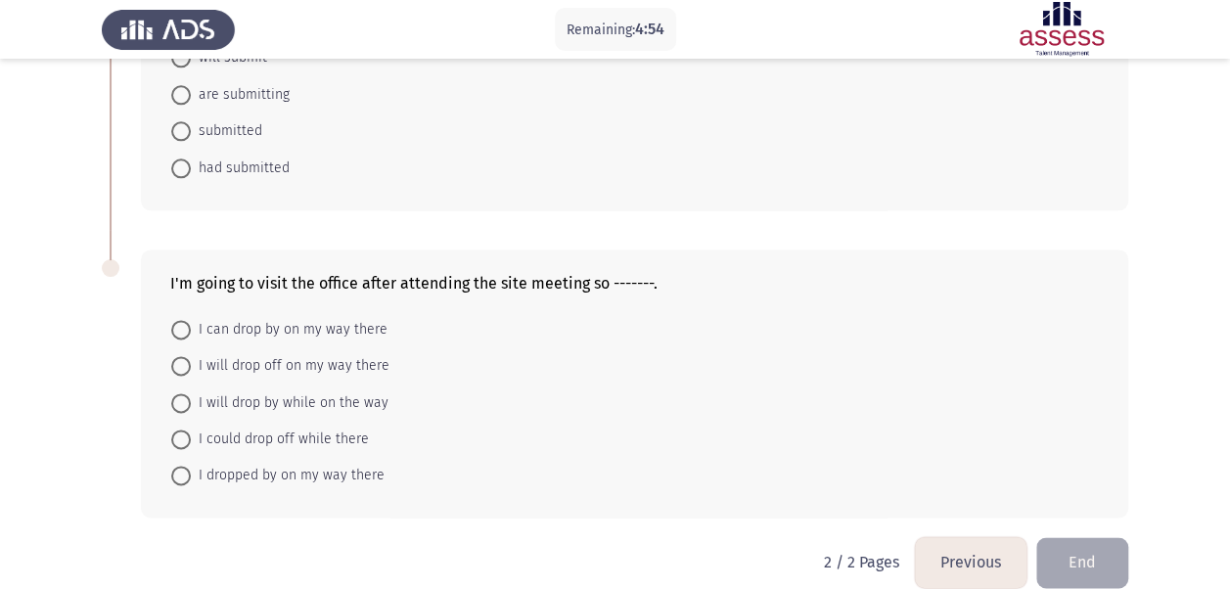
scroll to position [1145, 0]
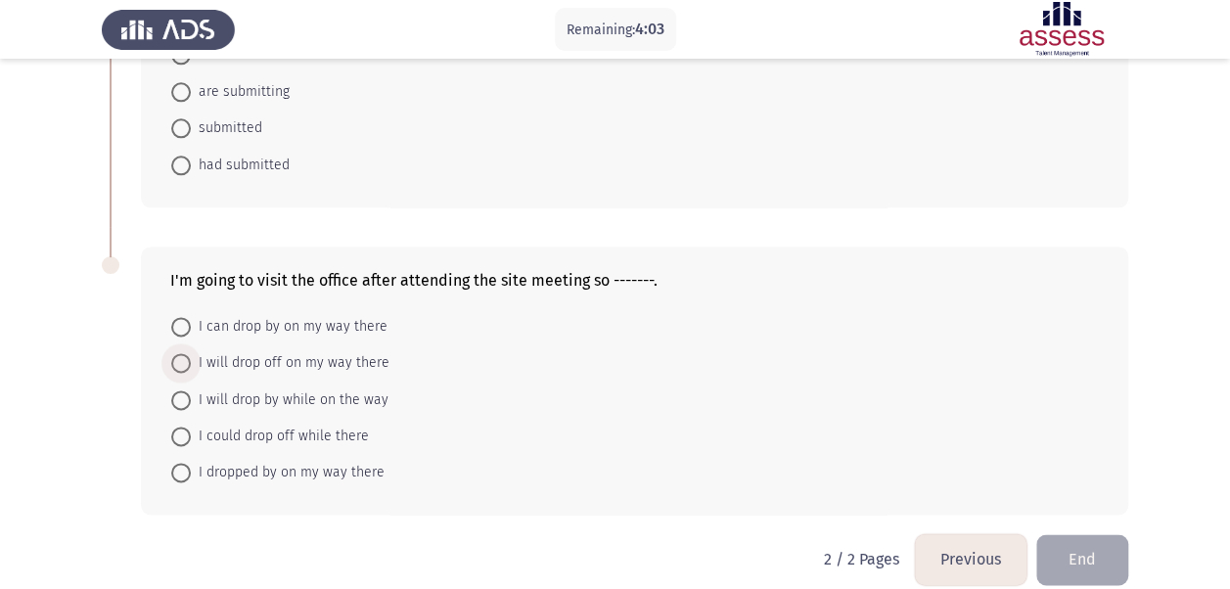
click at [335, 362] on span "I will drop off on my way there" at bounding box center [290, 362] width 199 height 23
click at [191, 362] on input "I will drop off on my way there" at bounding box center [181, 363] width 20 height 20
radio input "true"
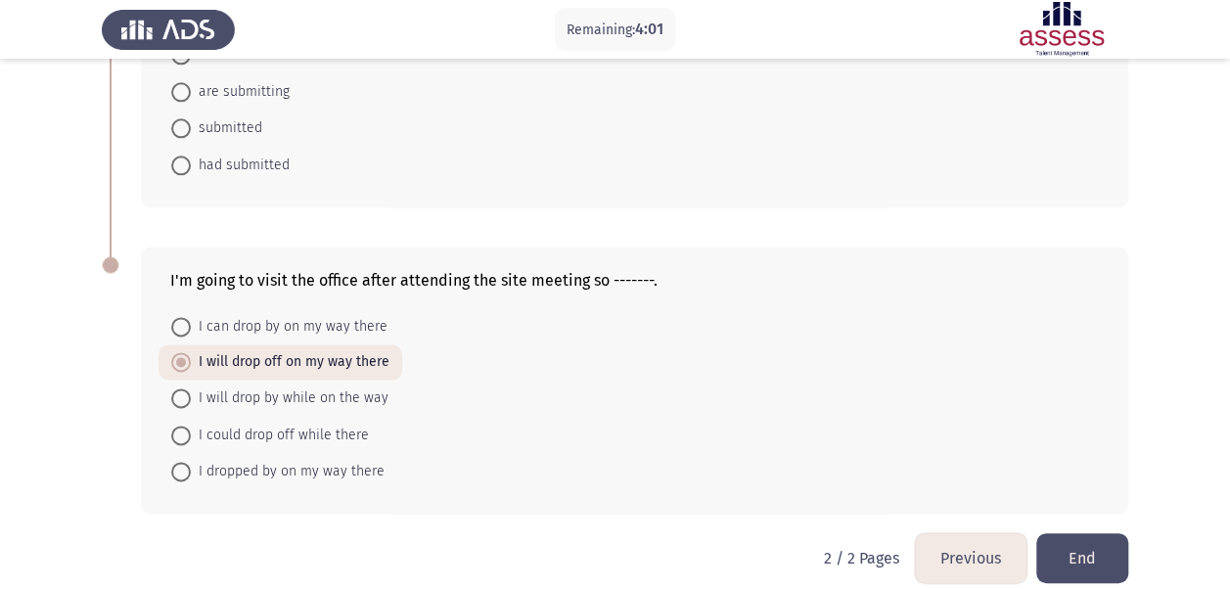
click at [970, 554] on button "Previous" at bounding box center [971, 558] width 112 height 50
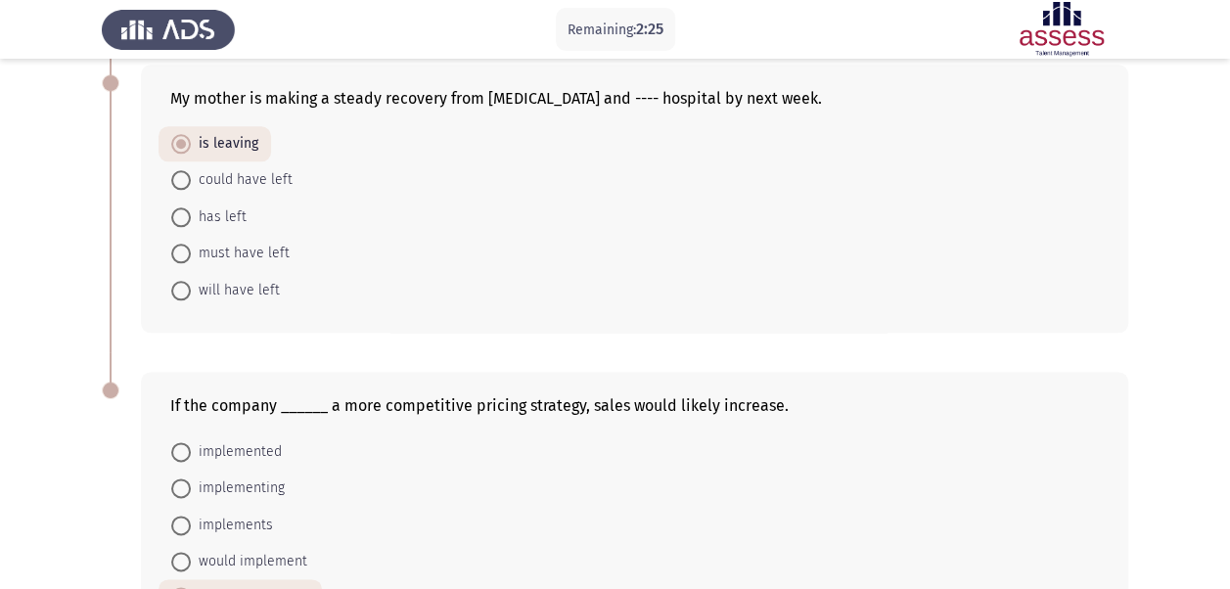
scroll to position [1159, 0]
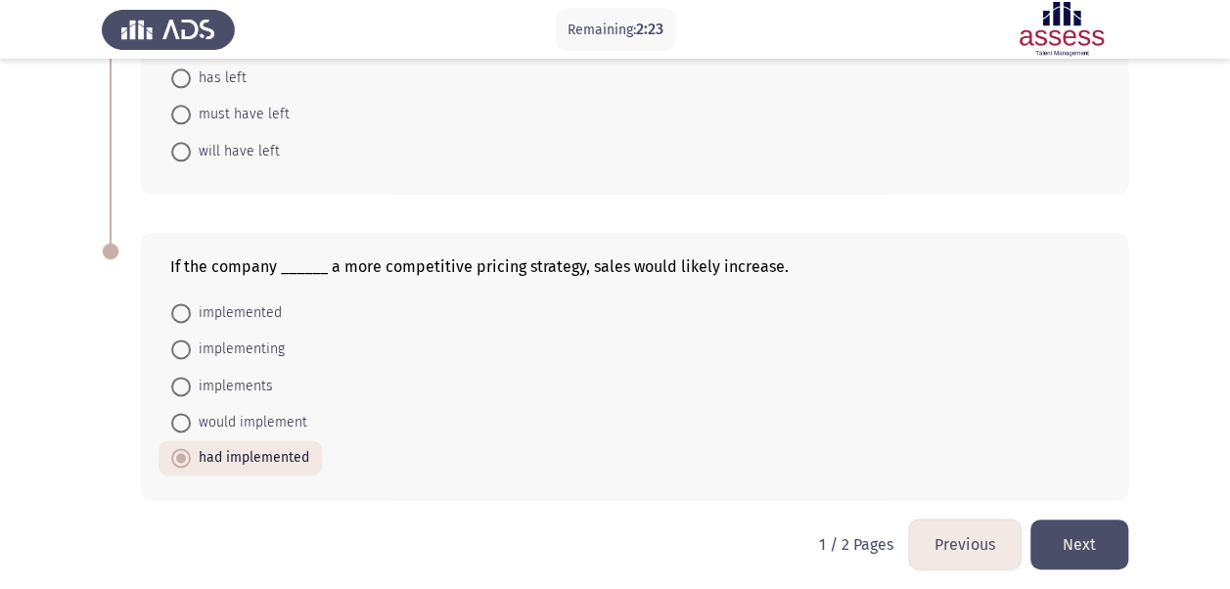
click at [1102, 528] on button "Next" at bounding box center [1079, 545] width 98 height 50
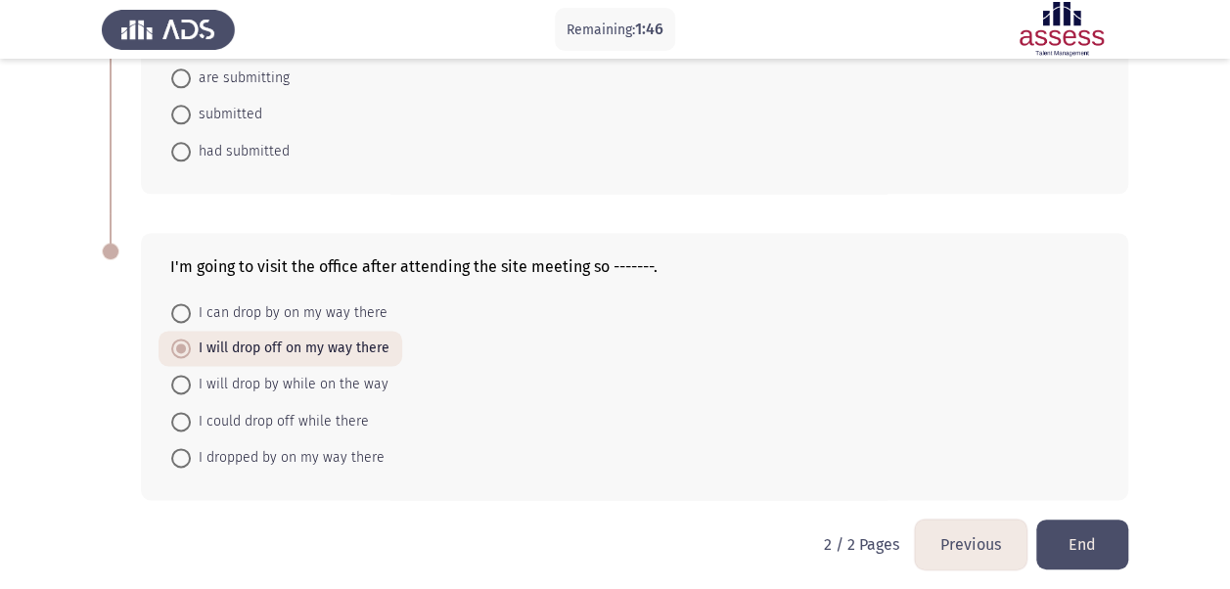
click at [1113, 528] on button "End" at bounding box center [1082, 545] width 92 height 50
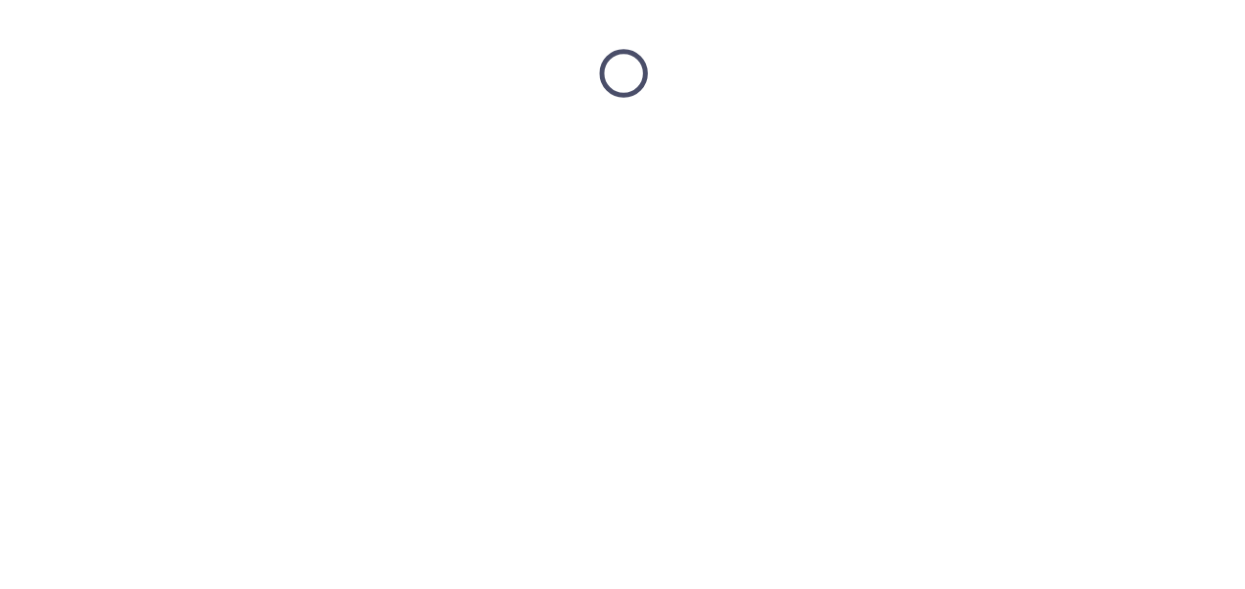
scroll to position [0, 0]
